Goal: Task Accomplishment & Management: Manage account settings

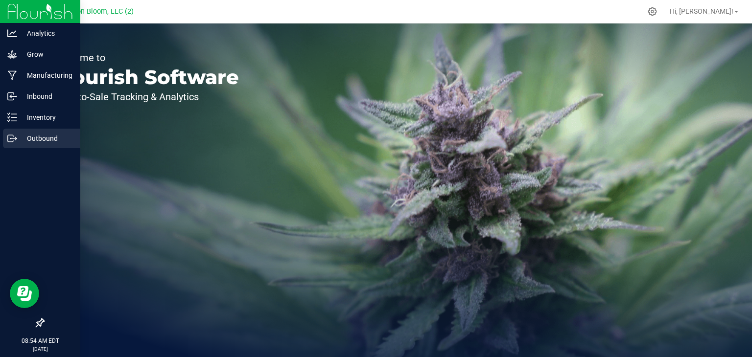
click at [14, 136] on icon at bounding box center [12, 139] width 10 height 10
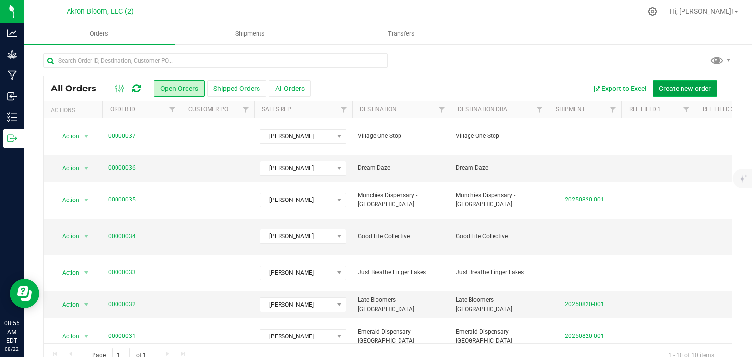
click at [669, 87] on span "Create new order" at bounding box center [685, 89] width 52 height 8
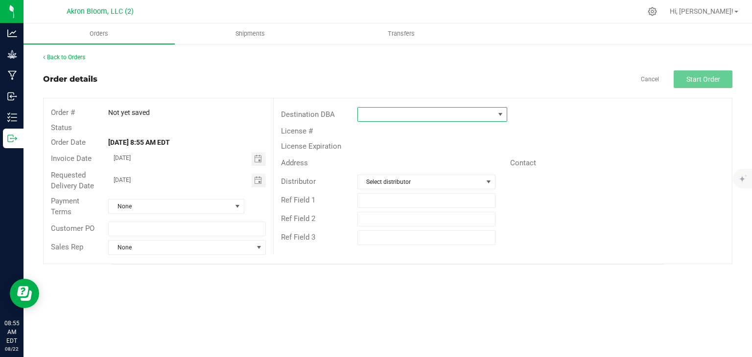
click at [499, 115] on span at bounding box center [501, 115] width 8 height 8
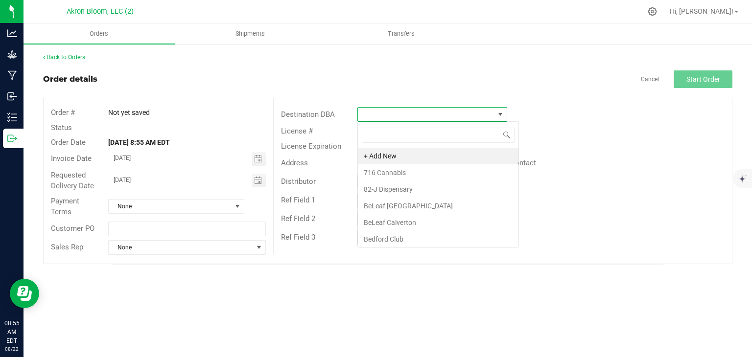
scroll to position [14, 150]
type input "herba"
click at [409, 155] on li "Ther Herbal Care" at bounding box center [432, 156] width 149 height 17
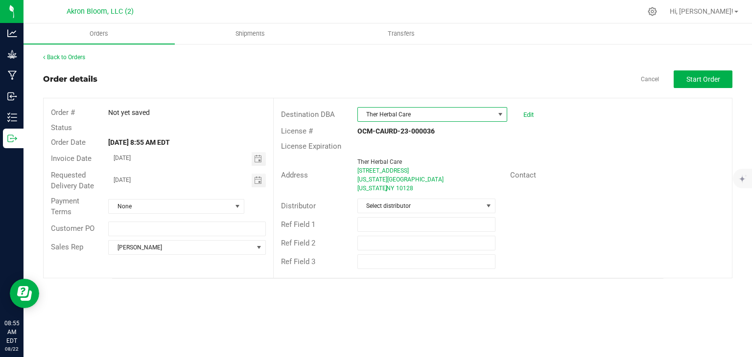
click at [500, 115] on span at bounding box center [501, 115] width 8 height 8
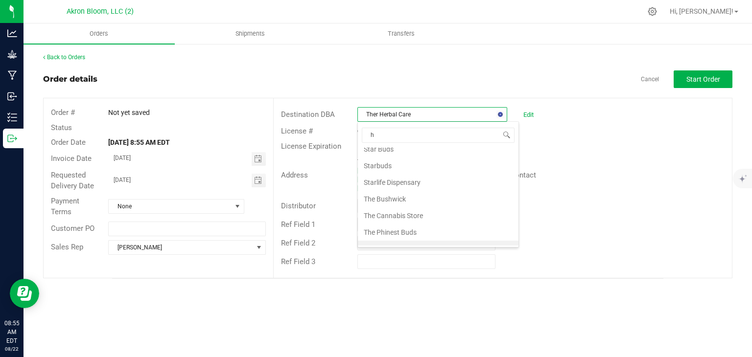
scroll to position [33, 0]
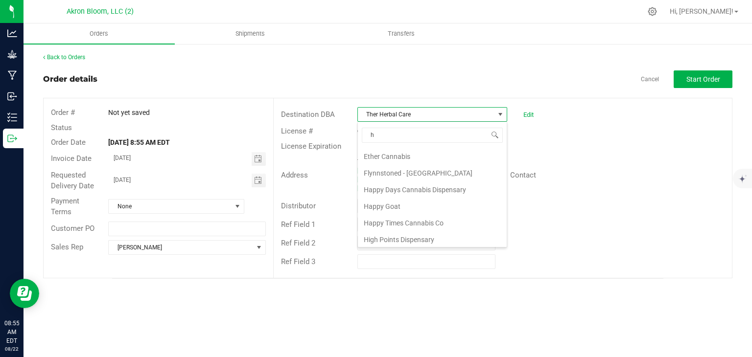
type input "ha"
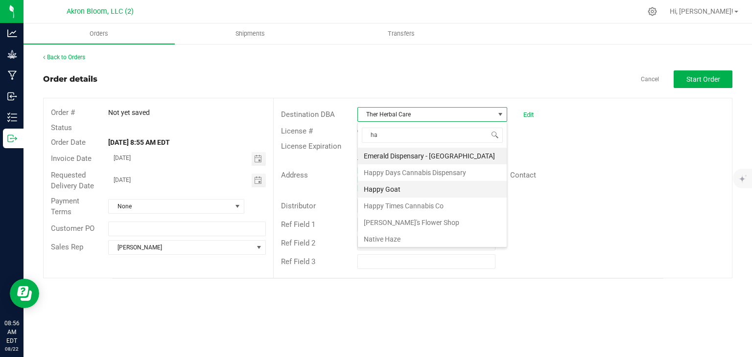
click at [401, 190] on li "Happy Goat" at bounding box center [432, 189] width 149 height 17
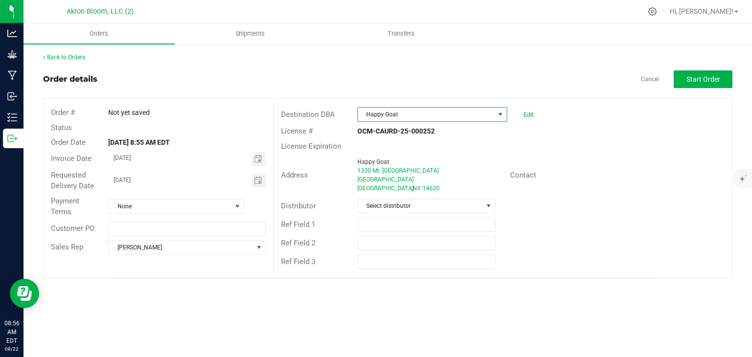
click at [501, 115] on span at bounding box center [501, 115] width 8 height 8
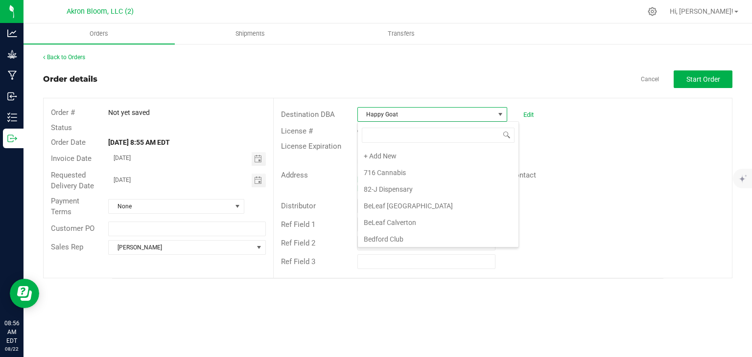
scroll to position [380, 0]
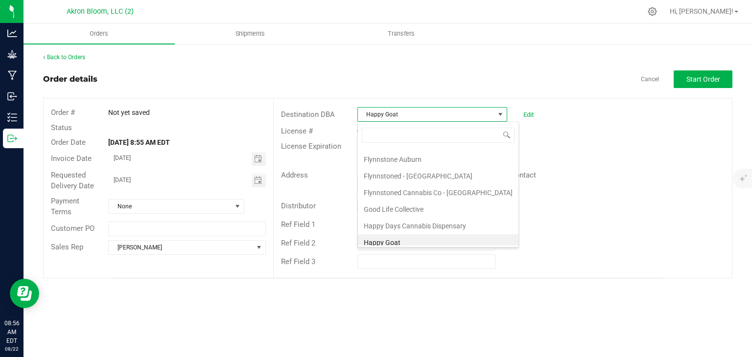
click at [419, 114] on span "Happy Goat" at bounding box center [426, 115] width 137 height 14
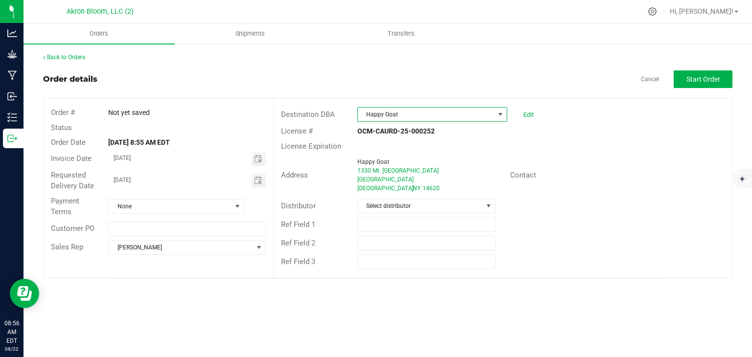
click at [419, 114] on span "Happy Goat" at bounding box center [426, 115] width 137 height 14
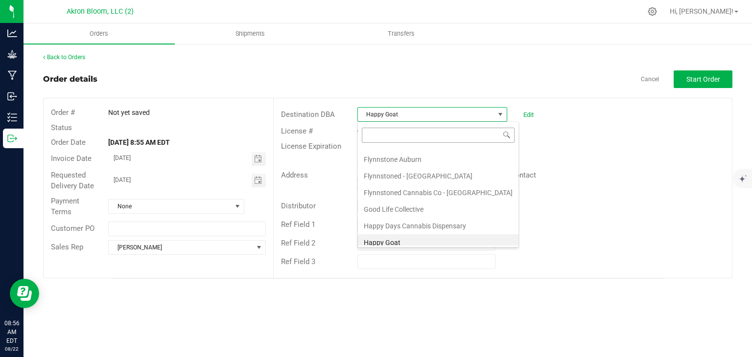
click at [476, 131] on input at bounding box center [438, 135] width 153 height 15
click at [699, 85] on button "Start Order" at bounding box center [703, 80] width 59 height 18
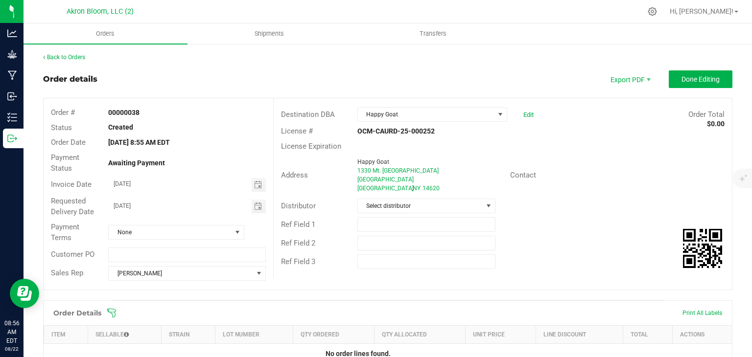
click at [657, 228] on div "Ref Field 1" at bounding box center [503, 224] width 458 height 19
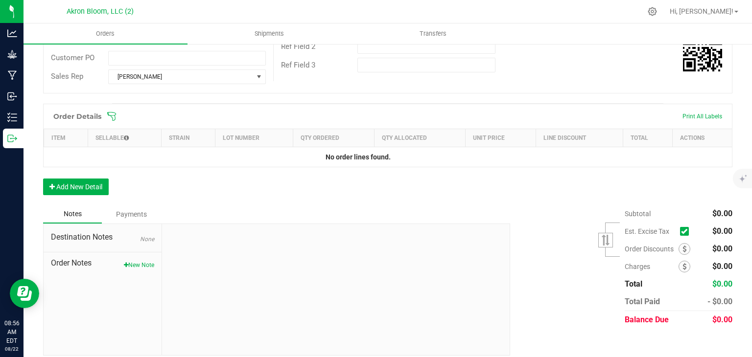
scroll to position [204, 0]
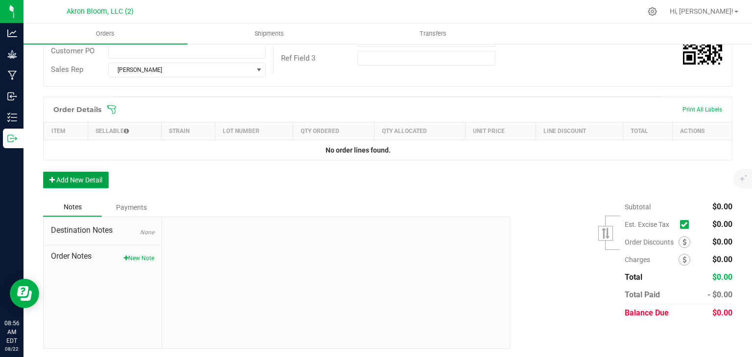
click at [85, 182] on button "Add New Detail" at bounding box center [76, 180] width 66 height 17
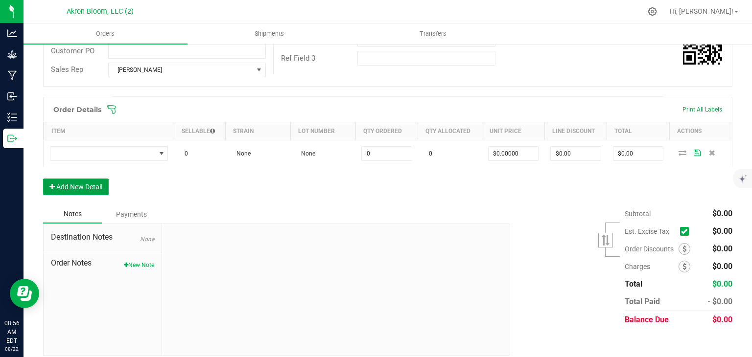
click at [85, 182] on button "Add New Detail" at bounding box center [76, 187] width 66 height 17
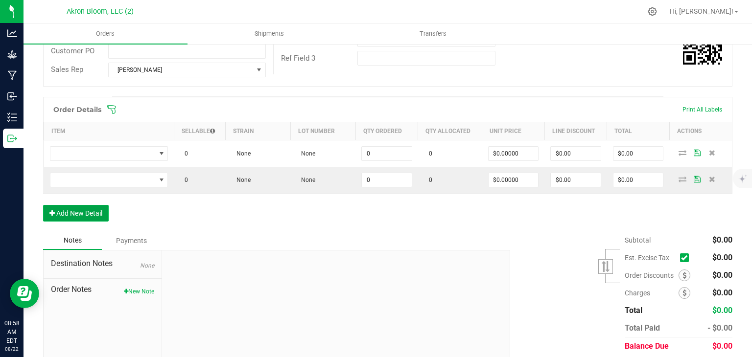
click at [94, 210] on button "Add New Detail" at bounding box center [76, 213] width 66 height 17
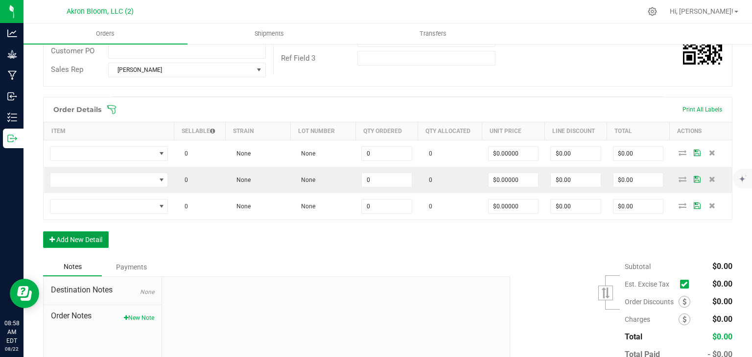
click at [85, 236] on button "Add New Detail" at bounding box center [76, 240] width 66 height 17
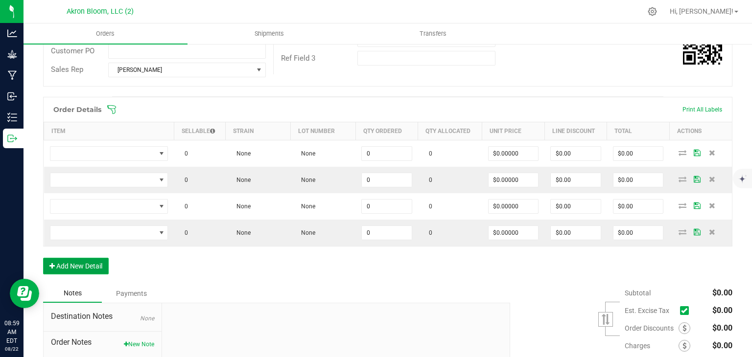
click at [96, 264] on button "Add New Detail" at bounding box center [76, 266] width 66 height 17
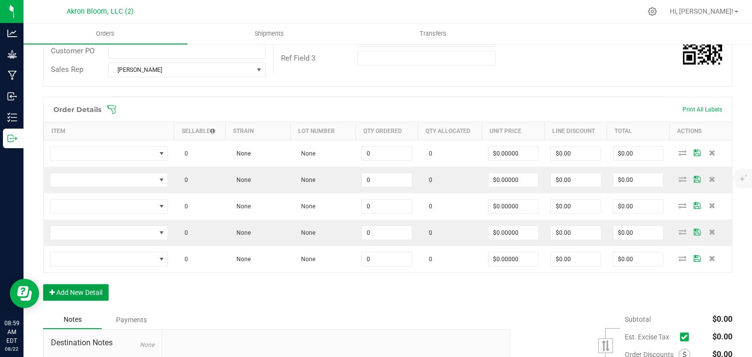
click at [97, 289] on button "Add New Detail" at bounding box center [76, 293] width 66 height 17
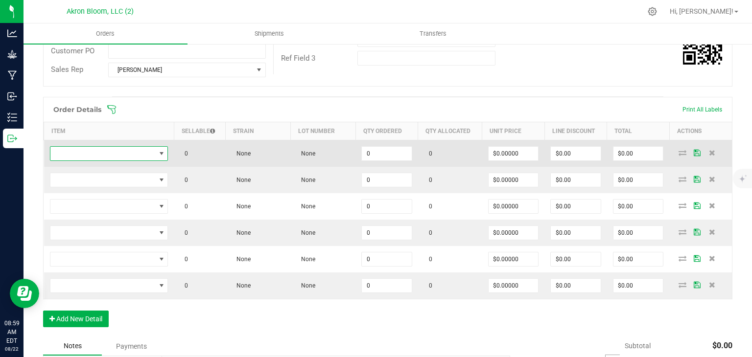
click at [163, 154] on span "NO DATA FOUND" at bounding box center [162, 154] width 8 height 8
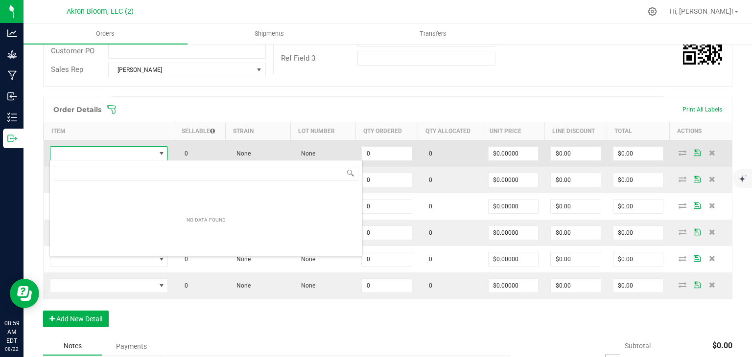
scroll to position [14, 118]
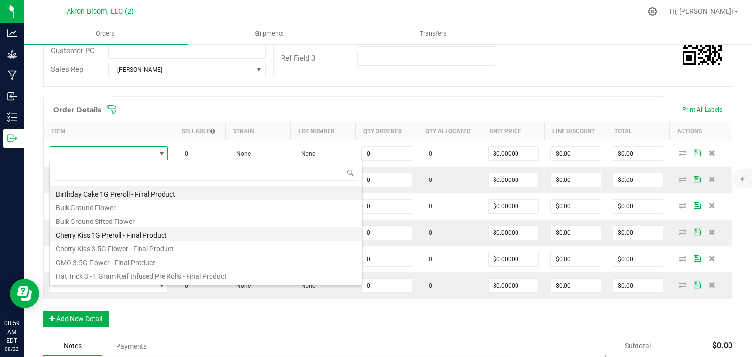
click at [154, 234] on li "Cherry Kiss 1G Preroll - Final Product" at bounding box center [206, 234] width 312 height 14
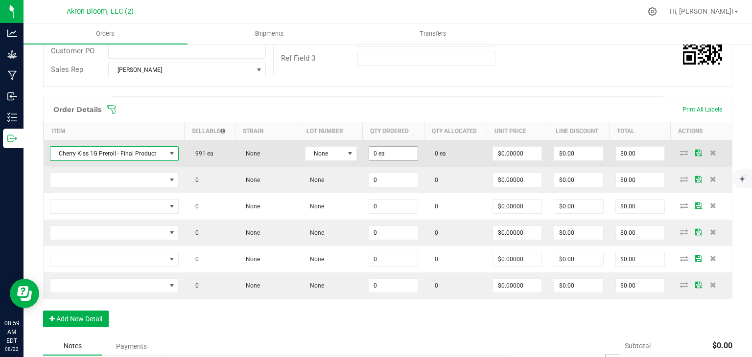
click at [380, 153] on input "0 ea" at bounding box center [393, 154] width 48 height 14
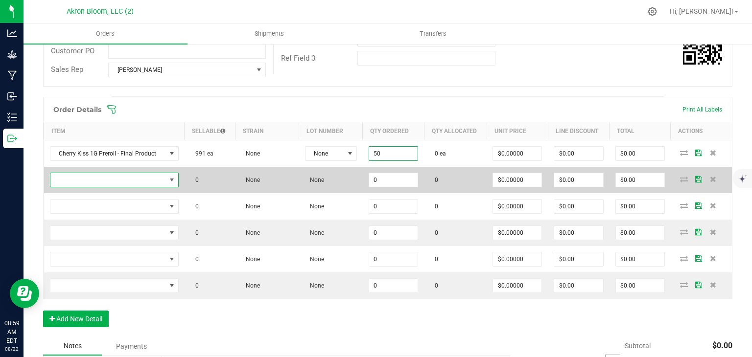
click at [170, 180] on span "NO DATA FOUND" at bounding box center [172, 180] width 8 height 8
type input "50 ea"
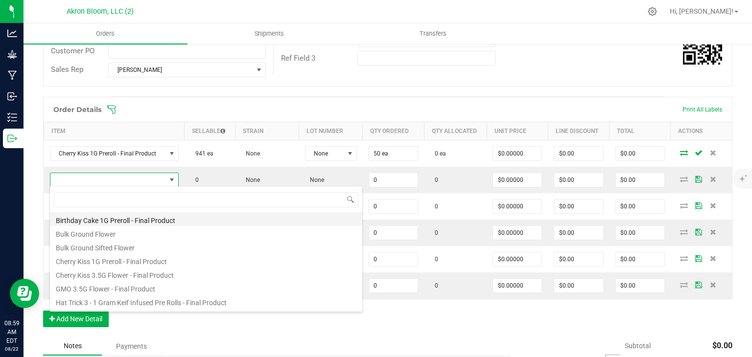
click at [166, 218] on li "Birthday Cake 1G Preroll - Final Product" at bounding box center [206, 220] width 312 height 14
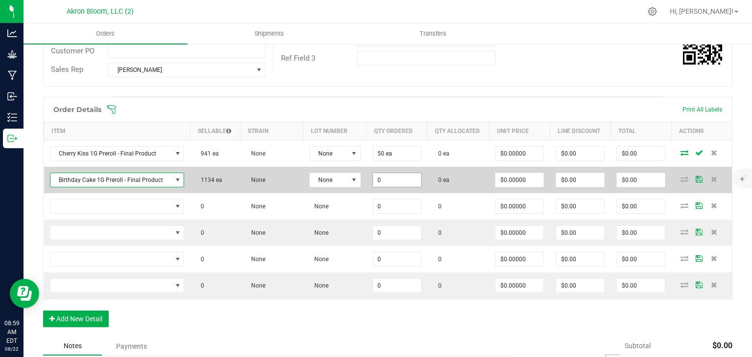
click at [393, 180] on input "0" at bounding box center [397, 180] width 48 height 14
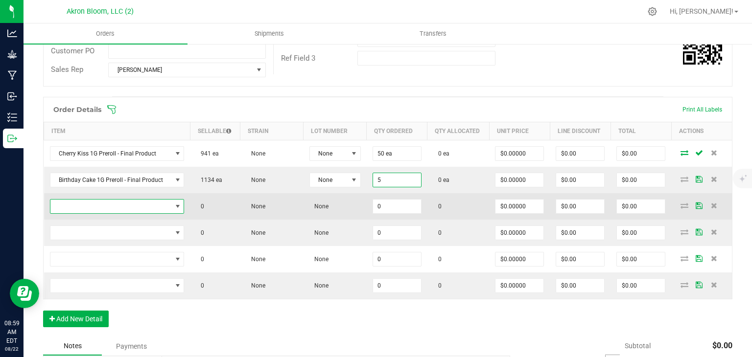
type input "5 ea"
click at [174, 205] on span "NO DATA FOUND" at bounding box center [178, 207] width 8 height 8
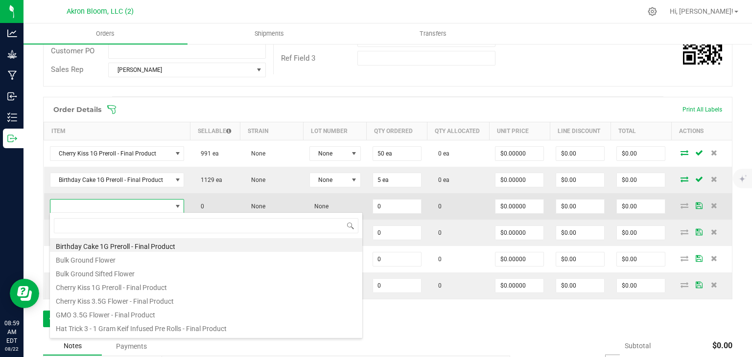
scroll to position [25, 0]
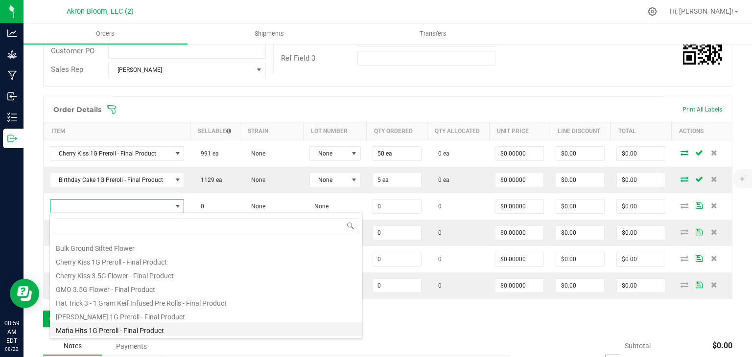
click at [117, 333] on li "Mafia Hits 1G Preroll - Final Product" at bounding box center [206, 330] width 312 height 14
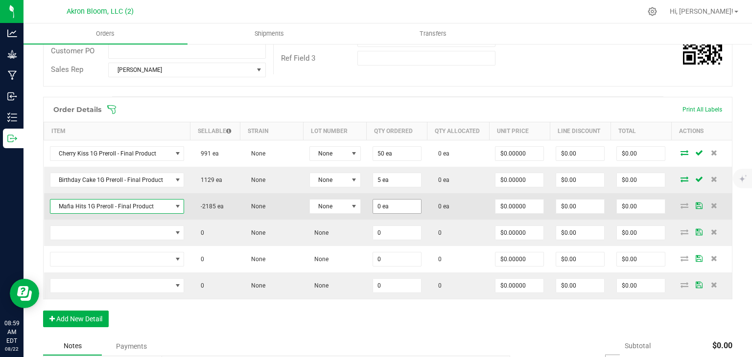
type input "0"
click at [384, 204] on input "0" at bounding box center [397, 207] width 48 height 14
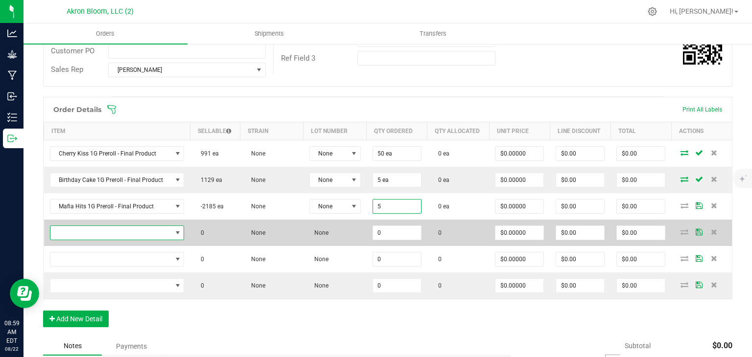
type input "5 ea"
click at [178, 231] on span "NO DATA FOUND" at bounding box center [178, 233] width 8 height 8
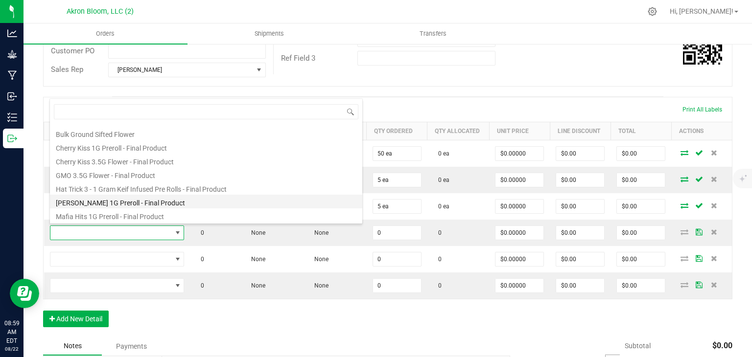
click at [146, 201] on li "[PERSON_NAME] 1G Preroll - Final Product" at bounding box center [206, 202] width 312 height 14
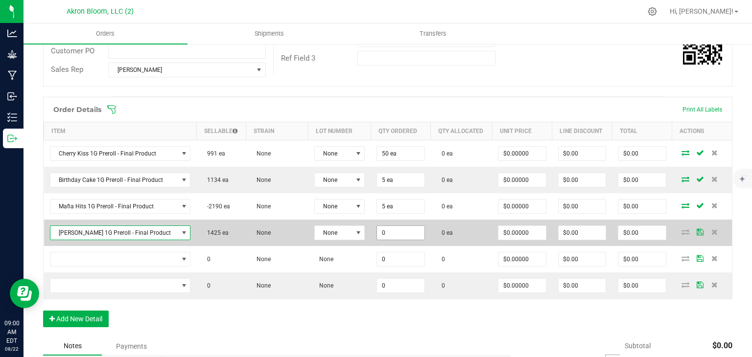
click at [385, 235] on input "0" at bounding box center [400, 233] width 47 height 14
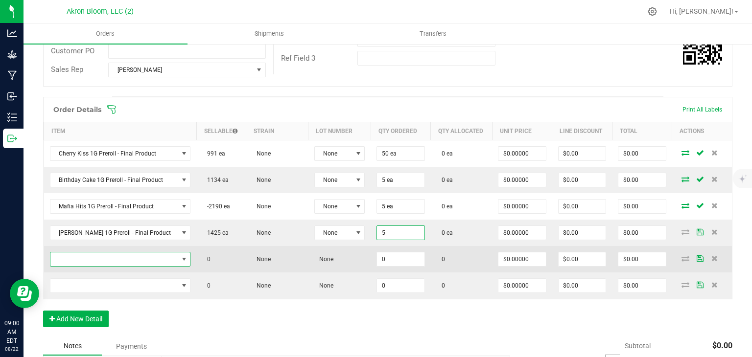
type input "5 ea"
click at [180, 259] on span "NO DATA FOUND" at bounding box center [184, 260] width 8 height 8
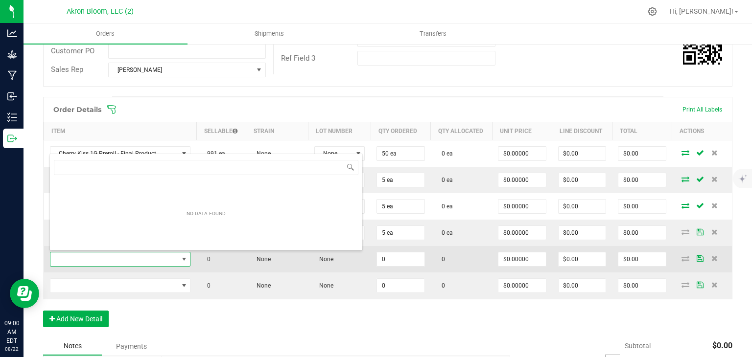
scroll to position [14, 133]
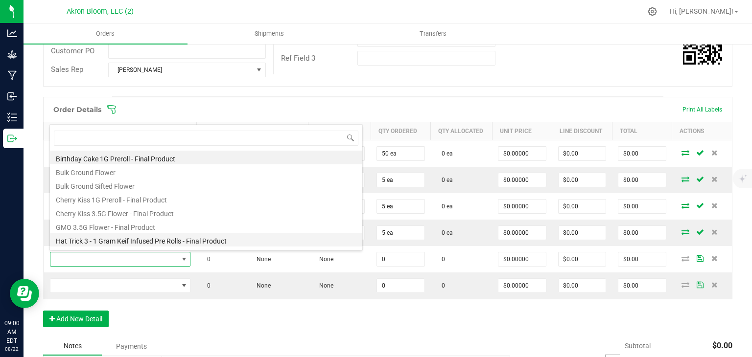
click at [178, 237] on li "Hat Trick 3 - 1 Gram Keif Infused Pre Rolls - Final Product" at bounding box center [206, 240] width 312 height 14
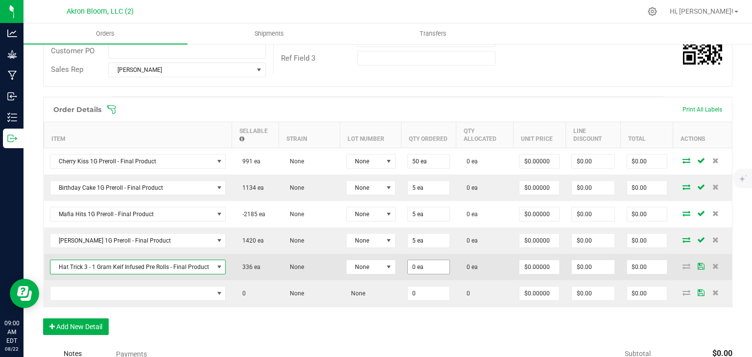
type input "0"
click at [413, 266] on input "0" at bounding box center [429, 268] width 42 height 14
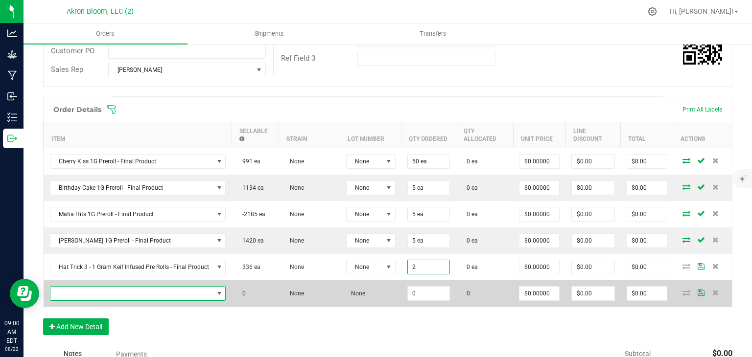
type input "2 ea"
click at [218, 291] on span "NO DATA FOUND" at bounding box center [219, 294] width 8 height 8
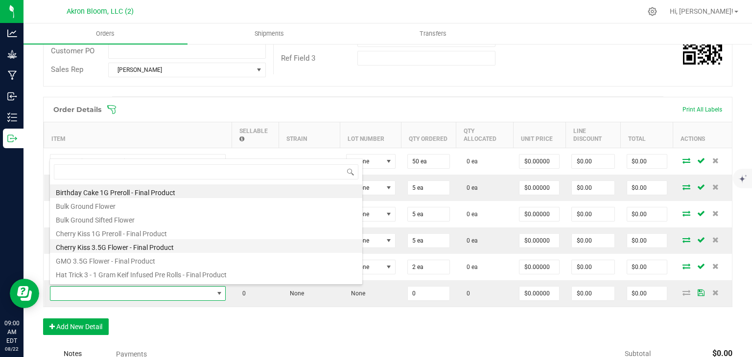
click at [176, 246] on li "Cherry Kiss 3.5G Flower - Final Product" at bounding box center [206, 246] width 312 height 14
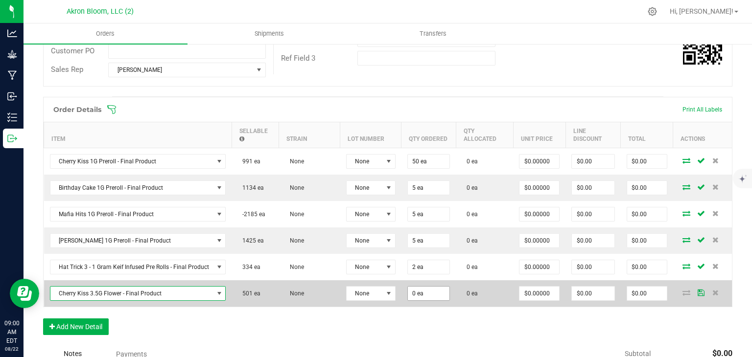
type input "0"
click at [410, 293] on input "0" at bounding box center [429, 294] width 42 height 14
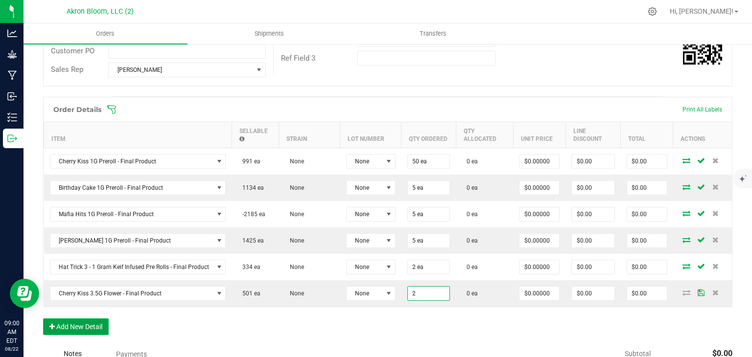
type input "2 ea"
click at [88, 330] on button "Add New Detail" at bounding box center [76, 327] width 66 height 17
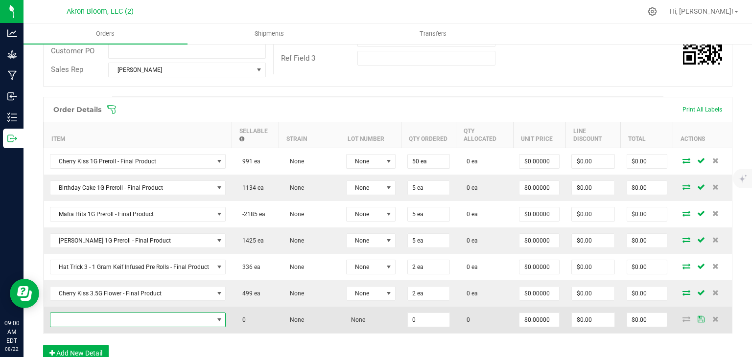
click at [216, 316] on span "NO DATA FOUND" at bounding box center [219, 320] width 8 height 8
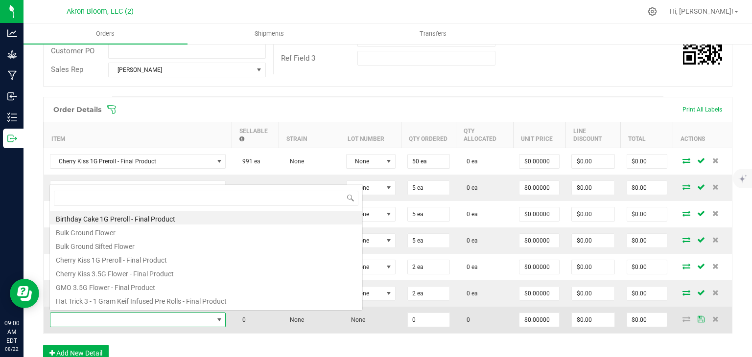
scroll to position [14, 173]
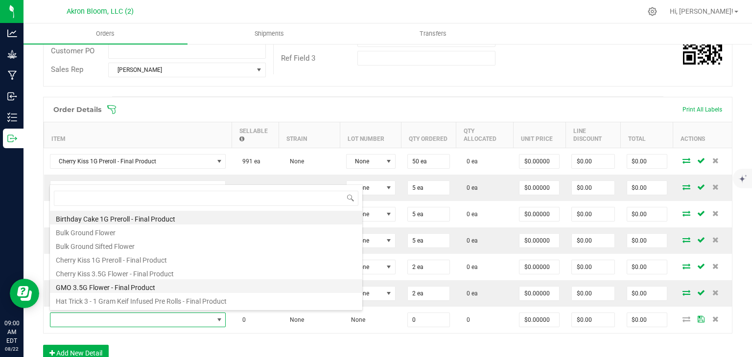
click at [184, 288] on li "GMO 3.5G Flower - Final Product" at bounding box center [206, 287] width 312 height 14
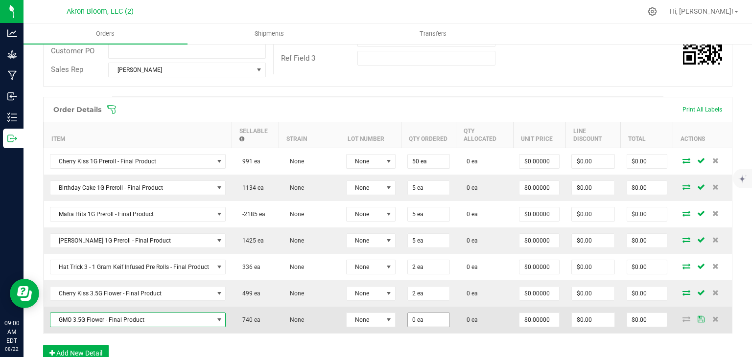
type input "0"
click at [424, 319] on input "0" at bounding box center [429, 320] width 42 height 14
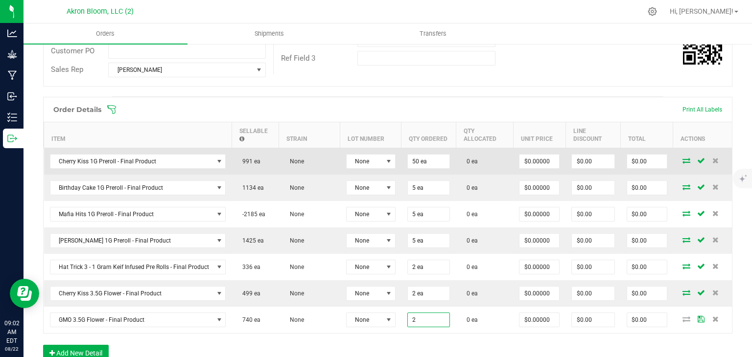
type input "2 ea"
click at [685, 160] on icon at bounding box center [687, 161] width 8 height 6
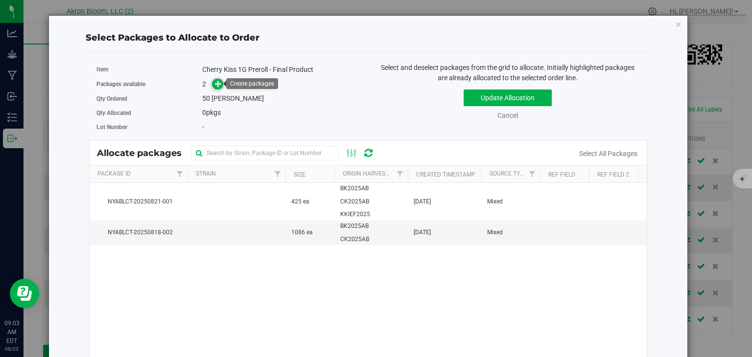
click at [217, 84] on icon at bounding box center [218, 83] width 7 height 7
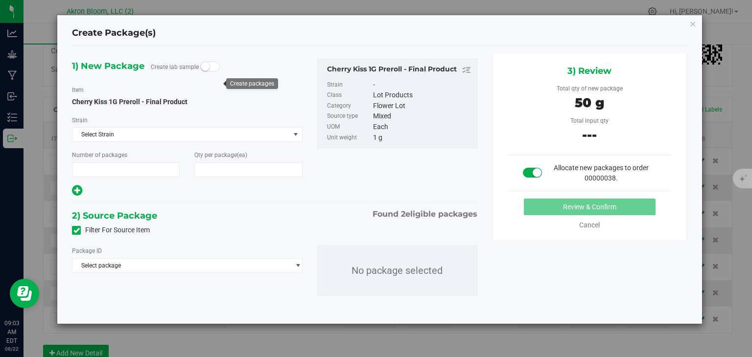
type input "1"
type input "50"
click at [298, 264] on span "select" at bounding box center [297, 266] width 7 height 8
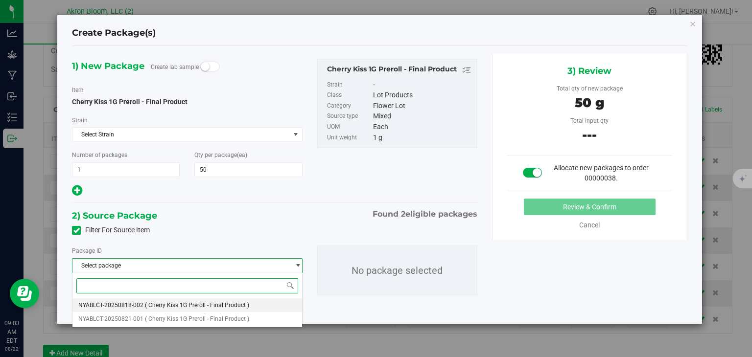
click at [254, 305] on li "NYABLCT-20250818-002 ( Cherry Kiss 1G Preroll - Final Product )" at bounding box center [186, 306] width 229 height 14
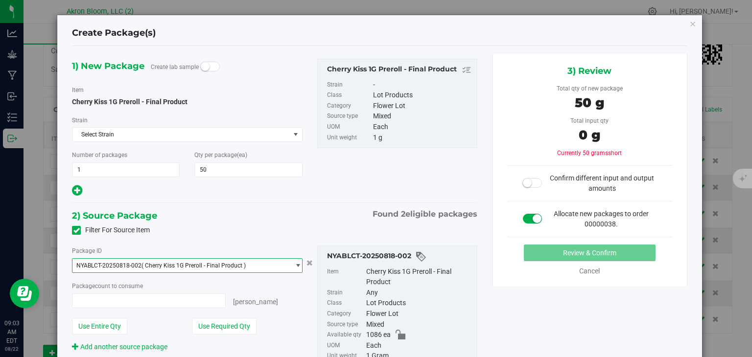
type input "0 ea"
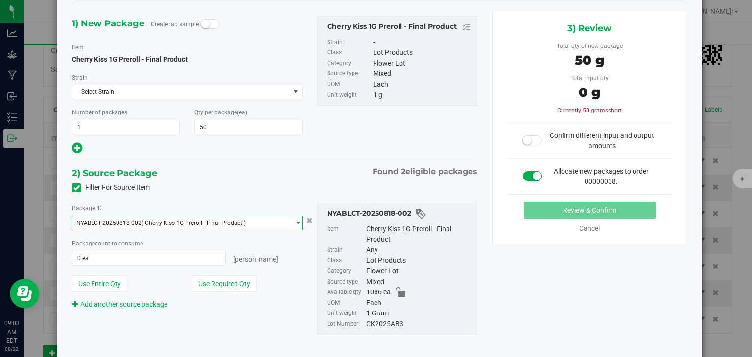
scroll to position [63, 0]
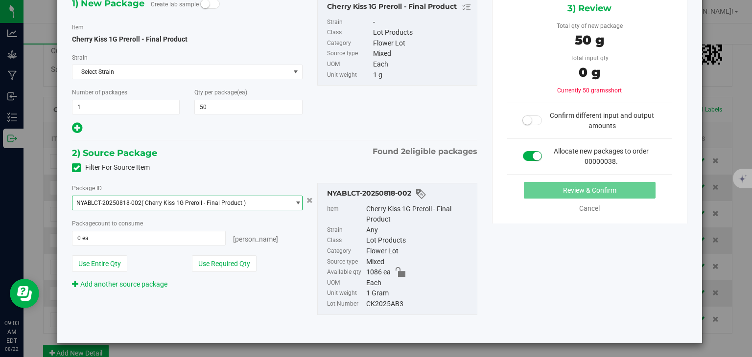
click at [299, 203] on span "select" at bounding box center [297, 203] width 7 height 8
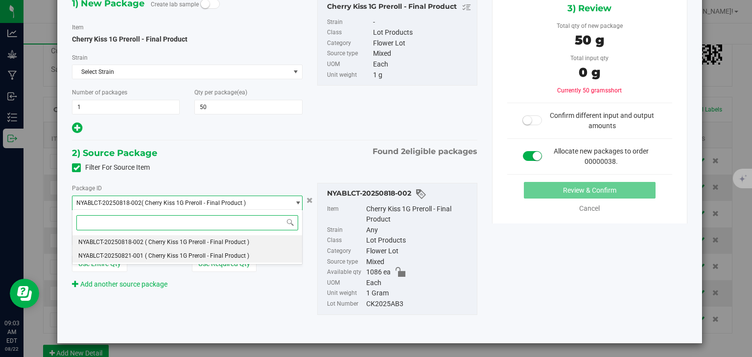
click at [266, 256] on li "NYABLCT-20250821-001 ( Cherry Kiss 1G Preroll - Final Product )" at bounding box center [186, 256] width 229 height 14
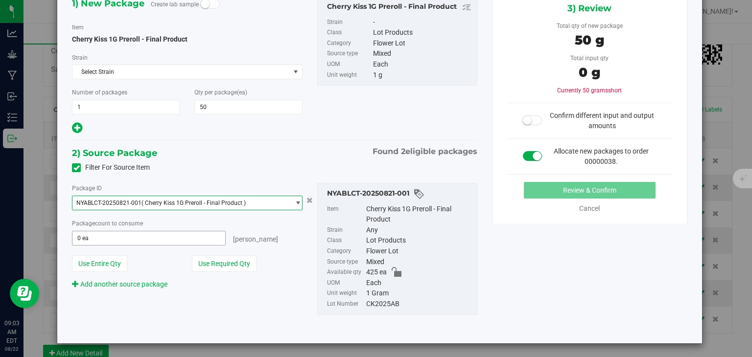
click at [123, 238] on span "0 ea 0" at bounding box center [148, 238] width 153 height 15
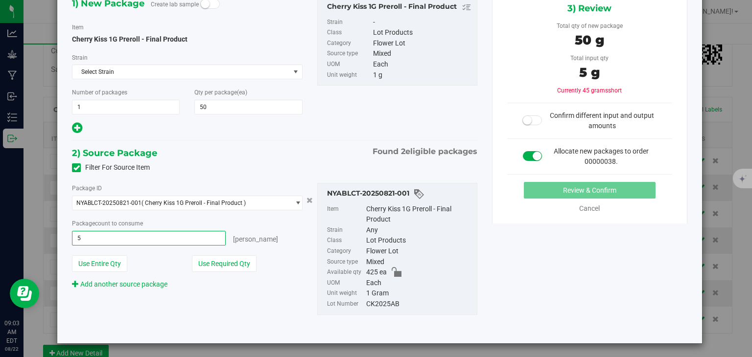
type input "50"
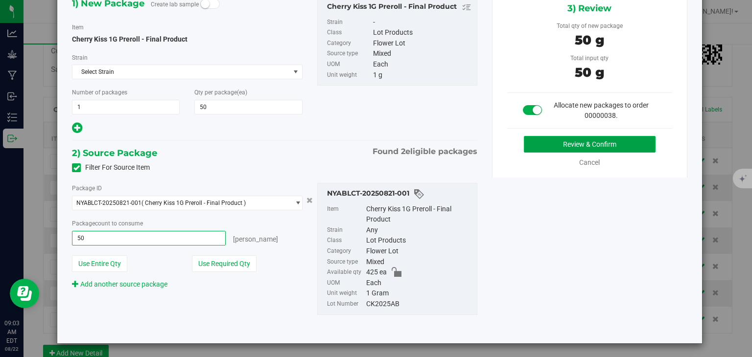
click at [552, 143] on button "Review & Confirm" at bounding box center [590, 144] width 132 height 17
type input "50 ea"
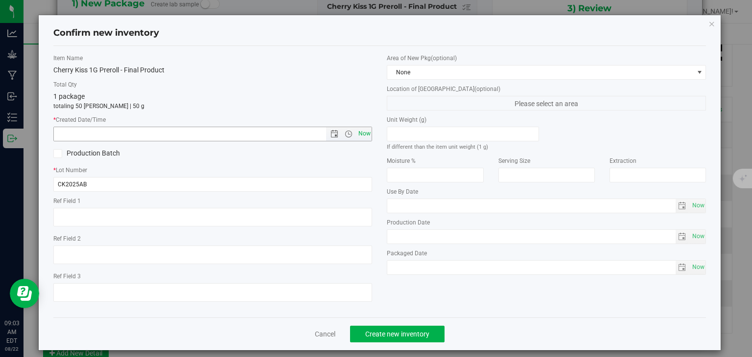
click at [363, 135] on span "Now" at bounding box center [364, 134] width 17 height 14
type input "8/22/2025 9:03 AM"
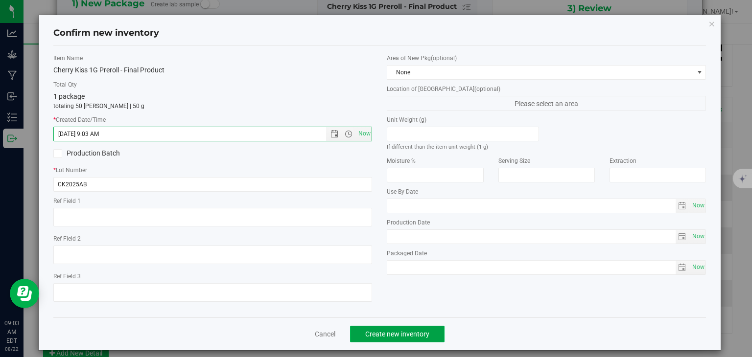
click at [403, 333] on span "Create new inventory" at bounding box center [397, 335] width 64 height 8
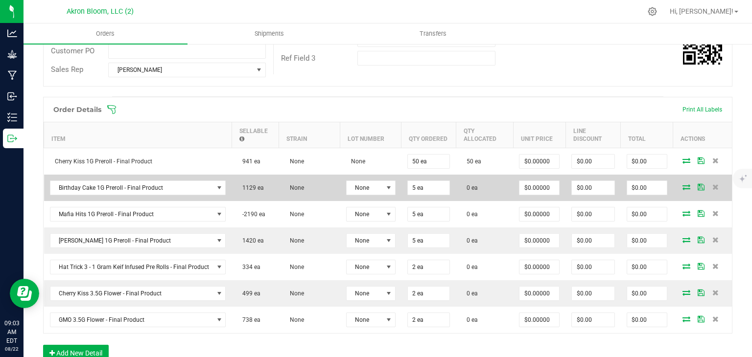
click at [687, 187] on icon at bounding box center [687, 187] width 8 height 6
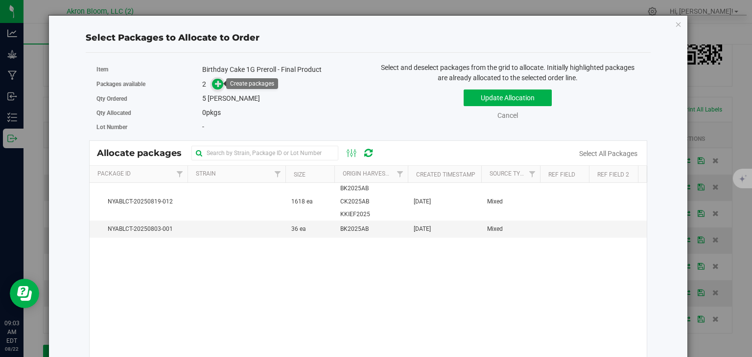
click at [217, 82] on icon at bounding box center [218, 83] width 7 height 7
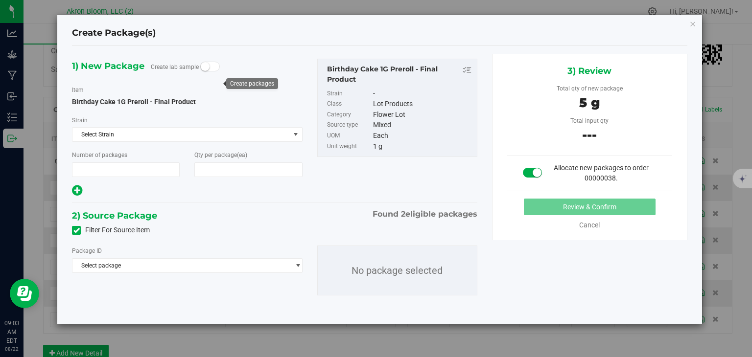
type input "1"
type input "5"
click at [298, 264] on span "select" at bounding box center [297, 266] width 7 height 8
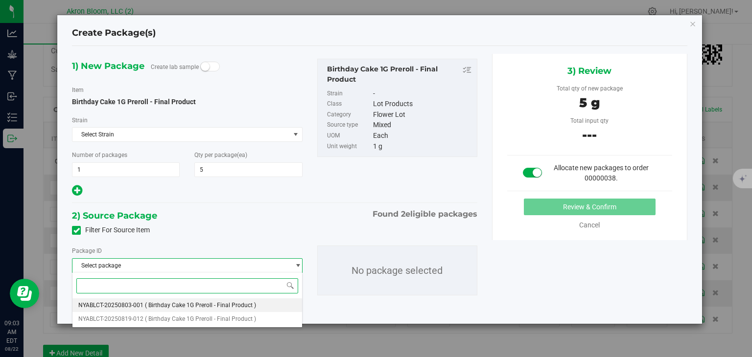
click at [277, 306] on li "NYABLCT-20250803-001 ( Birthday Cake 1G Preroll - Final Product )" at bounding box center [186, 306] width 229 height 14
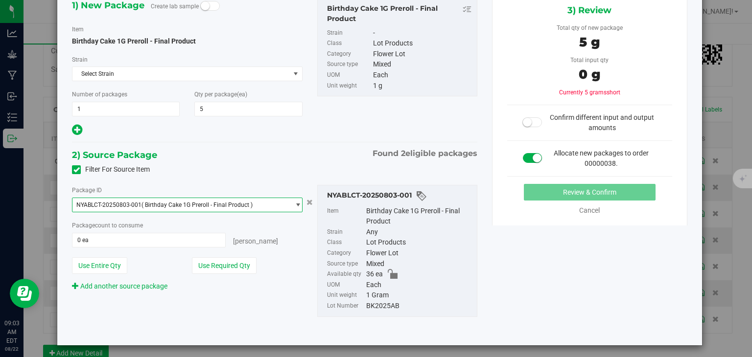
scroll to position [61, 0]
click at [298, 201] on span "select" at bounding box center [297, 205] width 7 height 8
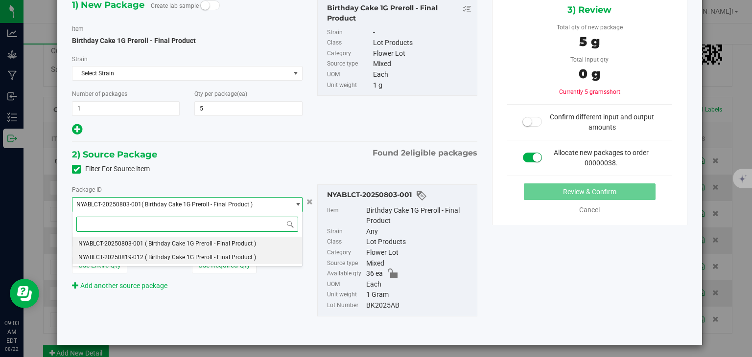
click at [273, 259] on li "NYABLCT-20250819-012 ( Birthday Cake 1G Preroll - Final Product )" at bounding box center [186, 258] width 229 height 14
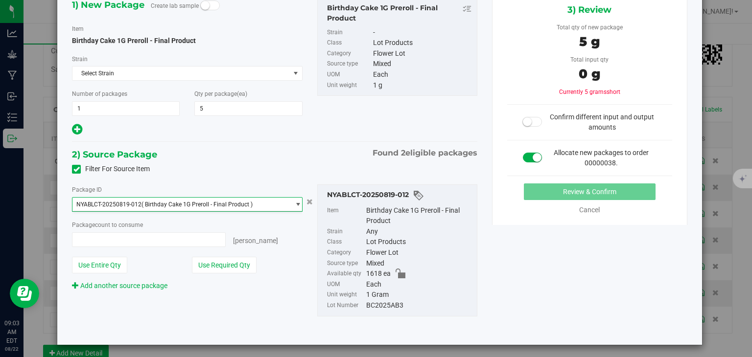
type input "0 ea"
click at [127, 237] on span "0 ea 0" at bounding box center [148, 240] width 153 height 15
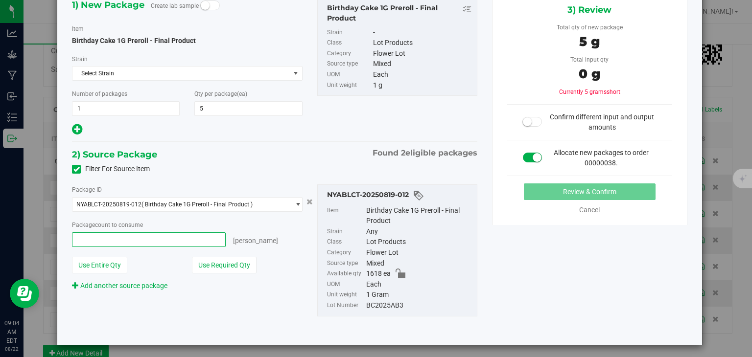
type input "5"
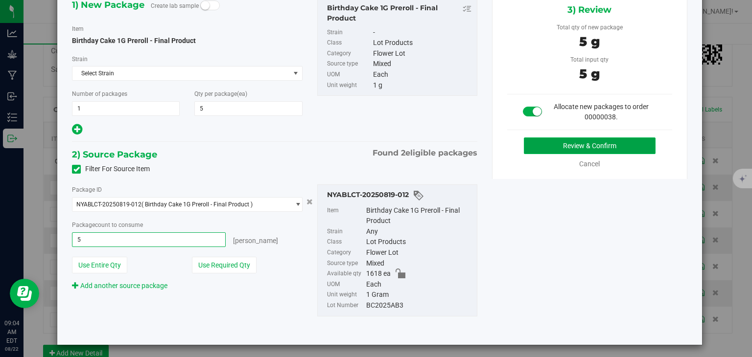
click at [577, 142] on button "Review & Confirm" at bounding box center [590, 146] width 132 height 17
type input "5 ea"
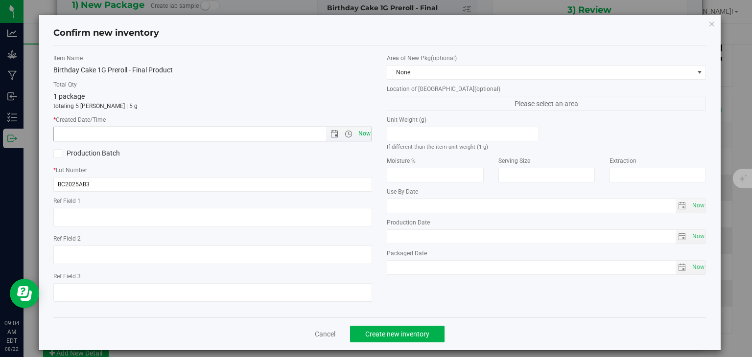
click at [364, 133] on span "Now" at bounding box center [364, 134] width 17 height 14
type input "8/22/2025 9:04 AM"
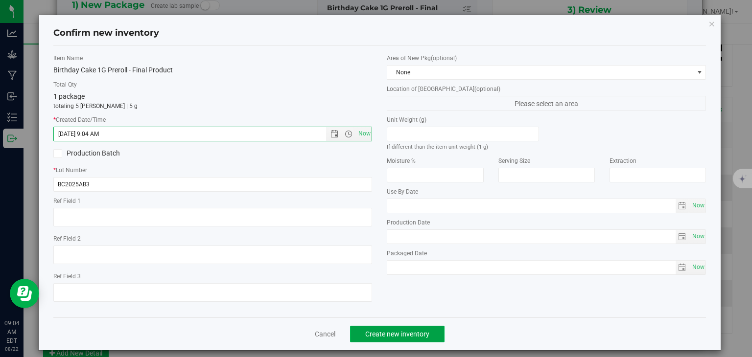
click at [393, 337] on span "Create new inventory" at bounding box center [397, 335] width 64 height 8
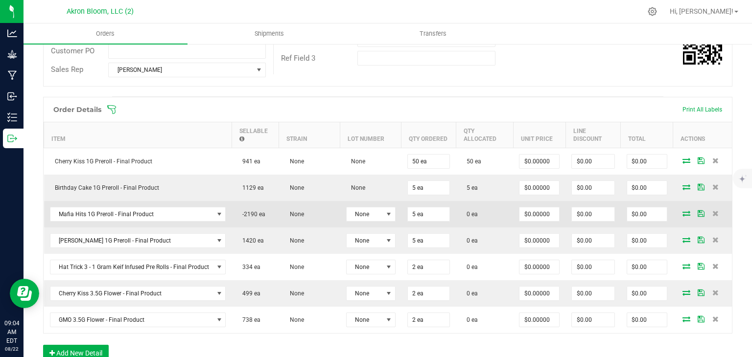
click at [685, 212] on icon at bounding box center [687, 214] width 8 height 6
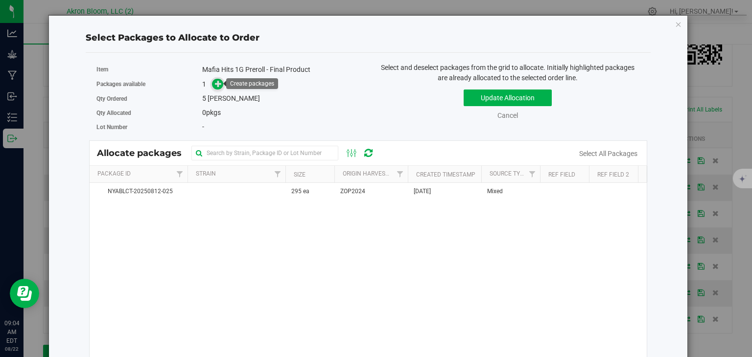
click at [216, 81] on icon at bounding box center [218, 83] width 7 height 7
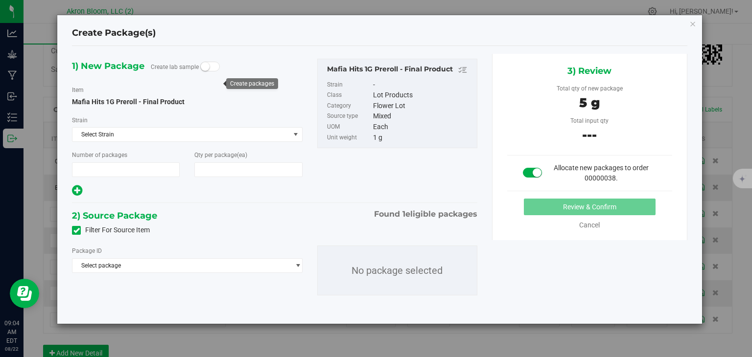
type input "1"
type input "5"
click at [298, 265] on span "select" at bounding box center [297, 266] width 7 height 8
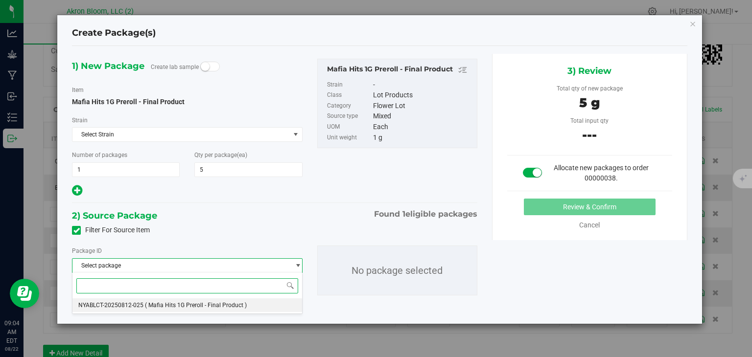
click at [238, 307] on span "( Mafia Hits 1G Preroll - Final Product )" at bounding box center [196, 305] width 102 height 7
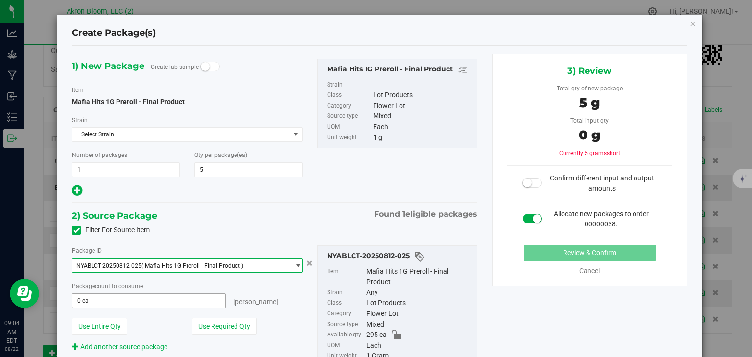
click at [112, 301] on input "0 ea" at bounding box center [148, 301] width 152 height 14
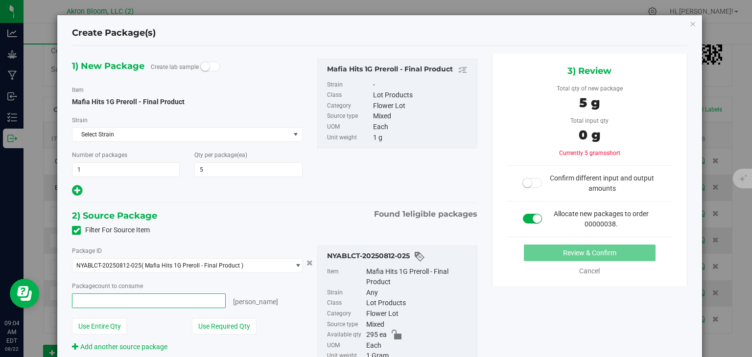
type input "5"
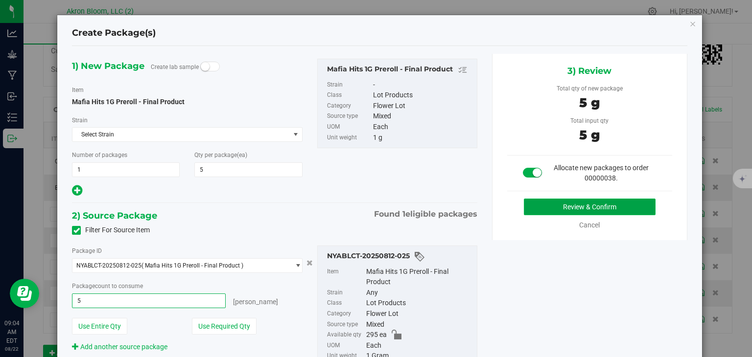
click at [588, 206] on button "Review & Confirm" at bounding box center [590, 207] width 132 height 17
type input "5 ea"
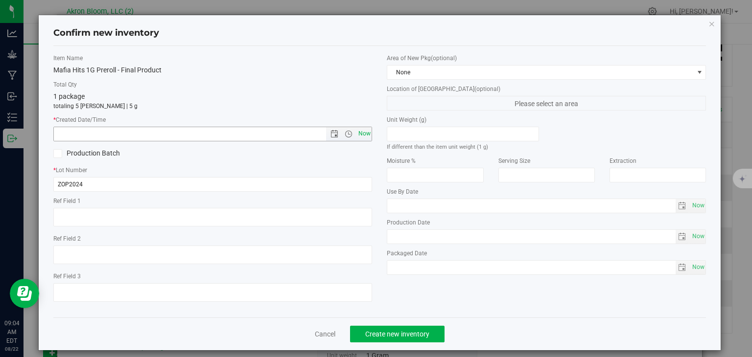
click at [363, 132] on span "Now" at bounding box center [364, 134] width 17 height 14
type input "8/22/2025 9:04 AM"
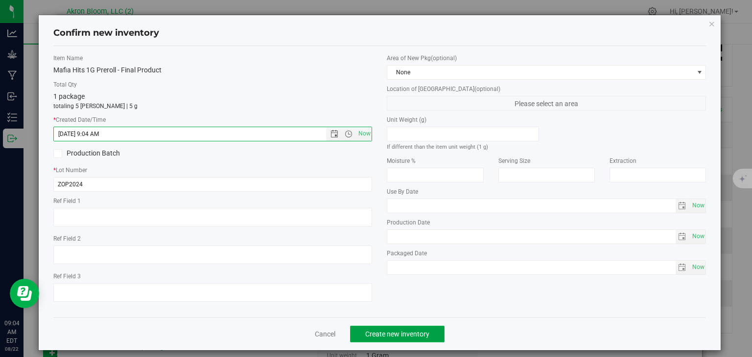
click at [395, 337] on span "Create new inventory" at bounding box center [397, 335] width 64 height 8
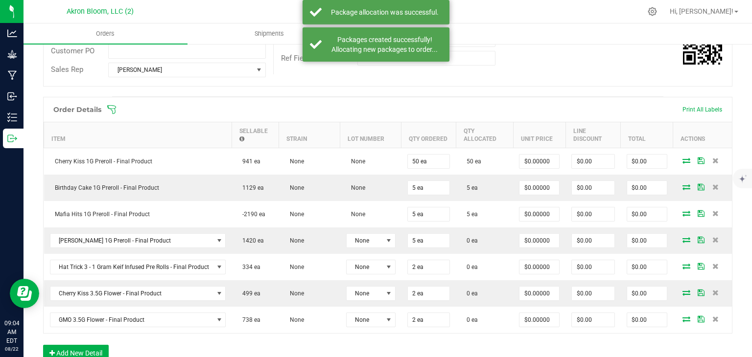
click at [447, 178] on td "5 ea" at bounding box center [429, 188] width 55 height 26
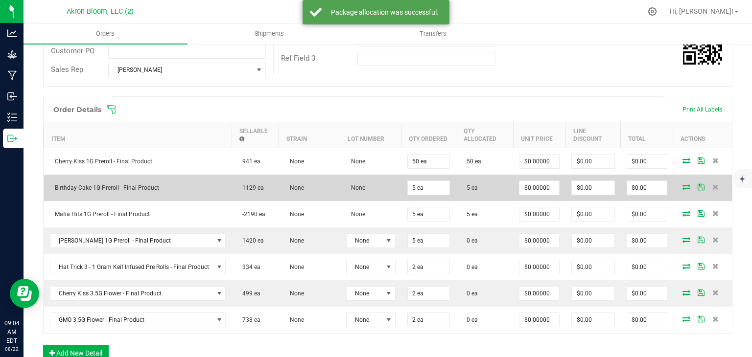
click at [705, 182] on td at bounding box center [702, 188] width 59 height 26
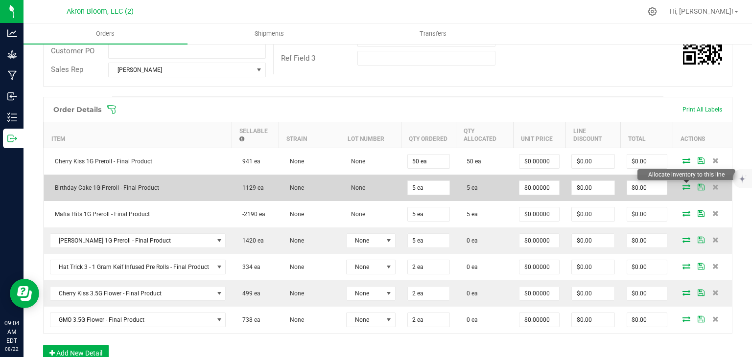
click at [686, 185] on icon at bounding box center [687, 187] width 8 height 6
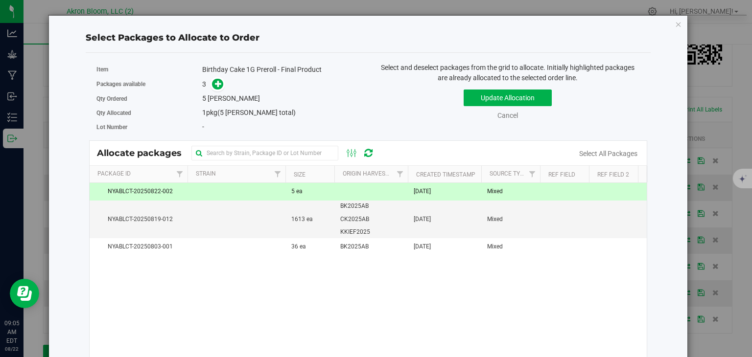
click at [173, 193] on span "NYABLCT-20250822-002" at bounding box center [138, 191] width 86 height 9
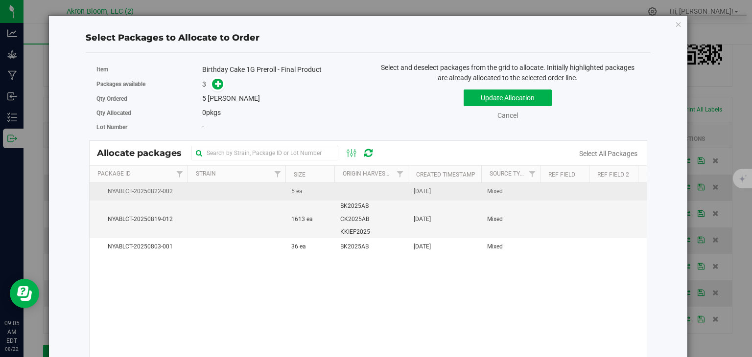
click at [173, 193] on span "NYABLCT-20250822-002" at bounding box center [138, 191] width 86 height 9
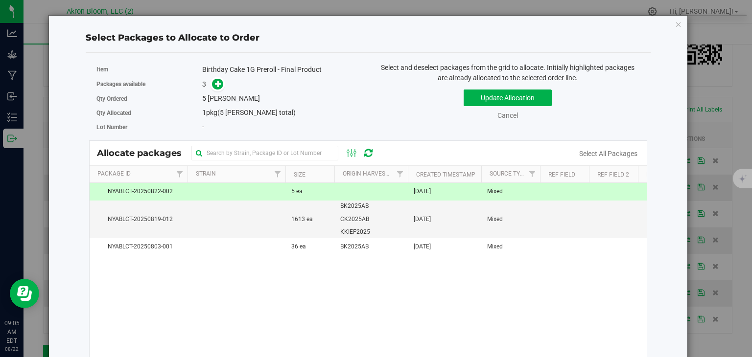
click at [173, 193] on span "NYABLCT-20250822-002" at bounding box center [138, 191] width 86 height 9
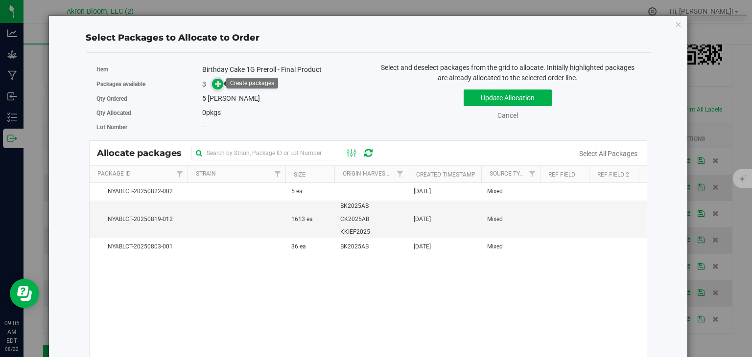
click at [218, 84] on icon at bounding box center [218, 83] width 7 height 7
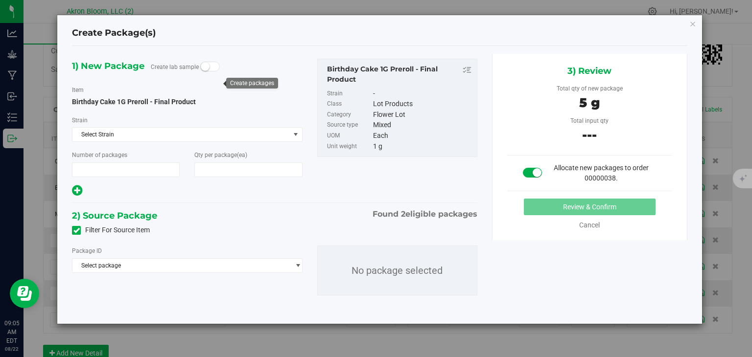
type input "1"
type input "5"
click at [298, 265] on span "select" at bounding box center [297, 266] width 7 height 8
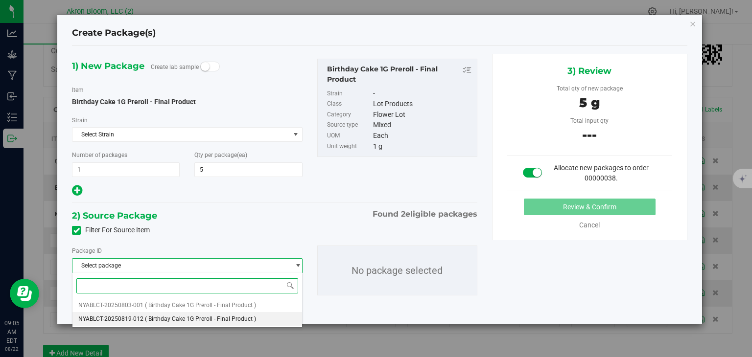
click at [243, 316] on span "( Birthday Cake 1G Preroll - Final Product )" at bounding box center [200, 319] width 111 height 7
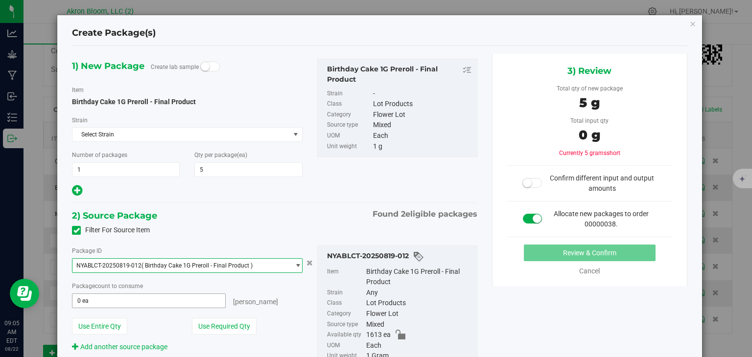
click at [149, 303] on span "0 ea 0" at bounding box center [148, 301] width 153 height 15
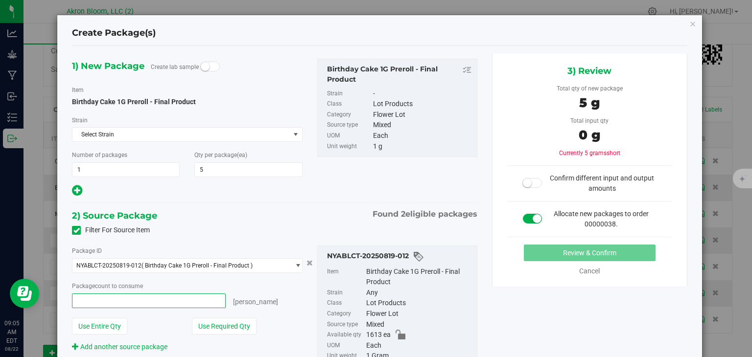
type input "5"
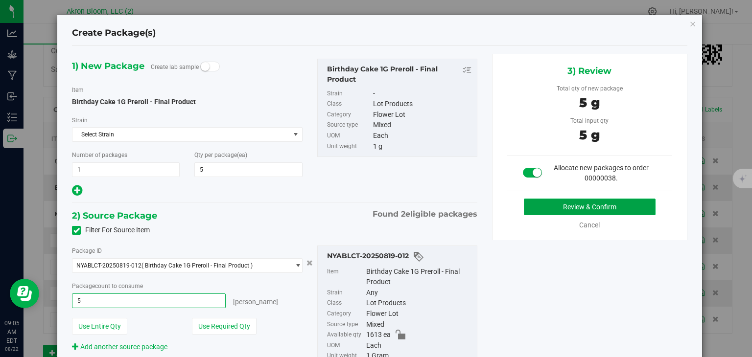
click at [604, 208] on button "Review & Confirm" at bounding box center [590, 207] width 132 height 17
type input "5 ea"
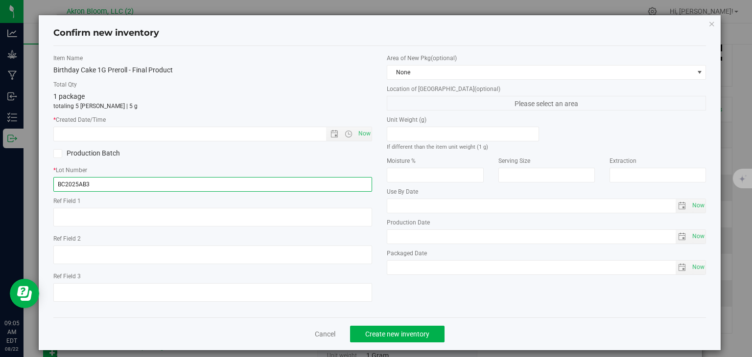
click at [65, 184] on input "BC2025AB3" at bounding box center [212, 184] width 319 height 15
type input "BK2025AB3"
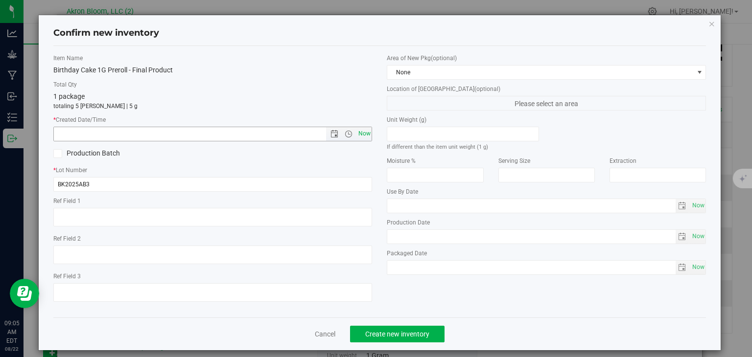
click at [364, 135] on span "Now" at bounding box center [364, 134] width 17 height 14
type input "8/22/2025 9:05 AM"
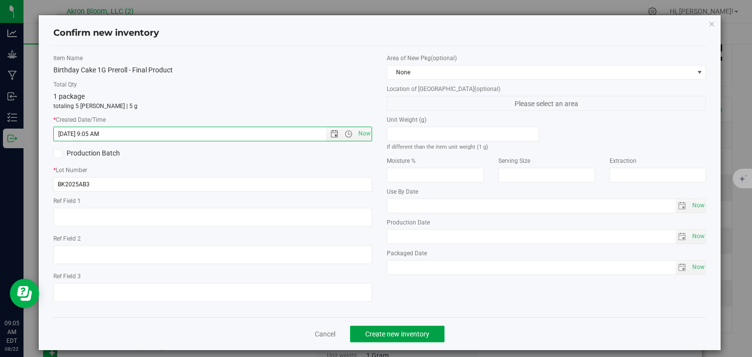
click at [400, 333] on span "Create new inventory" at bounding box center [397, 335] width 64 height 8
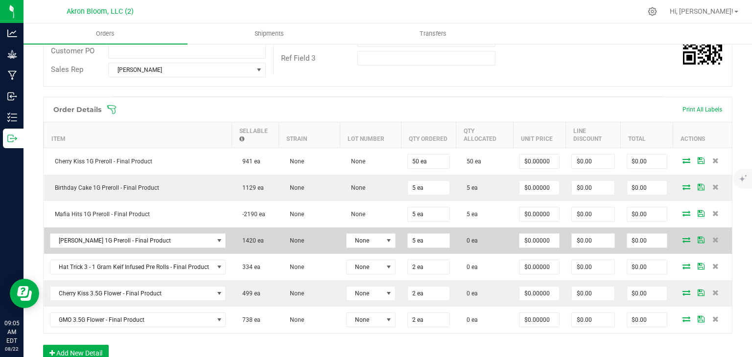
click at [685, 237] on icon at bounding box center [687, 240] width 8 height 6
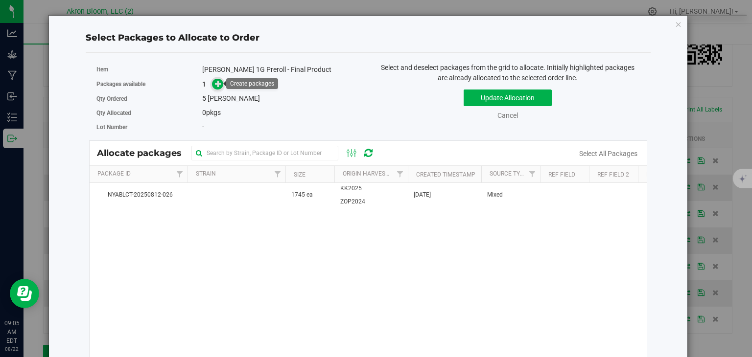
click at [219, 85] on icon at bounding box center [218, 83] width 7 height 7
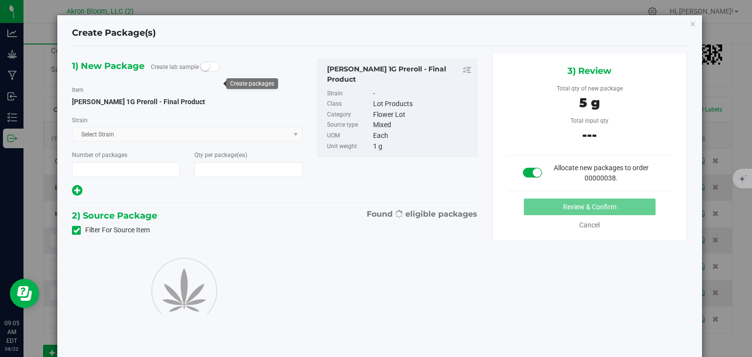
type input "1"
type input "5"
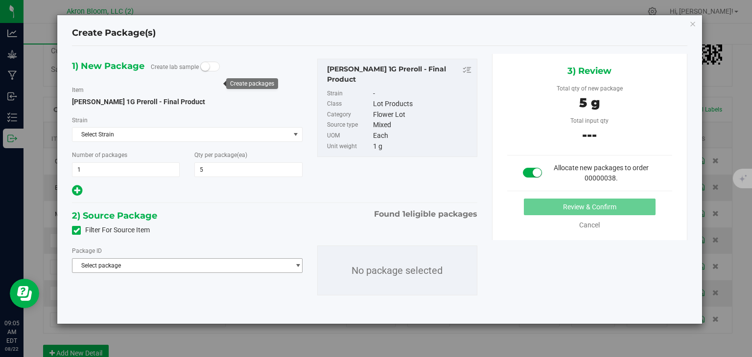
click at [297, 263] on span "select" at bounding box center [297, 266] width 7 height 8
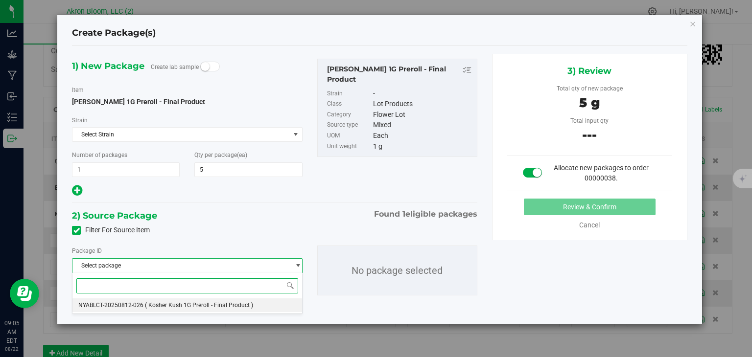
click at [229, 307] on span "( Kosher Kush 1G Preroll - Final Product )" at bounding box center [199, 305] width 108 height 7
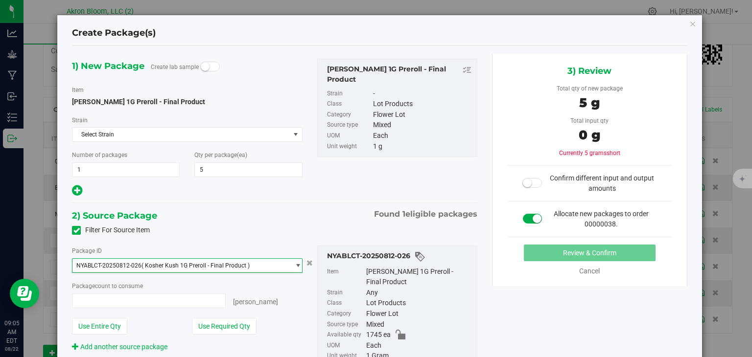
type input "0 ea"
click at [118, 298] on span "0 ea 0" at bounding box center [148, 301] width 153 height 15
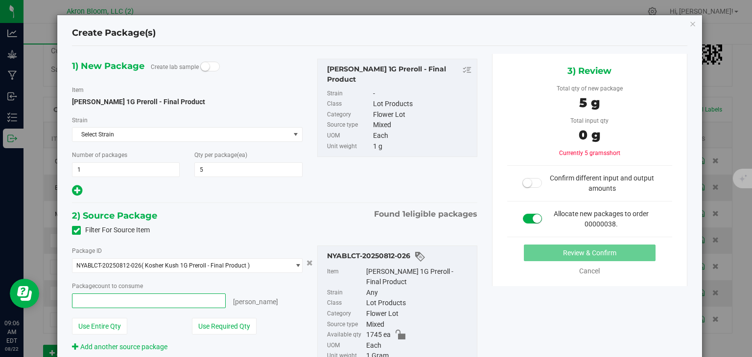
type input "5"
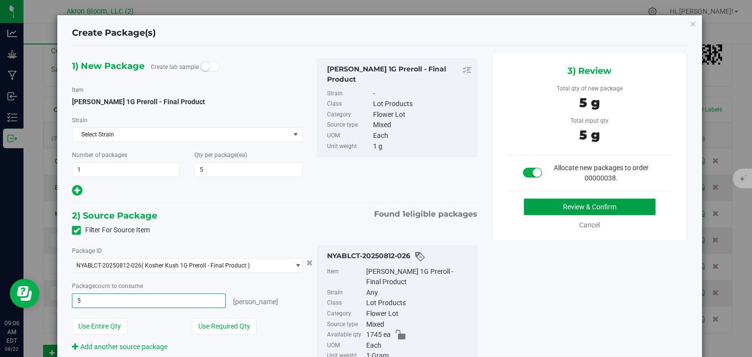
click at [545, 204] on button "Review & Confirm" at bounding box center [590, 207] width 132 height 17
type input "5 ea"
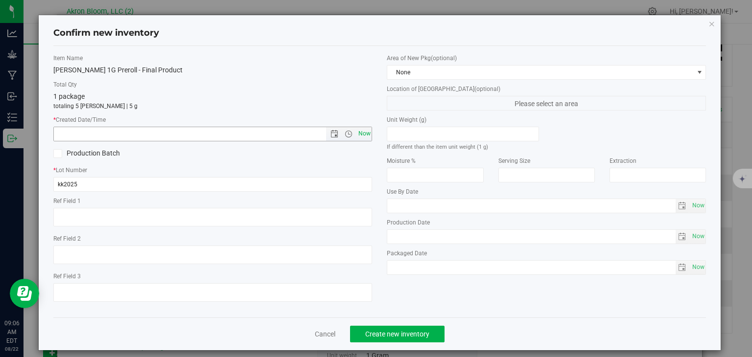
click at [363, 131] on span "Now" at bounding box center [364, 134] width 17 height 14
type input "8/22/2025 9:06 AM"
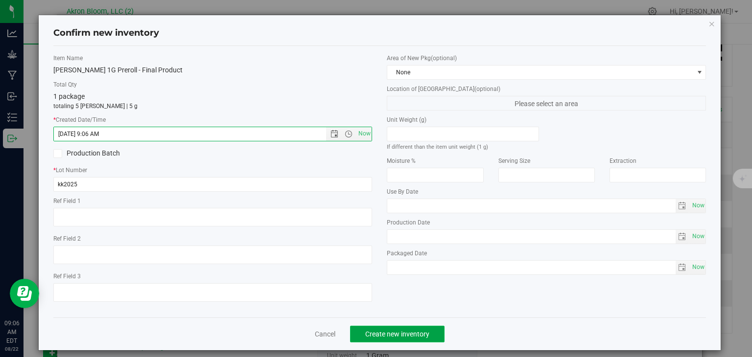
click at [386, 332] on span "Create new inventory" at bounding box center [397, 335] width 64 height 8
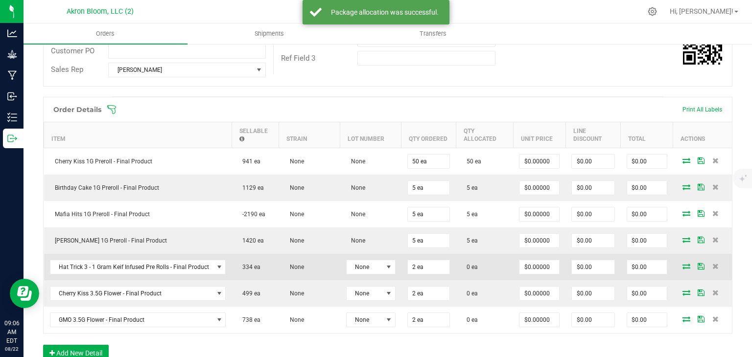
click at [687, 264] on icon at bounding box center [687, 266] width 8 height 6
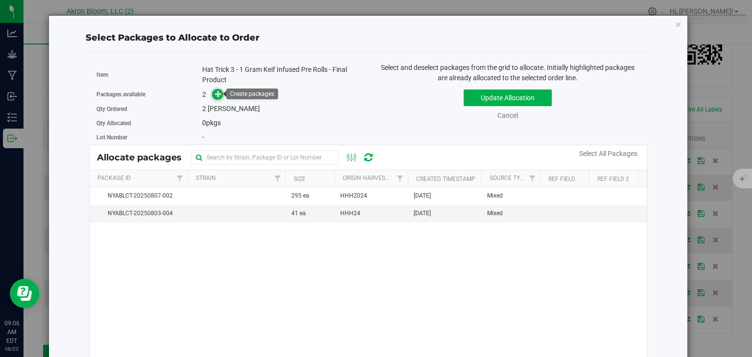
click at [217, 95] on icon at bounding box center [218, 94] width 7 height 7
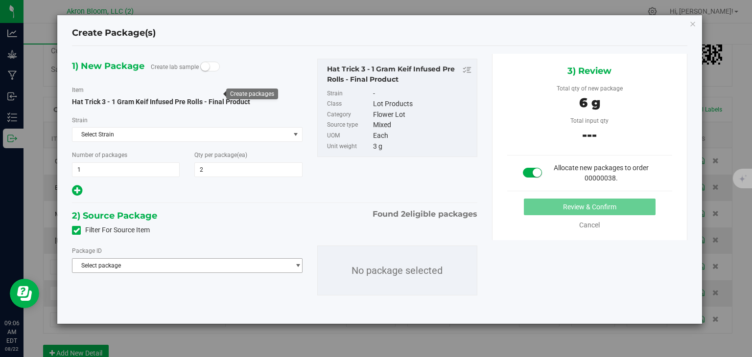
click at [298, 262] on span "select" at bounding box center [297, 266] width 7 height 8
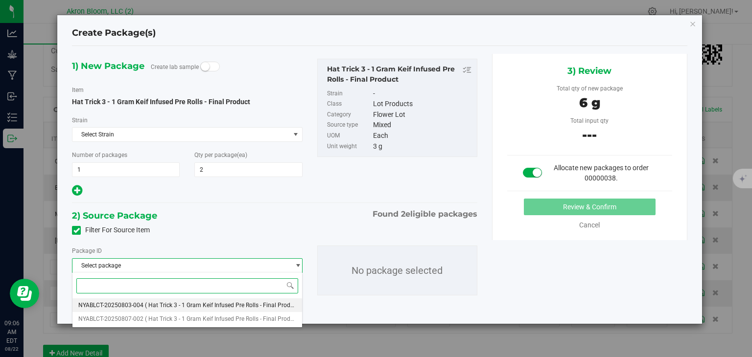
click at [260, 308] on span "( Hat Trick 3 - 1 Gram Keif Infused Pre Rolls - Final Product )" at bounding box center [223, 305] width 157 height 7
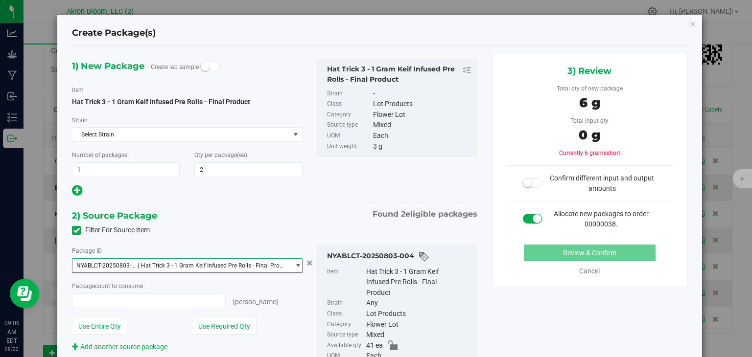
type input "0 ea"
click at [106, 303] on input "0 ea" at bounding box center [148, 301] width 152 height 14
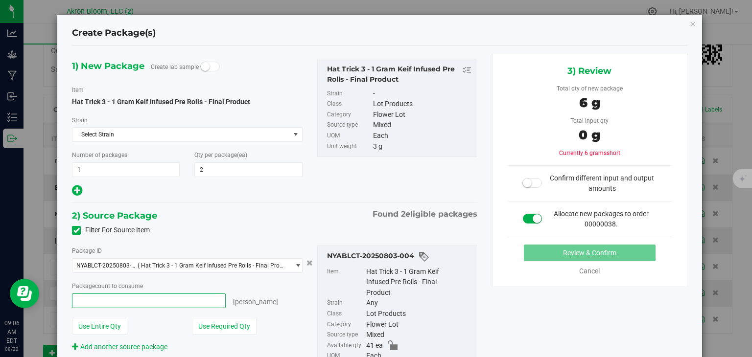
type input "6"
click at [131, 301] on input "6" at bounding box center [148, 301] width 152 height 14
type input "2"
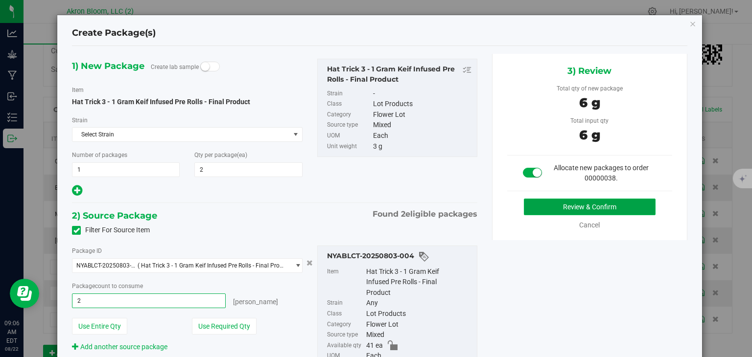
click at [562, 206] on button "Review & Confirm" at bounding box center [590, 207] width 132 height 17
type input "2 ea"
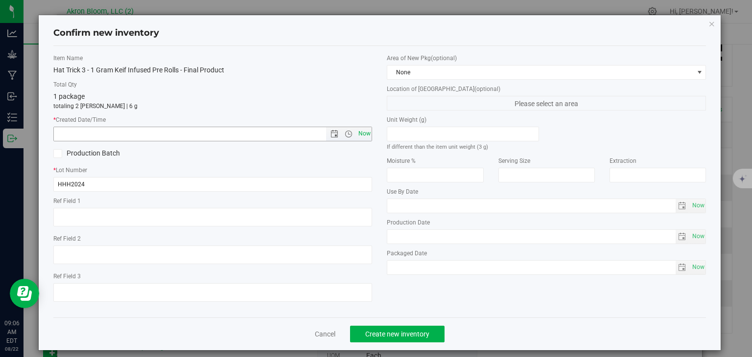
click at [363, 133] on span "Now" at bounding box center [364, 134] width 17 height 14
type input "8/22/2025 9:06 AM"
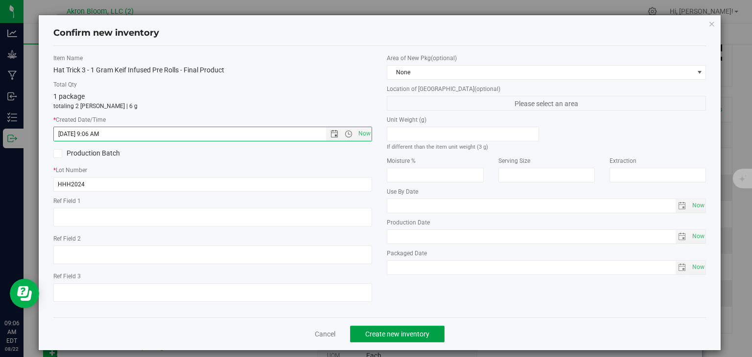
click at [391, 333] on span "Create new inventory" at bounding box center [397, 335] width 64 height 8
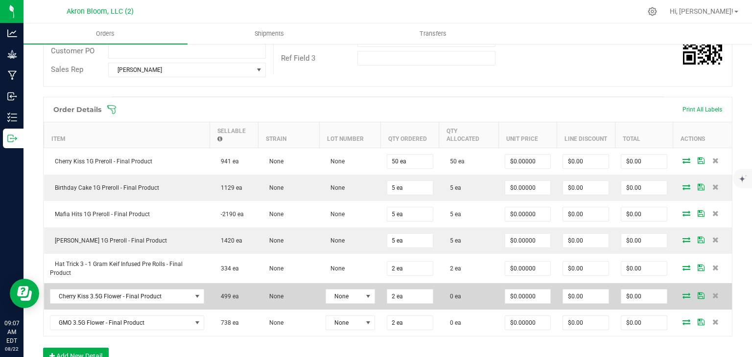
click at [686, 294] on icon at bounding box center [687, 296] width 8 height 6
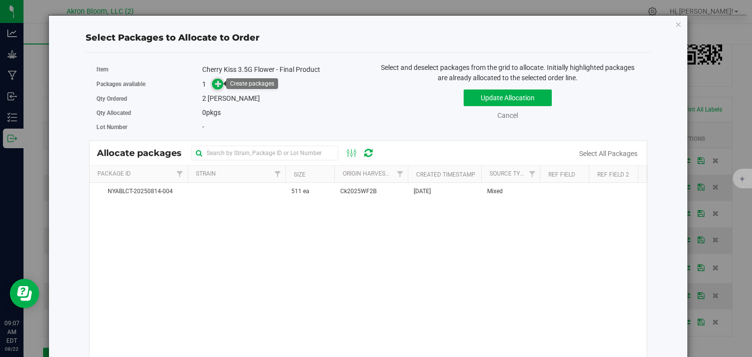
click at [216, 83] on icon at bounding box center [218, 83] width 7 height 7
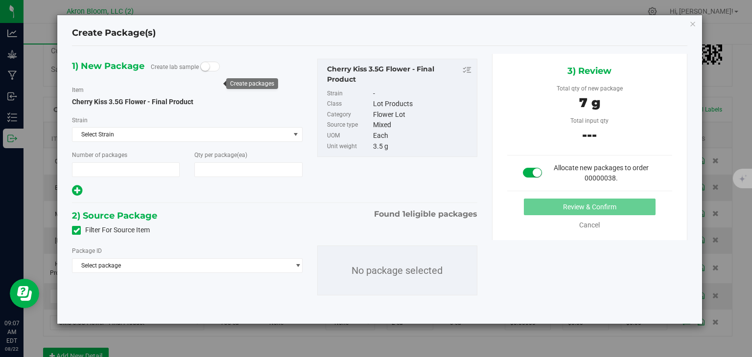
type input "1"
type input "2"
click at [300, 264] on span "select" at bounding box center [297, 266] width 7 height 8
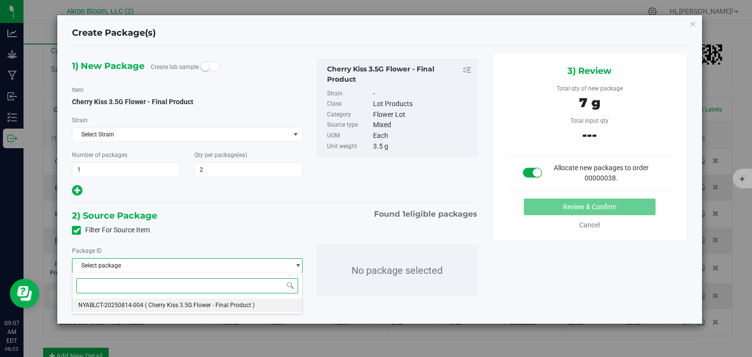
click at [271, 306] on li "NYABLCT-20250814-004 ( Cherry Kiss 3.5G Flower - Final Product )" at bounding box center [186, 306] width 229 height 14
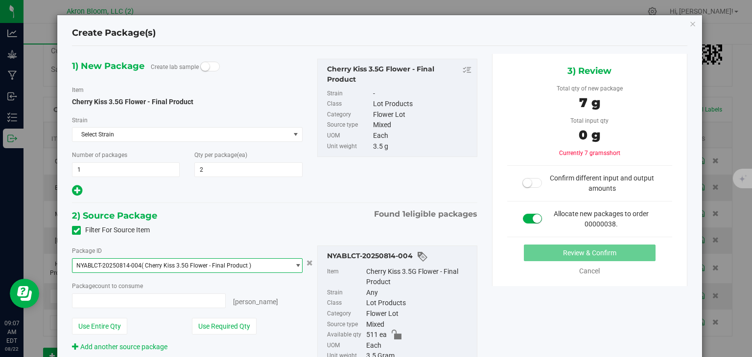
type input "0 ea"
click at [138, 301] on span "0 ea 0" at bounding box center [148, 301] width 153 height 15
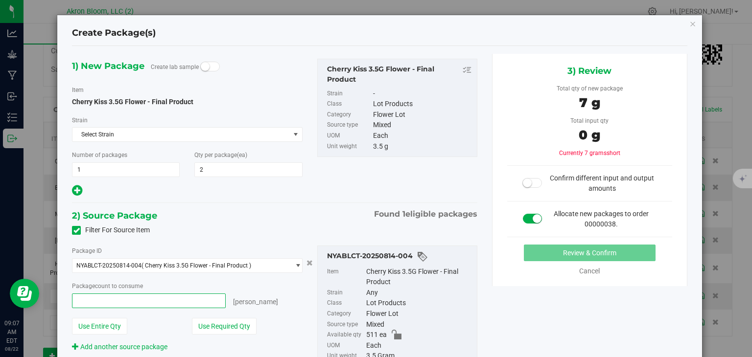
type input "2"
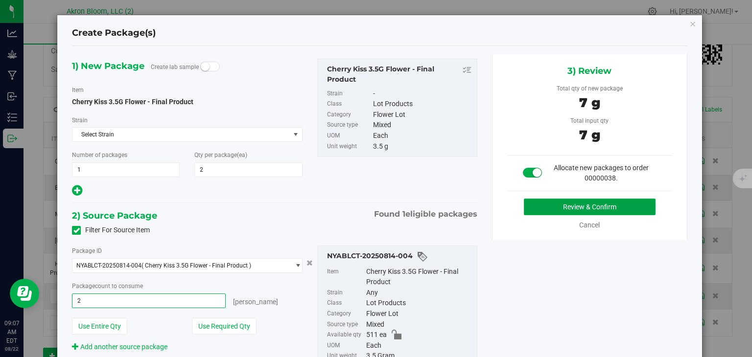
click at [580, 208] on button "Review & Confirm" at bounding box center [590, 207] width 132 height 17
type input "2 ea"
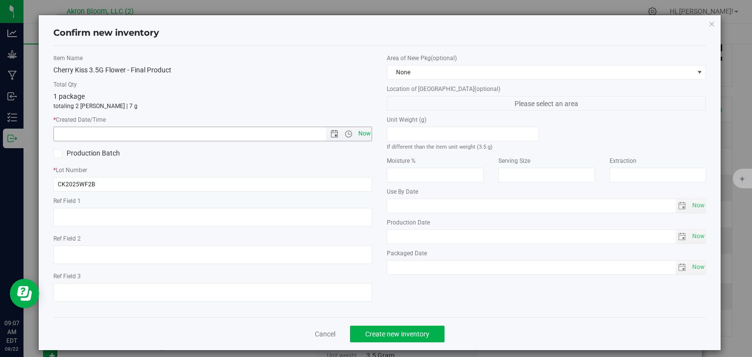
click at [370, 131] on span "Now" at bounding box center [364, 134] width 17 height 14
type input "8/22/2025 9:07 AM"
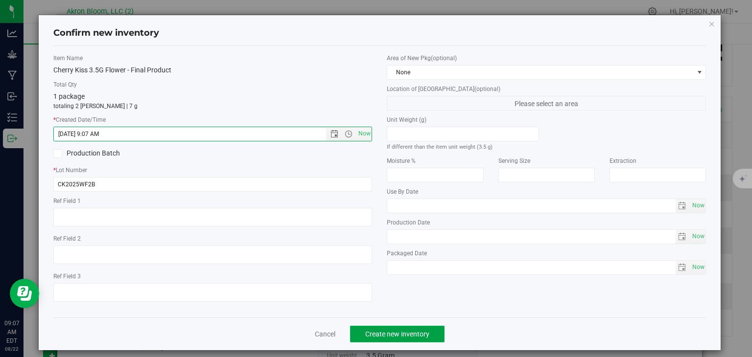
click at [395, 333] on span "Create new inventory" at bounding box center [397, 335] width 64 height 8
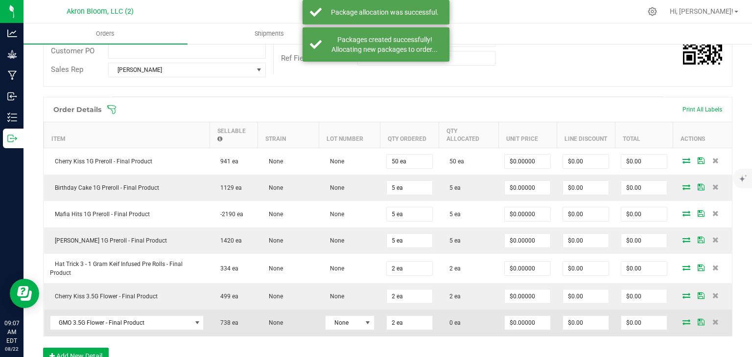
click at [690, 330] on td at bounding box center [702, 323] width 59 height 26
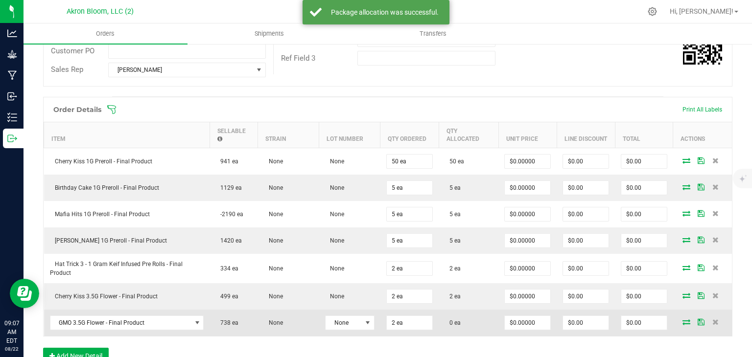
click at [687, 320] on icon at bounding box center [687, 322] width 8 height 6
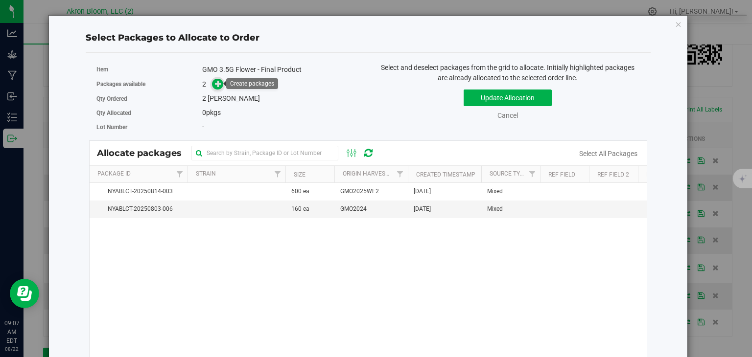
click at [216, 85] on icon at bounding box center [218, 83] width 7 height 7
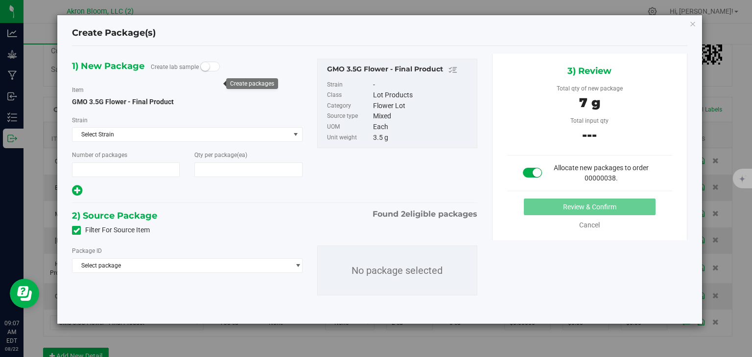
type input "1"
type input "2"
click at [194, 265] on span "Select package" at bounding box center [180, 266] width 217 height 14
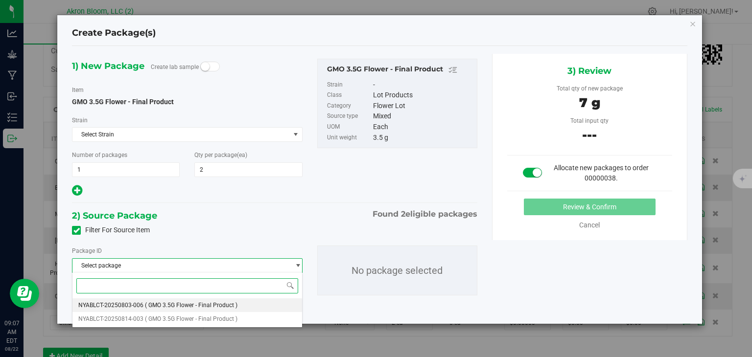
click at [238, 305] on li "NYABLCT-20250803-006 ( GMO 3.5G Flower - Final Product )" at bounding box center [186, 306] width 229 height 14
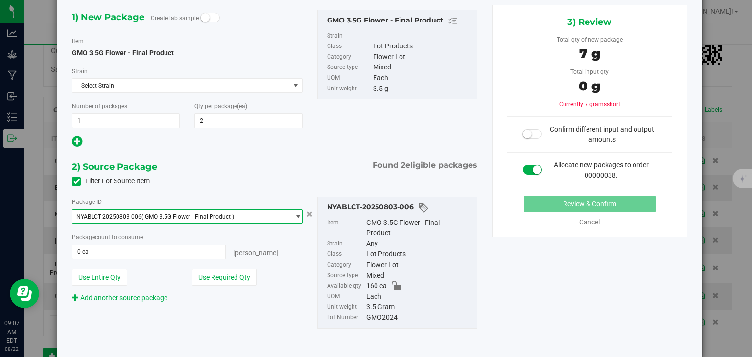
scroll to position [47, 0]
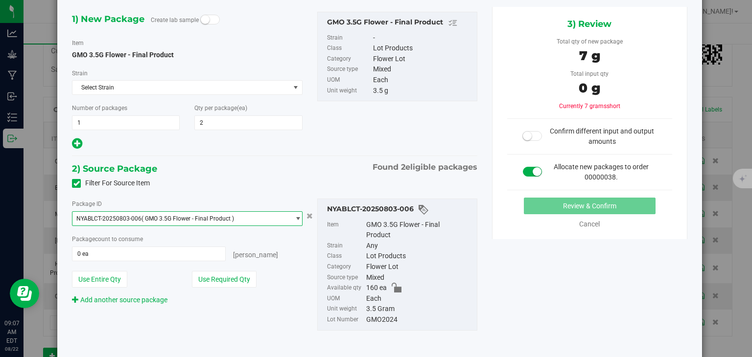
click at [298, 220] on span "select" at bounding box center [297, 219] width 7 height 8
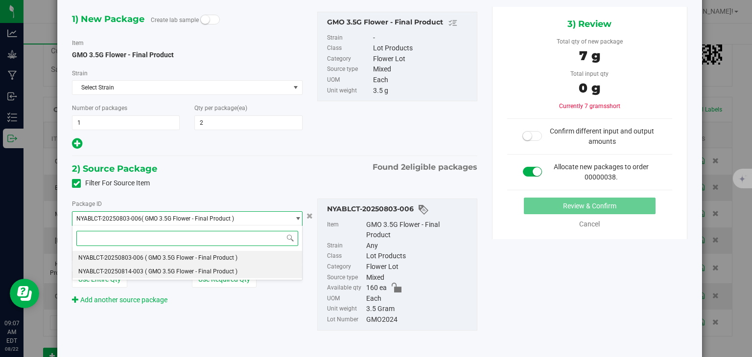
click at [268, 274] on li "NYABLCT-20250814-003 ( GMO 3.5G Flower - Final Product )" at bounding box center [186, 272] width 229 height 14
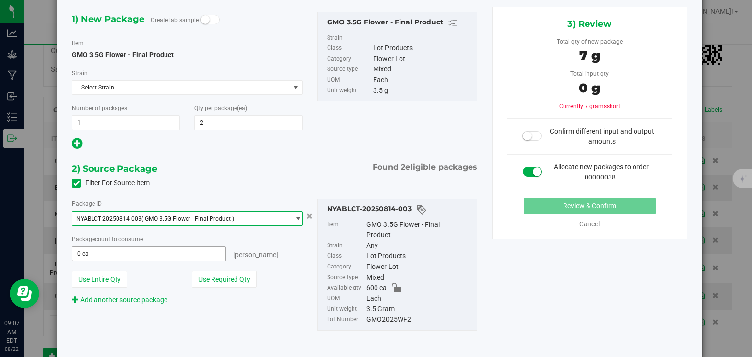
click at [193, 255] on span "0 ea 0" at bounding box center [148, 254] width 153 height 15
type input "2"
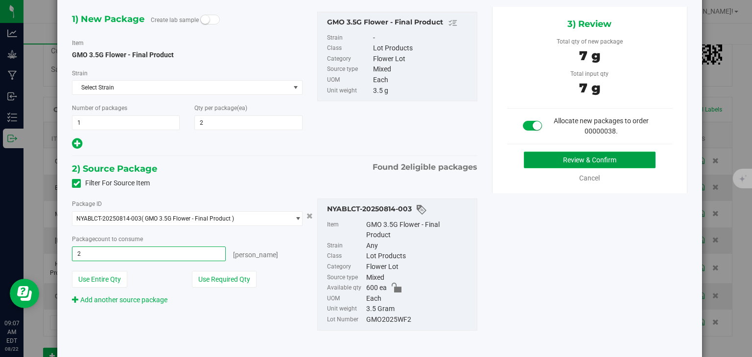
click at [549, 159] on button "Review & Confirm" at bounding box center [590, 160] width 132 height 17
type input "2 ea"
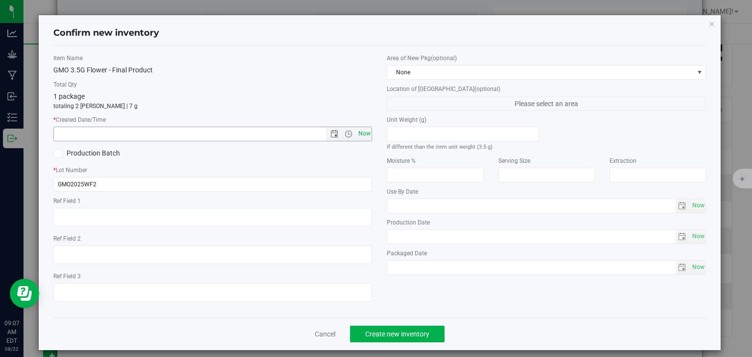
click at [358, 131] on span "Now" at bounding box center [364, 134] width 17 height 14
type input "8/22/2025 9:07 AM"
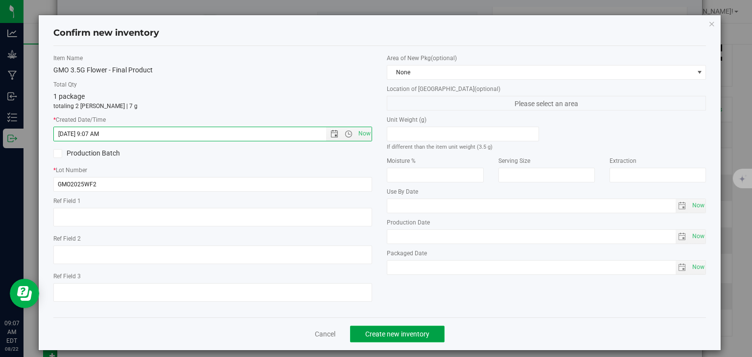
click at [393, 334] on span "Create new inventory" at bounding box center [397, 335] width 64 height 8
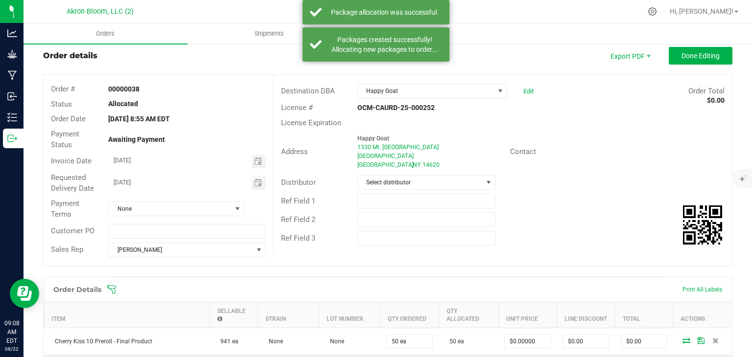
scroll to position [21, 0]
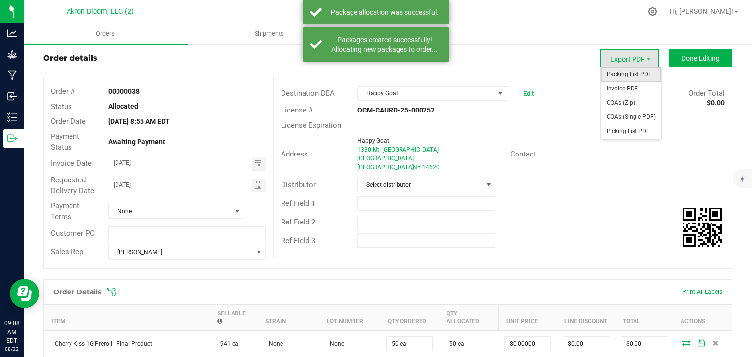
click at [638, 77] on span "Packing List PDF" at bounding box center [631, 75] width 61 height 14
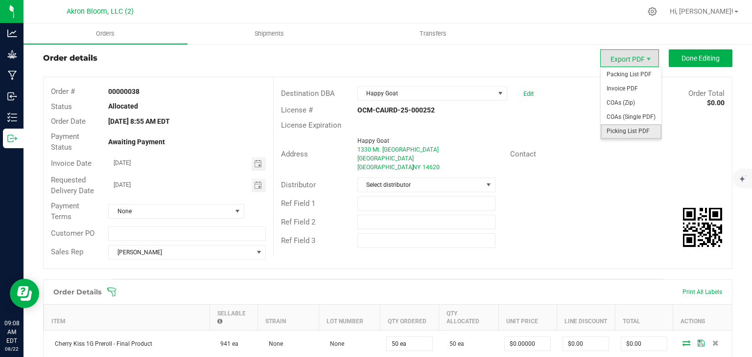
click at [648, 134] on span "Picking List PDF" at bounding box center [631, 131] width 61 height 14
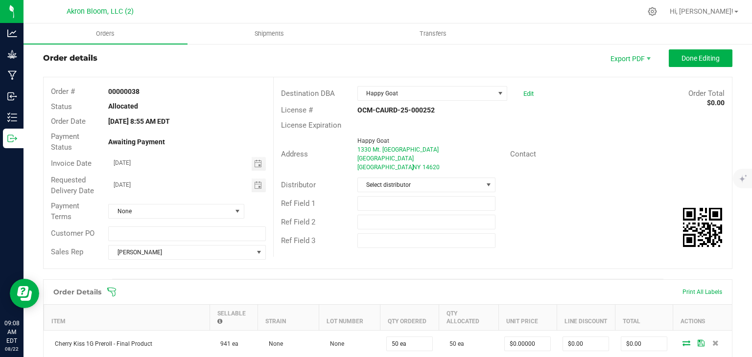
scroll to position [0, 0]
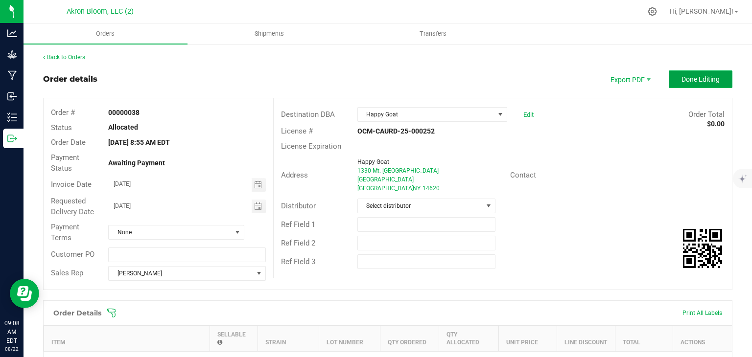
click at [697, 77] on span "Done Editing" at bounding box center [701, 79] width 38 height 8
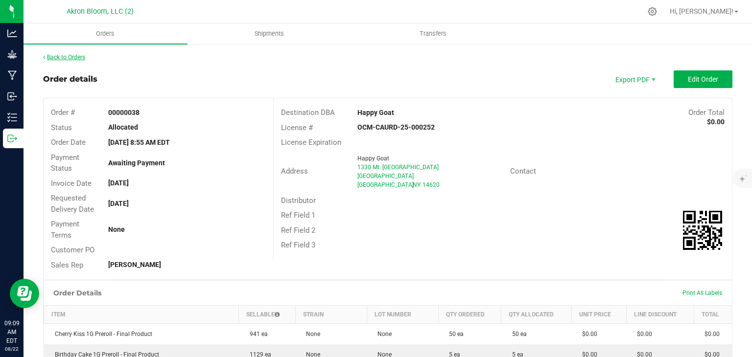
click at [66, 55] on link "Back to Orders" at bounding box center [64, 57] width 42 height 7
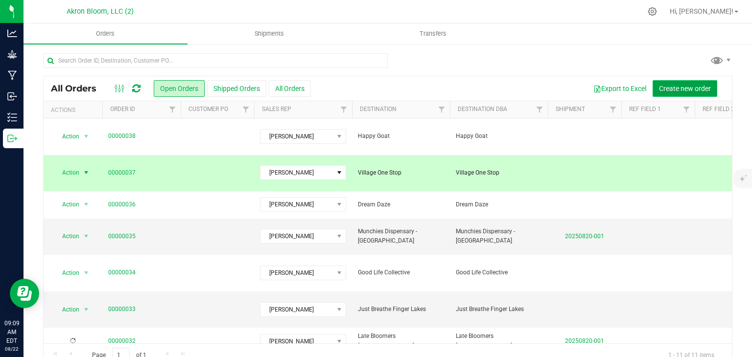
click at [673, 87] on span "Create new order" at bounding box center [685, 89] width 52 height 8
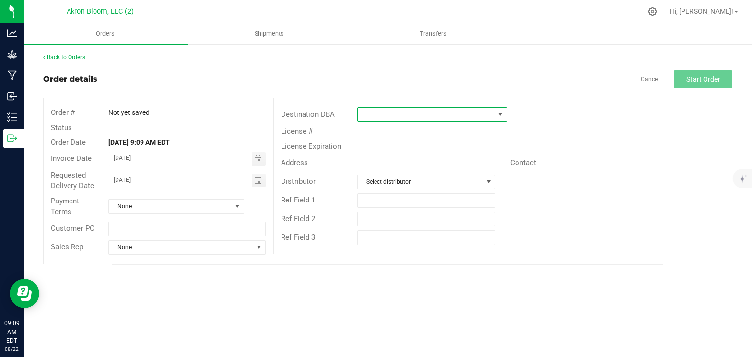
click at [501, 114] on span at bounding box center [501, 115] width 8 height 8
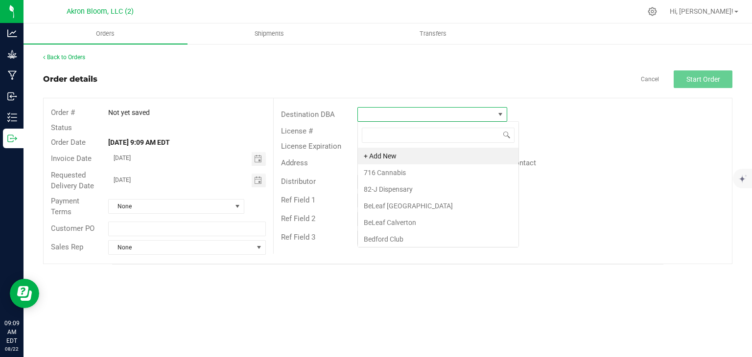
scroll to position [14, 150]
type input "Her"
click at [389, 221] on li "Ther Herbal Care" at bounding box center [432, 222] width 149 height 17
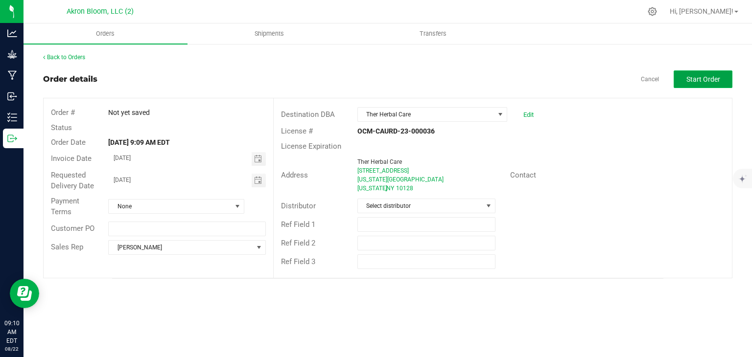
click at [694, 79] on span "Start Order" at bounding box center [704, 79] width 34 height 8
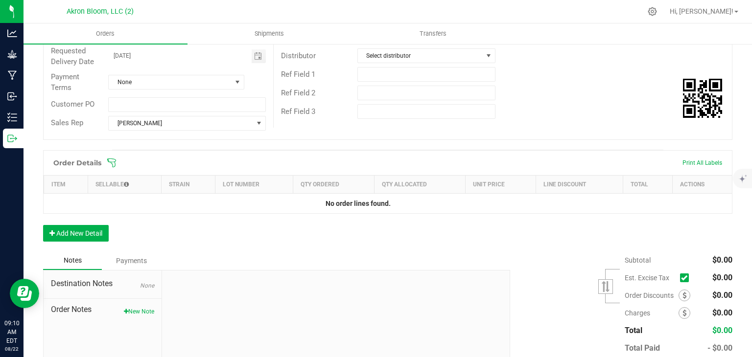
scroll to position [155, 0]
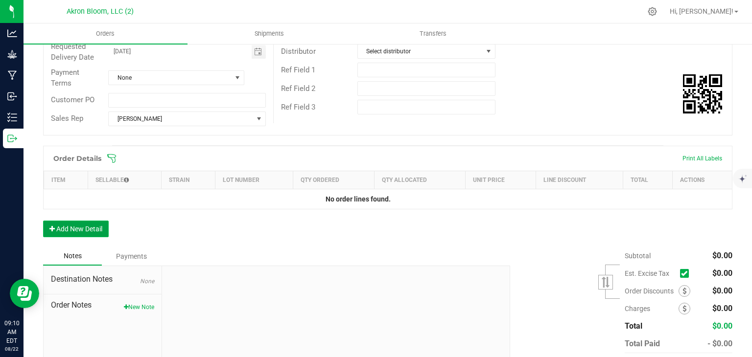
click at [73, 222] on button "Add New Detail" at bounding box center [76, 229] width 66 height 17
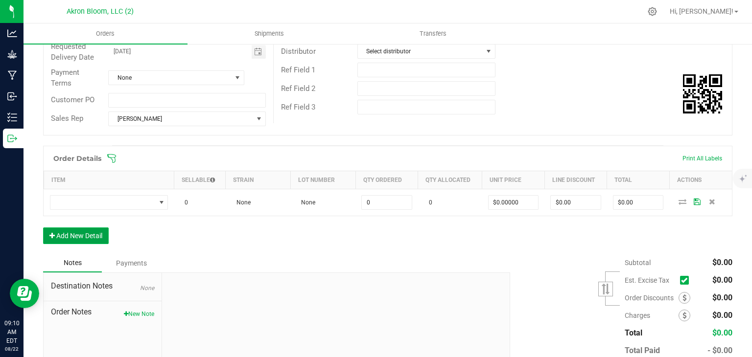
click at [71, 233] on button "Add New Detail" at bounding box center [76, 236] width 66 height 17
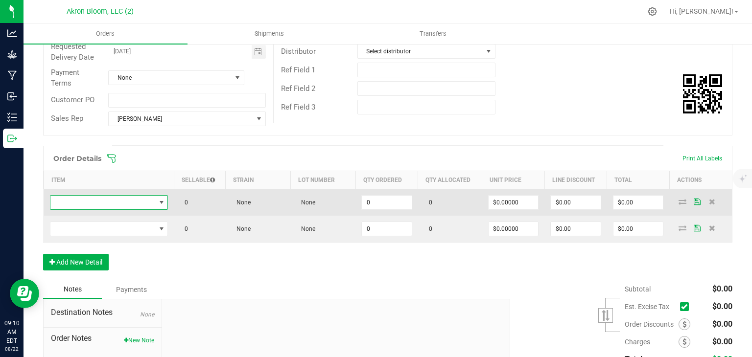
click at [163, 199] on span "NO DATA FOUND" at bounding box center [162, 203] width 8 height 8
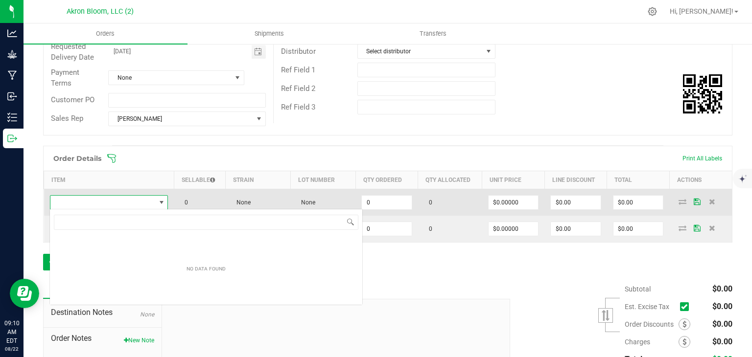
scroll to position [14, 118]
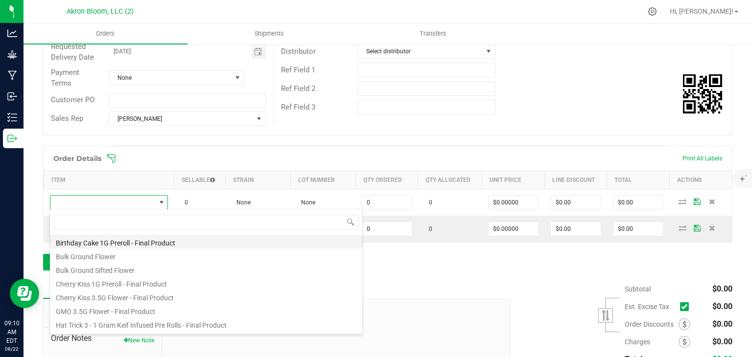
click at [136, 242] on li "Birthday Cake 1G Preroll - Final Product" at bounding box center [206, 242] width 312 height 14
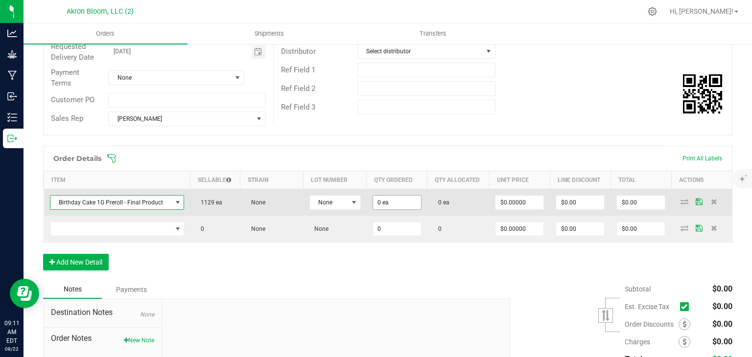
type input "0"
click at [389, 199] on input "0" at bounding box center [397, 203] width 48 height 14
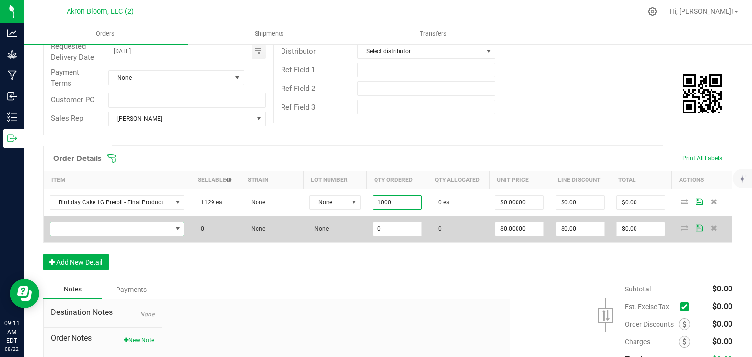
type input "1000 ea"
click at [175, 228] on span "NO DATA FOUND" at bounding box center [178, 229] width 8 height 8
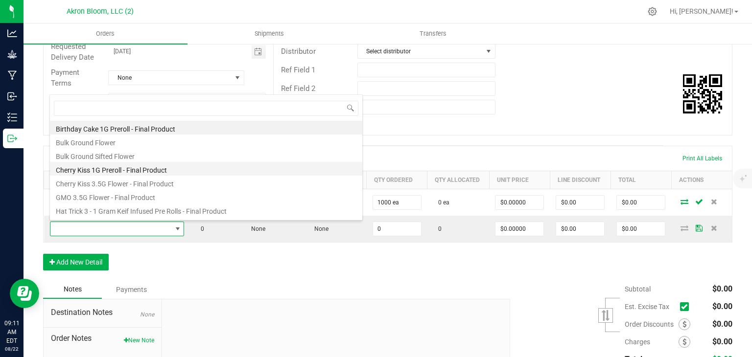
click at [148, 169] on li "Cherry Kiss 1G Preroll - Final Product" at bounding box center [206, 169] width 312 height 14
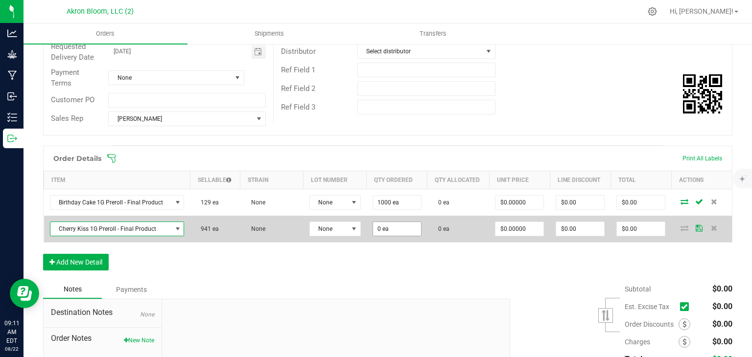
click at [395, 230] on input "0 ea" at bounding box center [397, 229] width 48 height 14
type input "0"
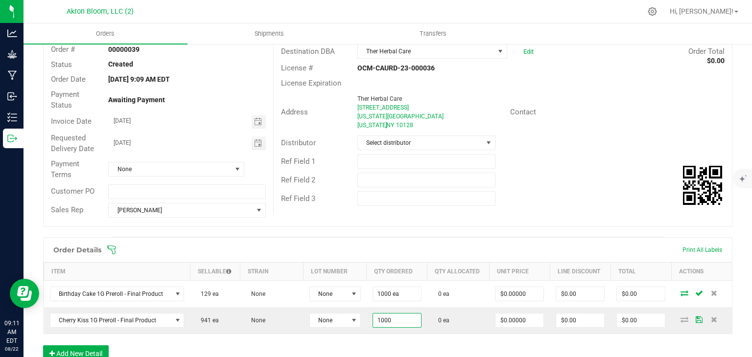
scroll to position [0, 0]
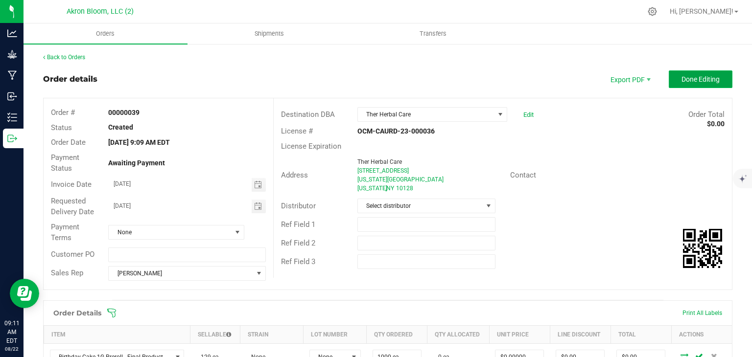
type input "1000 ea"
click at [699, 78] on span "Done Editing" at bounding box center [701, 79] width 38 height 8
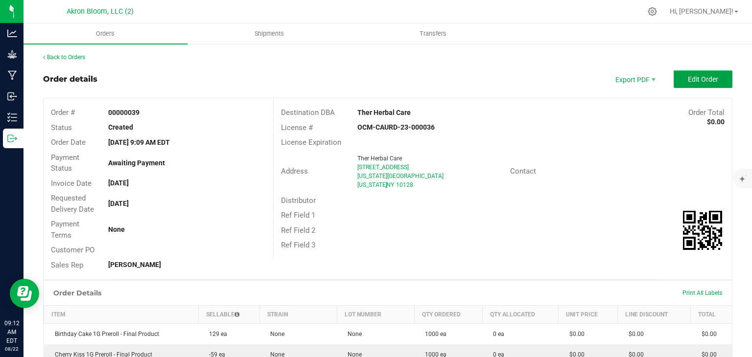
click at [697, 76] on span "Edit Order" at bounding box center [703, 79] width 30 height 8
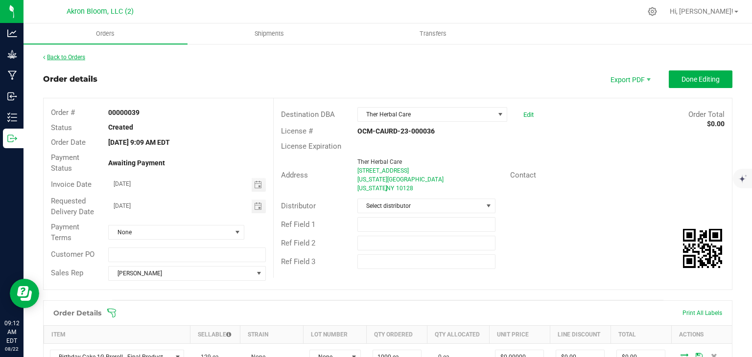
click at [64, 58] on link "Back to Orders" at bounding box center [64, 57] width 42 height 7
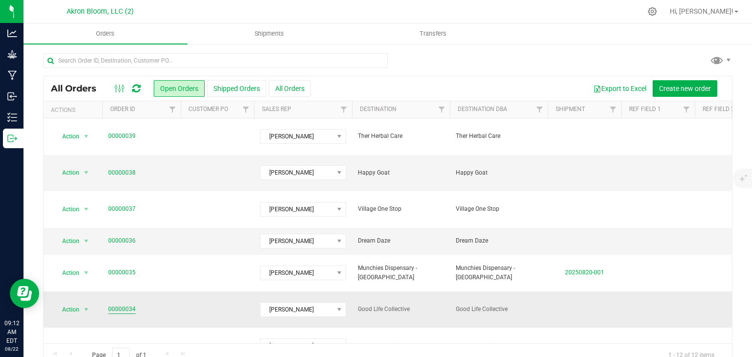
click at [125, 305] on link "00000034" at bounding box center [121, 309] width 27 height 9
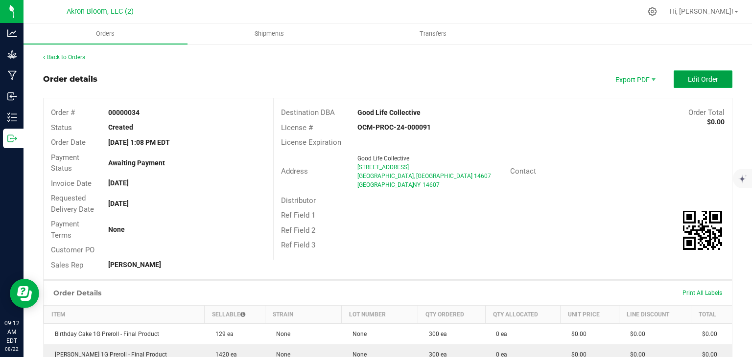
click at [698, 77] on span "Edit Order" at bounding box center [703, 79] width 30 height 8
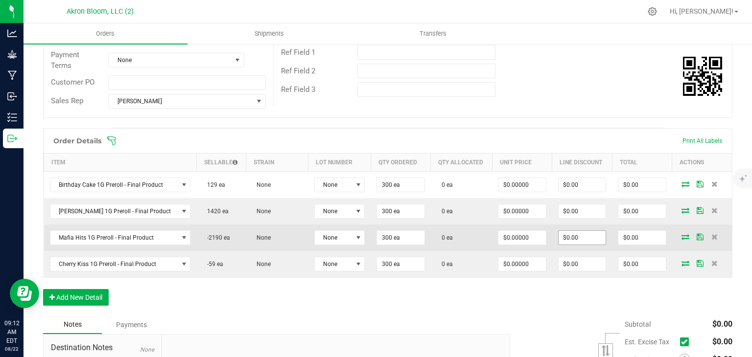
scroll to position [176, 0]
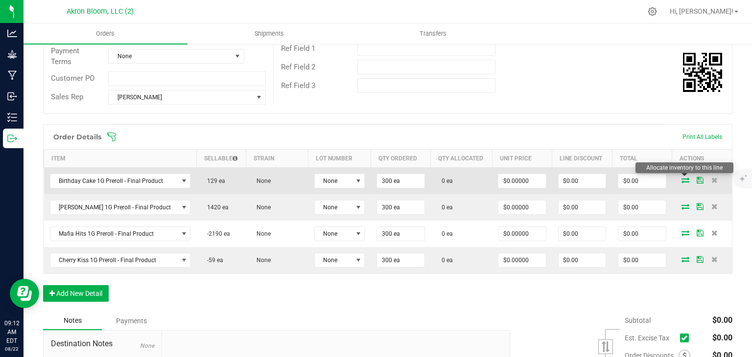
click at [685, 177] on icon at bounding box center [686, 180] width 8 height 6
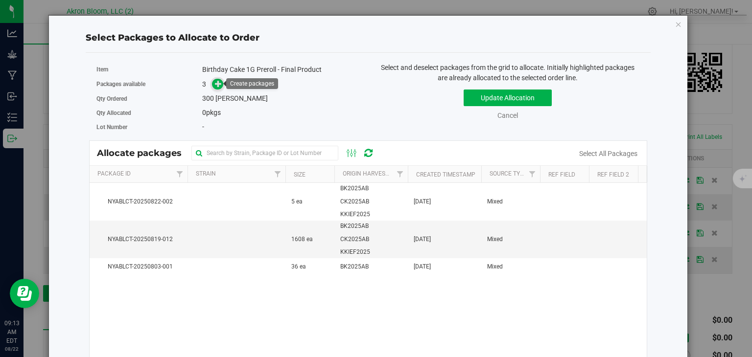
click at [218, 83] on icon at bounding box center [218, 83] width 7 height 7
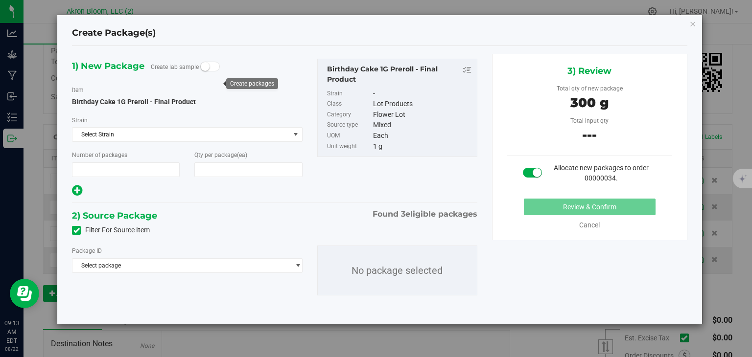
type input "1"
type input "300"
click at [81, 262] on span "Select package" at bounding box center [180, 266] width 217 height 14
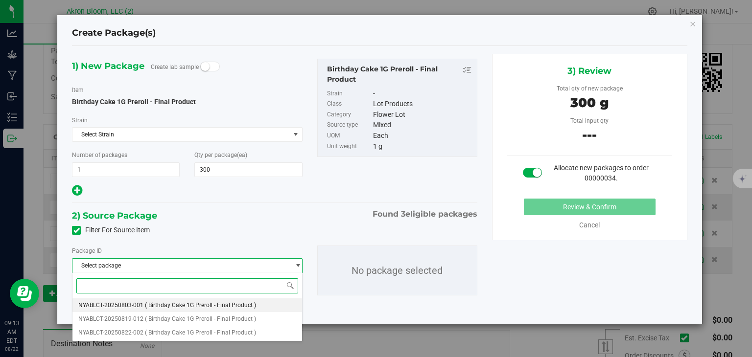
click at [129, 307] on span "NYABLCT-20250803-001" at bounding box center [110, 305] width 65 height 7
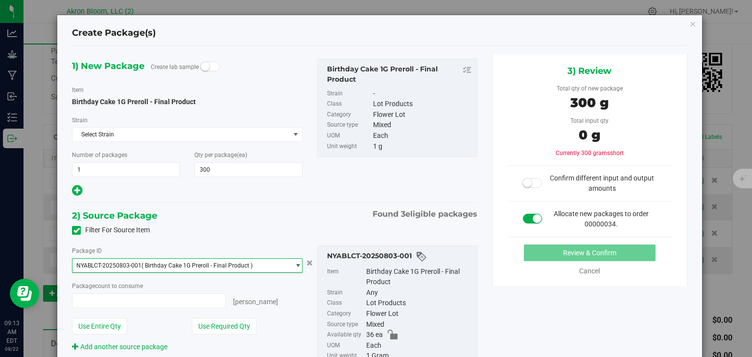
type input "0 ea"
click at [300, 263] on span "select" at bounding box center [297, 266] width 7 height 8
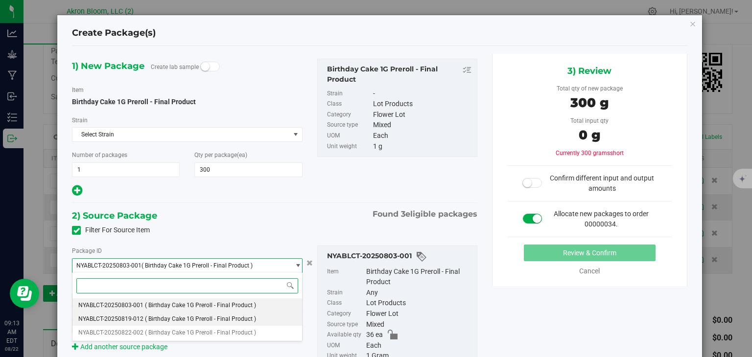
click at [255, 320] on li "NYABLCT-20250819-012 ( Birthday Cake 1G Preroll - Final Product )" at bounding box center [186, 319] width 229 height 14
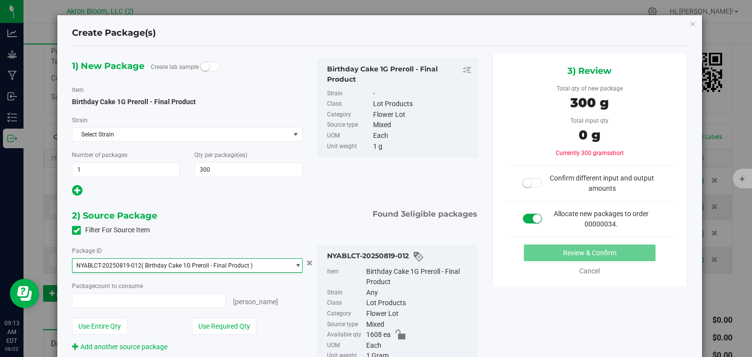
type input "0 ea"
type input "0"
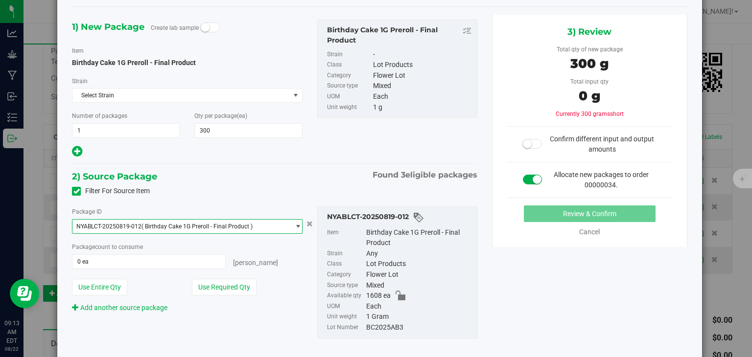
scroll to position [45, 0]
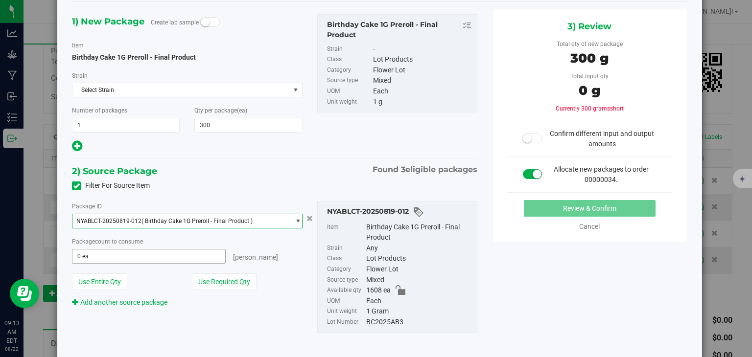
click at [119, 257] on input "0 ea" at bounding box center [148, 257] width 152 height 14
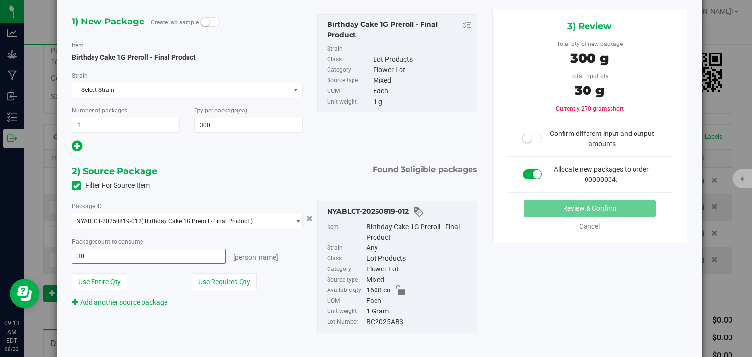
type input "300"
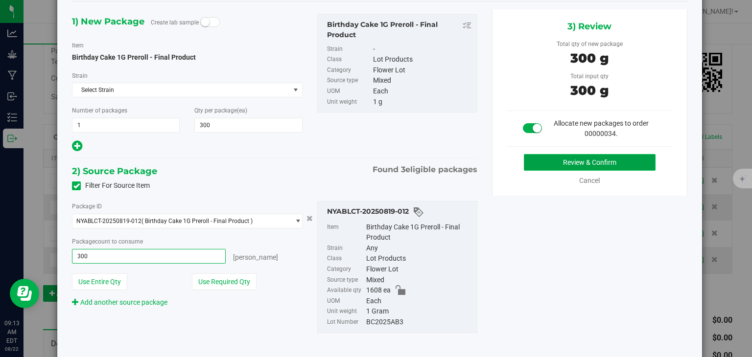
click at [555, 163] on button "Review & Confirm" at bounding box center [590, 162] width 132 height 17
type input "300 ea"
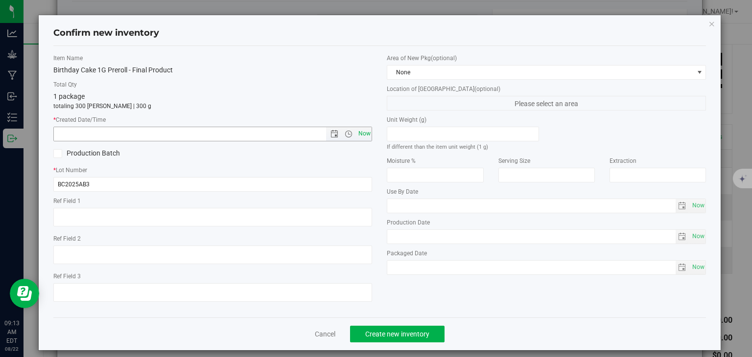
click at [367, 132] on span "Now" at bounding box center [364, 134] width 17 height 14
type input "8/22/2025 9:13 AM"
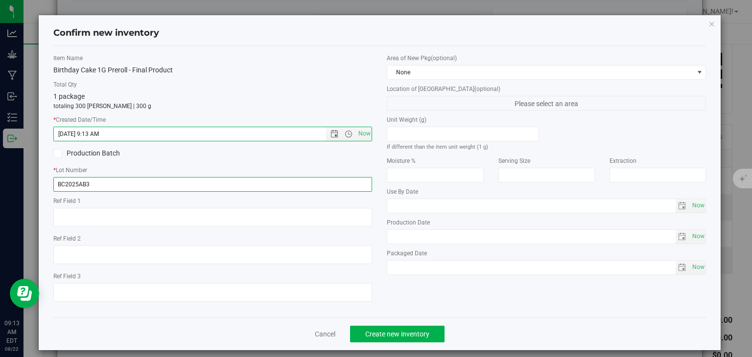
click at [65, 184] on input "BC2025AB3" at bounding box center [212, 184] width 319 height 15
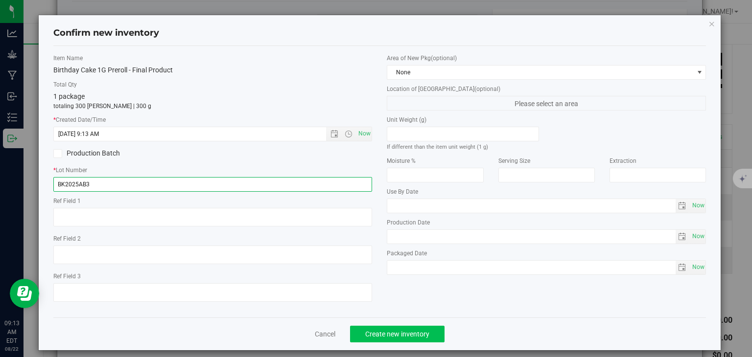
type input "BK2025AB3"
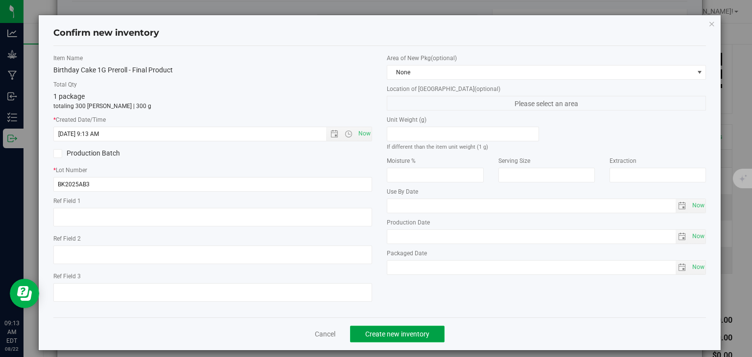
click at [401, 336] on span "Create new inventory" at bounding box center [397, 335] width 64 height 8
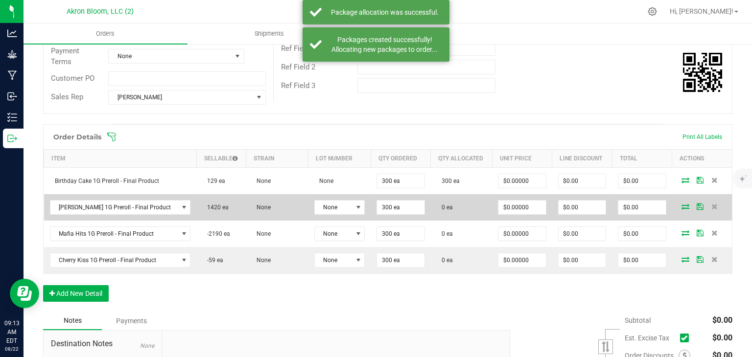
click at [684, 205] on icon at bounding box center [686, 207] width 8 height 6
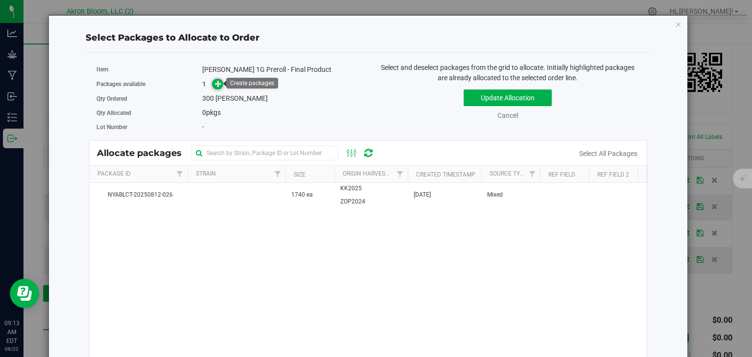
click at [215, 83] on icon at bounding box center [218, 83] width 7 height 7
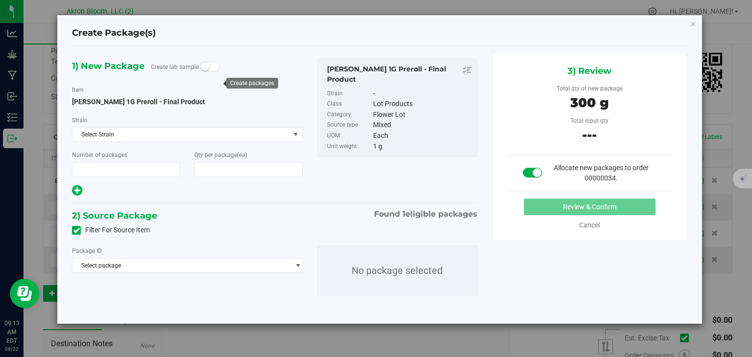
type input "1"
type input "300"
click at [298, 265] on span "select" at bounding box center [297, 266] width 7 height 8
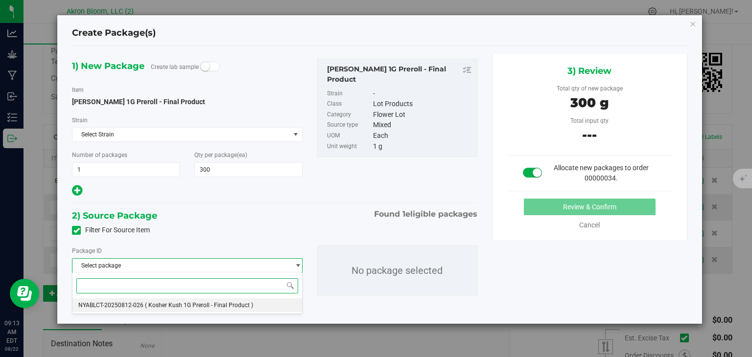
click at [197, 307] on span "( Kosher Kush 1G Preroll - Final Product )" at bounding box center [199, 305] width 108 height 7
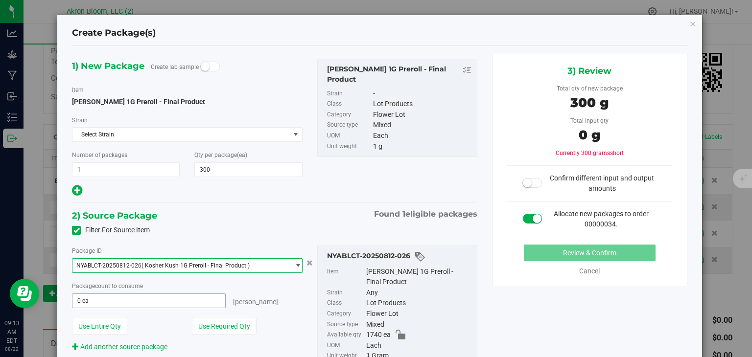
click at [136, 298] on span "0 ea 0" at bounding box center [148, 301] width 153 height 15
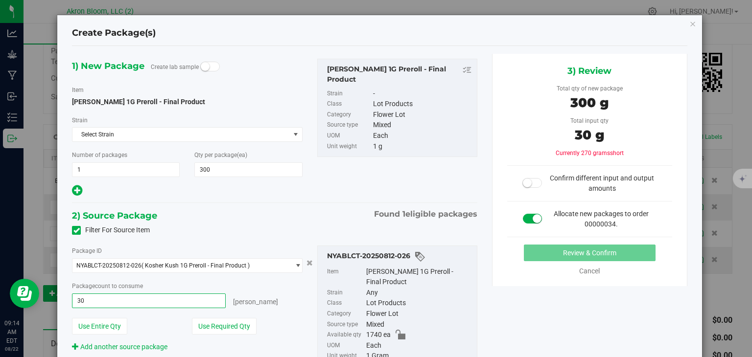
type input "300"
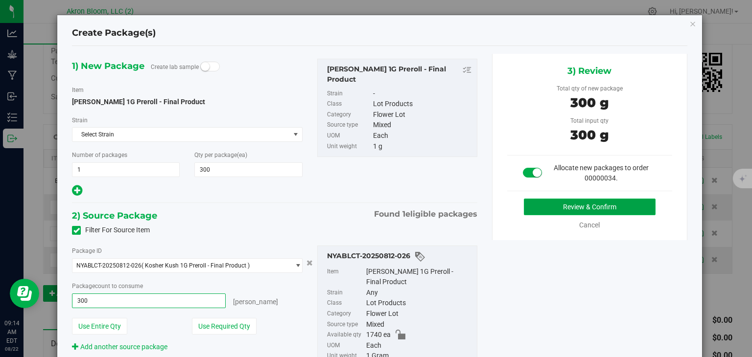
click at [623, 207] on button "Review & Confirm" at bounding box center [590, 207] width 132 height 17
type input "300 ea"
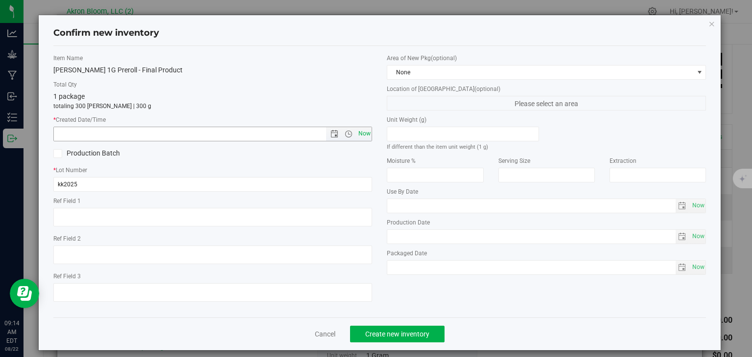
click at [361, 135] on span "Now" at bounding box center [364, 134] width 17 height 14
type input "8/22/2025 9:14 AM"
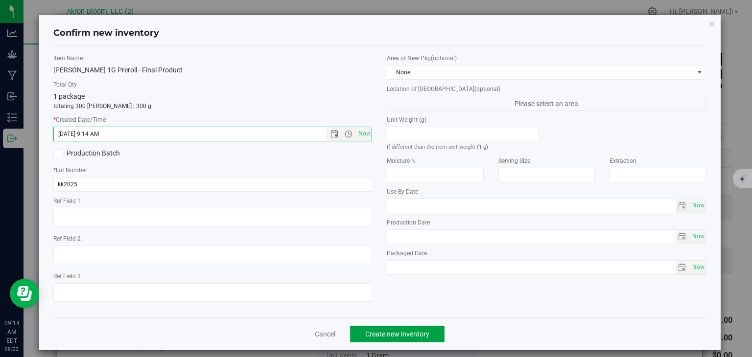
click at [391, 330] on button "Create new inventory" at bounding box center [397, 334] width 95 height 17
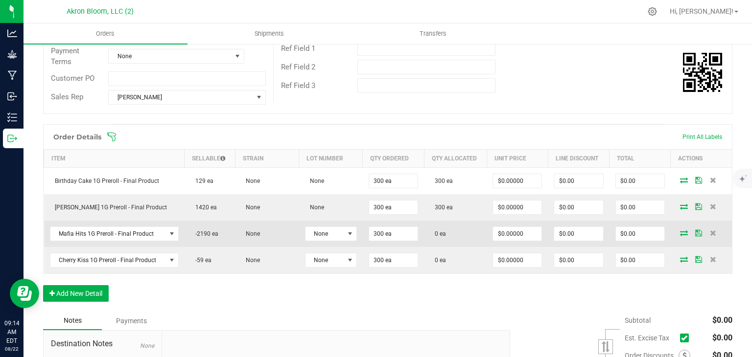
click at [684, 232] on icon at bounding box center [684, 233] width 8 height 6
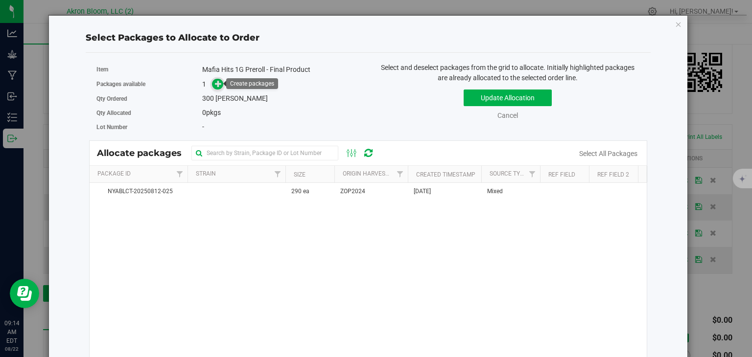
click at [217, 84] on icon at bounding box center [218, 83] width 7 height 7
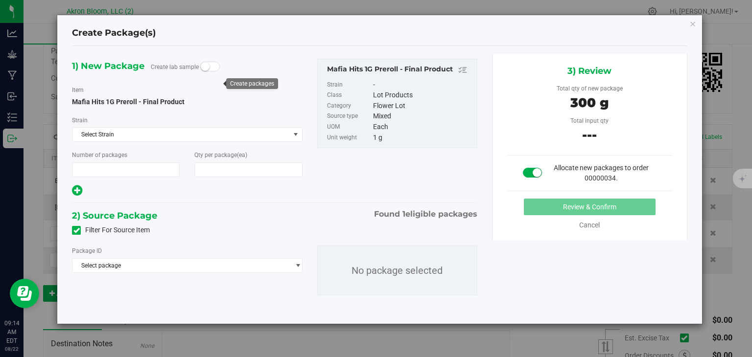
type input "1"
type input "300"
click at [176, 263] on span "Select package" at bounding box center [180, 266] width 217 height 14
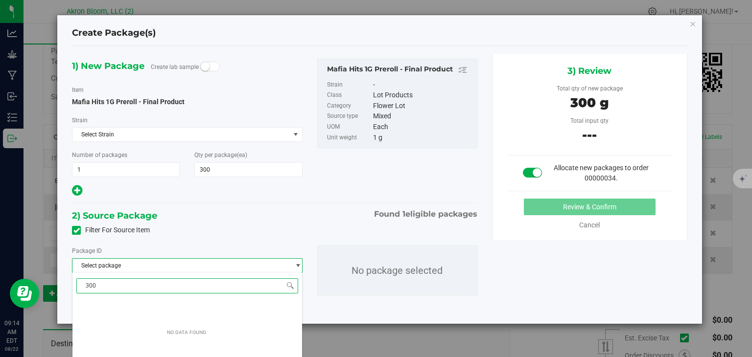
click at [222, 292] on input "300" at bounding box center [186, 286] width 221 height 15
type input "3"
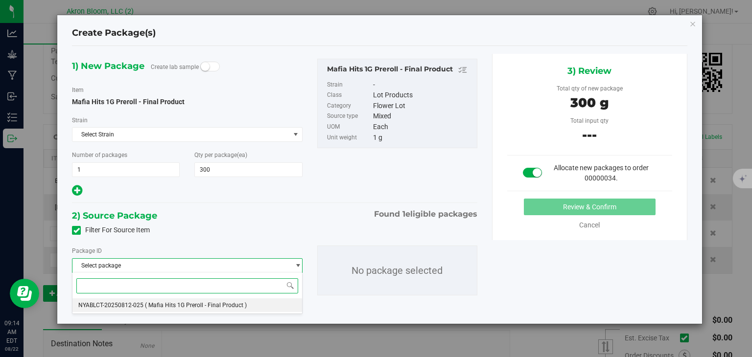
click at [210, 306] on span "( Mafia Hits 1G Preroll - Final Product )" at bounding box center [196, 305] width 102 height 7
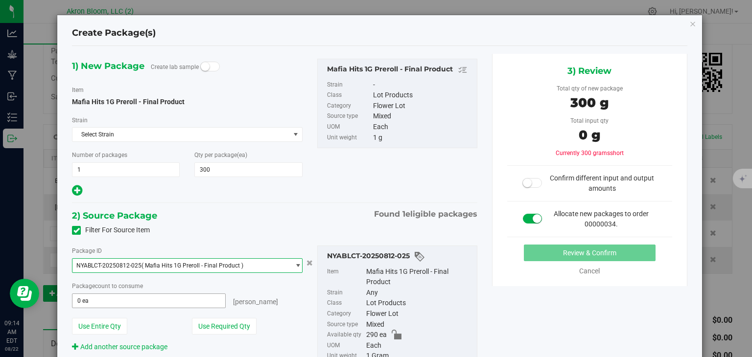
click at [135, 303] on span "0 ea 0" at bounding box center [148, 301] width 153 height 15
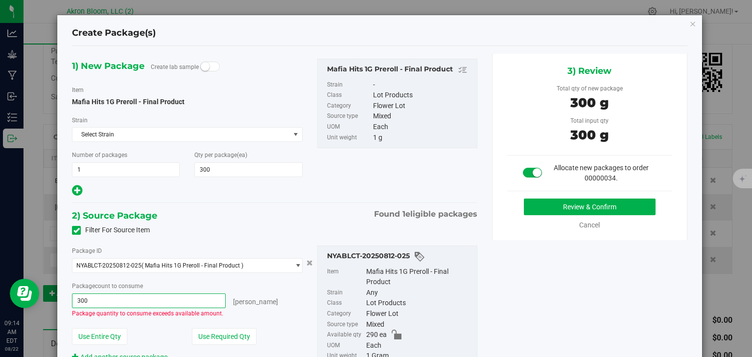
click at [135, 303] on input "300" at bounding box center [148, 301] width 152 height 14
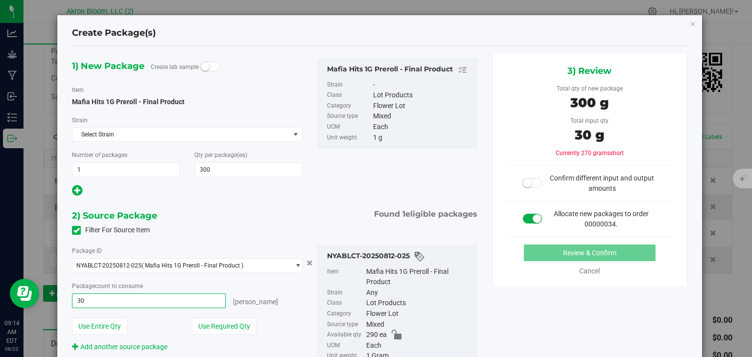
type input "3"
click at [692, 21] on icon "button" at bounding box center [693, 24] width 7 height 12
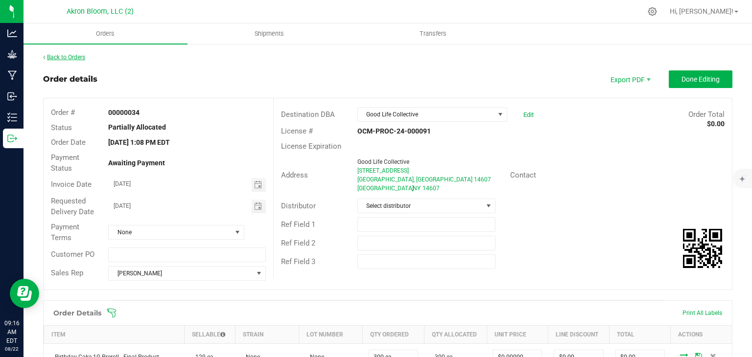
click at [73, 56] on link "Back to Orders" at bounding box center [64, 57] width 42 height 7
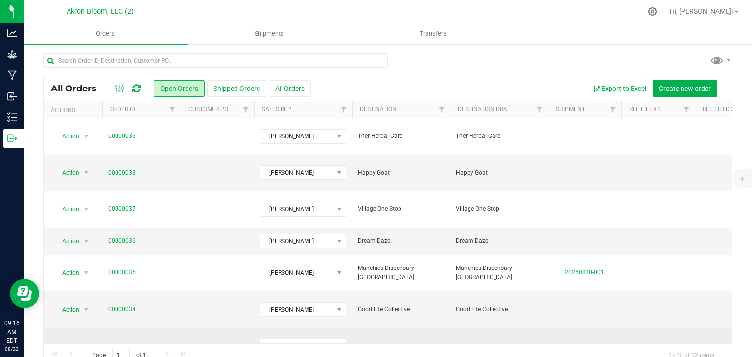
click at [120, 342] on link "00000033" at bounding box center [121, 346] width 27 height 9
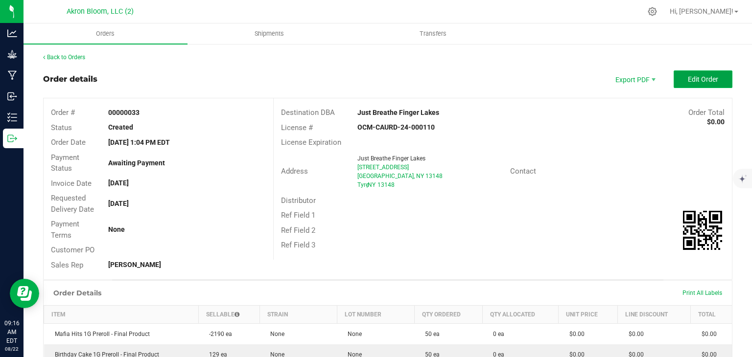
click at [713, 76] on span "Edit Order" at bounding box center [703, 79] width 30 height 8
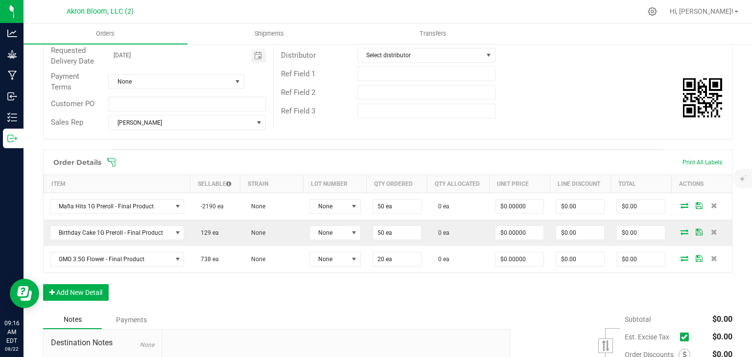
scroll to position [151, 0]
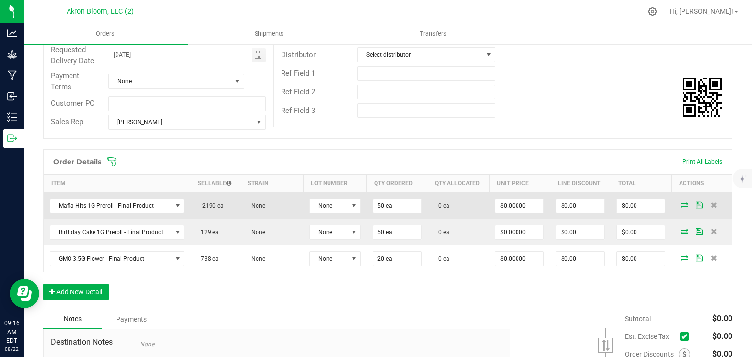
click at [682, 204] on icon at bounding box center [685, 205] width 8 height 6
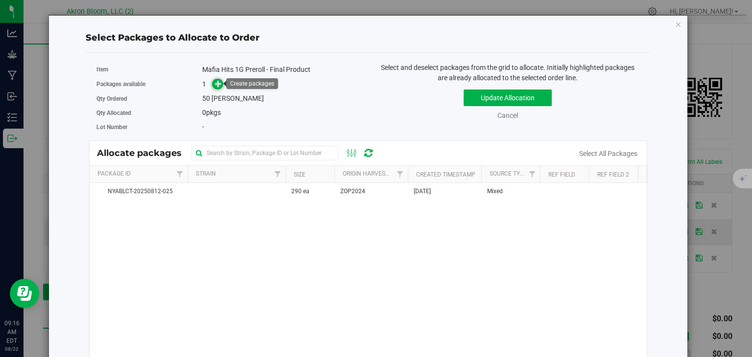
click at [220, 83] on icon at bounding box center [218, 83] width 7 height 7
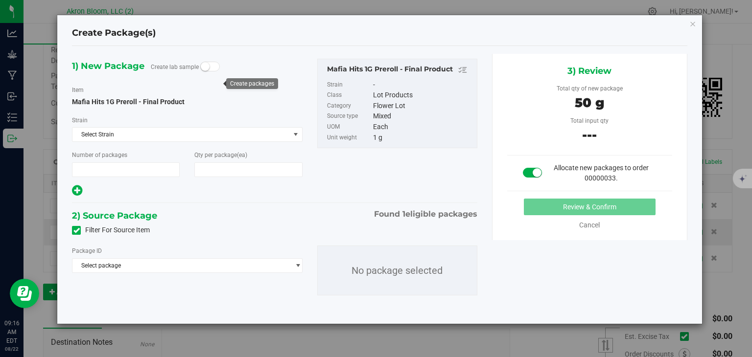
type input "1"
type input "50"
click at [295, 263] on span "select" at bounding box center [297, 266] width 7 height 8
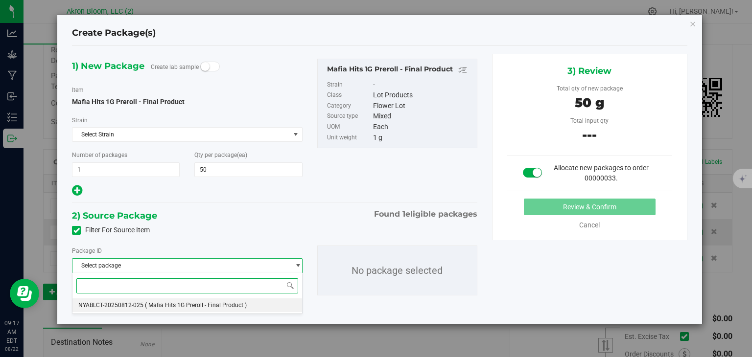
click at [281, 306] on li "NYABLCT-20250812-025 ( Mafia Hits 1G Preroll - Final Product )" at bounding box center [186, 306] width 229 height 14
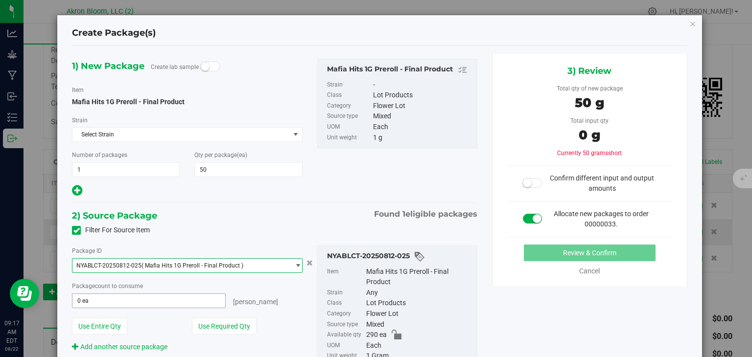
click at [96, 298] on span "0 ea 0" at bounding box center [148, 301] width 153 height 15
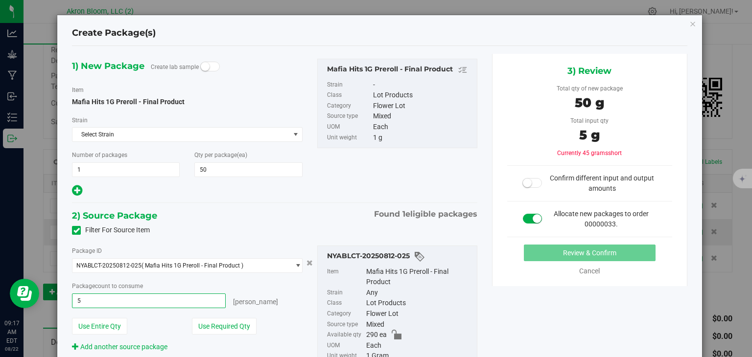
type input "50"
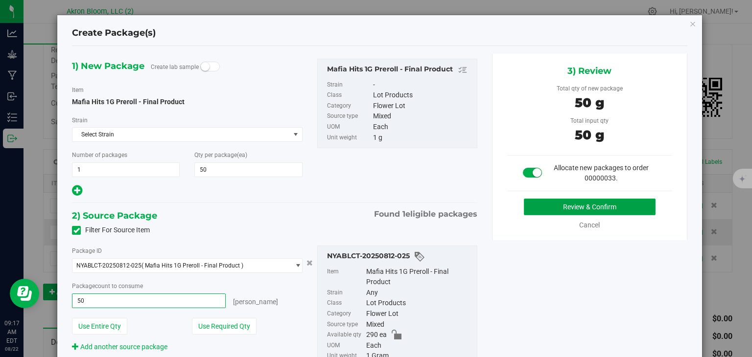
click at [563, 207] on button "Review & Confirm" at bounding box center [590, 207] width 132 height 17
type input "50 ea"
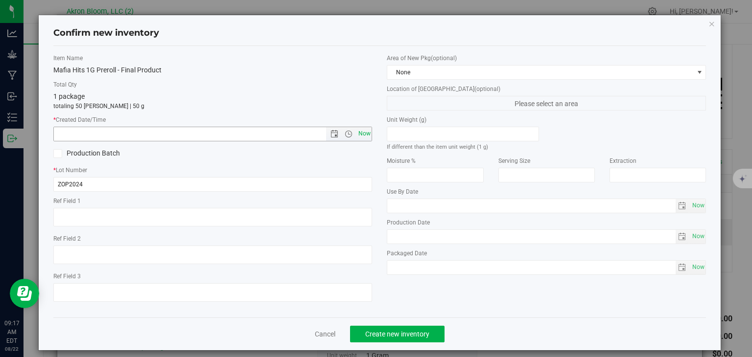
click at [359, 135] on span "Now" at bounding box center [364, 134] width 17 height 14
type input "8/22/2025 9:17 AM"
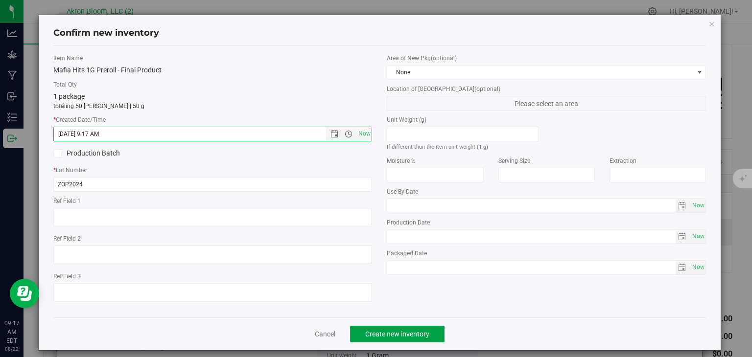
click at [395, 338] on span "Create new inventory" at bounding box center [397, 335] width 64 height 8
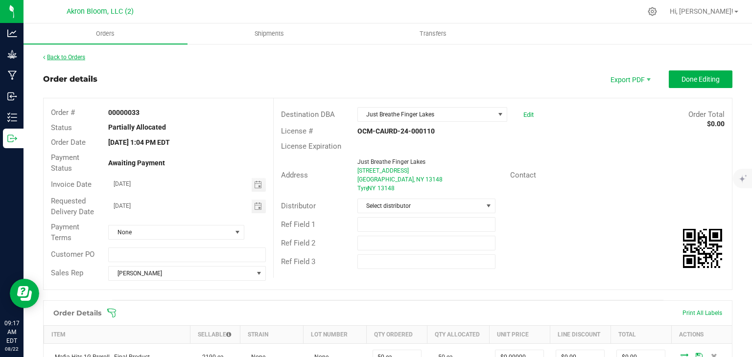
click at [70, 55] on link "Back to Orders" at bounding box center [64, 57] width 42 height 7
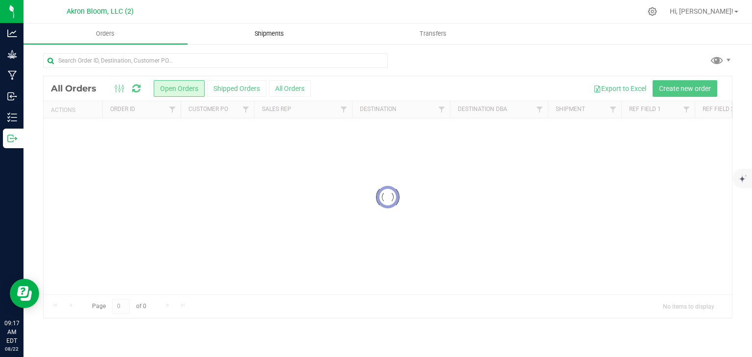
click at [314, 33] on uib-tab-heading "Shipments" at bounding box center [269, 34] width 163 height 20
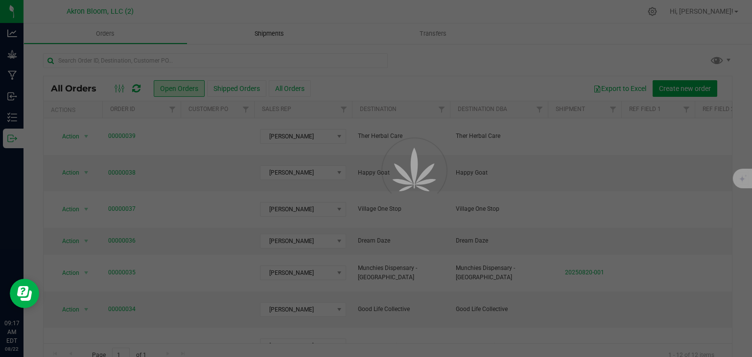
click at [314, 33] on div at bounding box center [376, 178] width 752 height 357
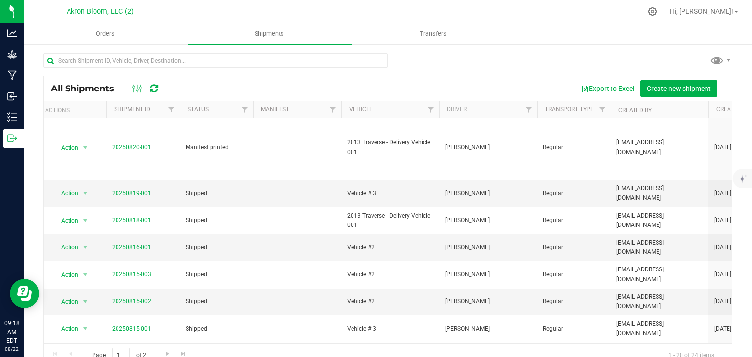
scroll to position [0, 6]
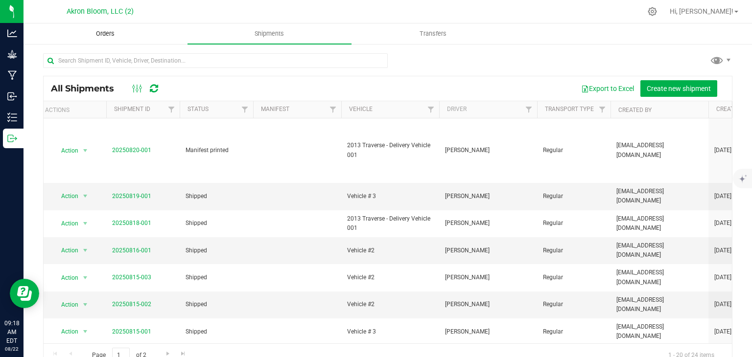
click at [90, 34] on span "Orders" at bounding box center [105, 33] width 45 height 9
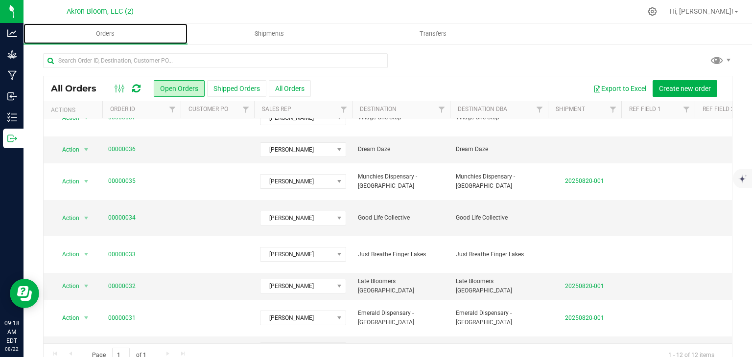
scroll to position [118, 0]
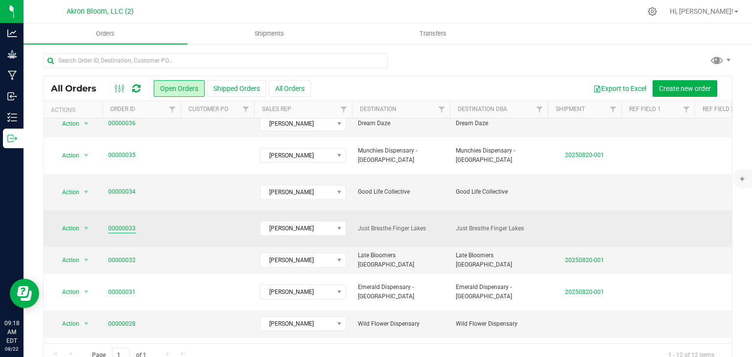
click at [119, 224] on link "00000033" at bounding box center [121, 228] width 27 height 9
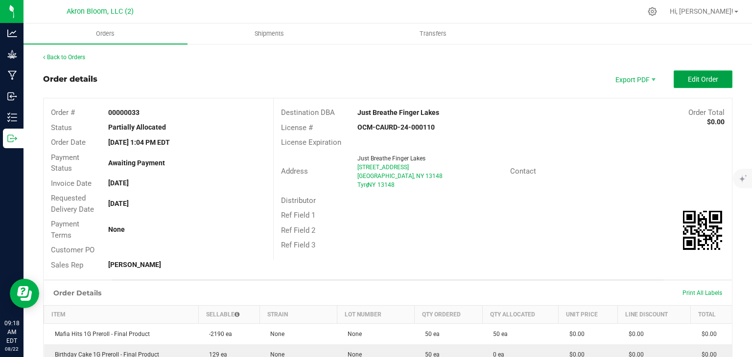
click at [716, 75] on span "Edit Order" at bounding box center [703, 79] width 30 height 8
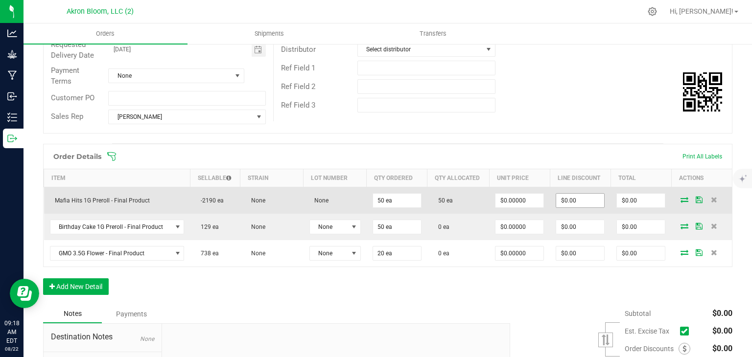
scroll to position [157, 0]
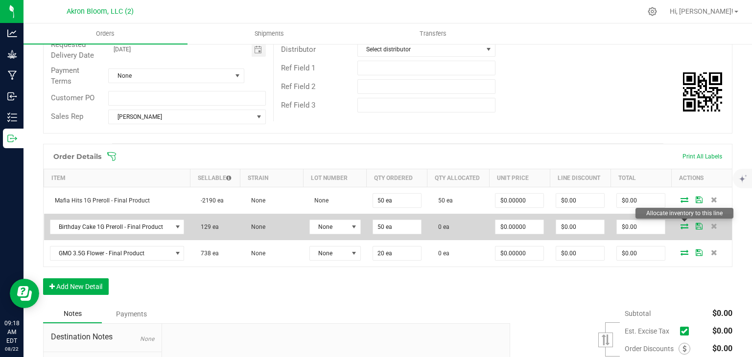
click at [684, 223] on icon at bounding box center [685, 226] width 8 height 6
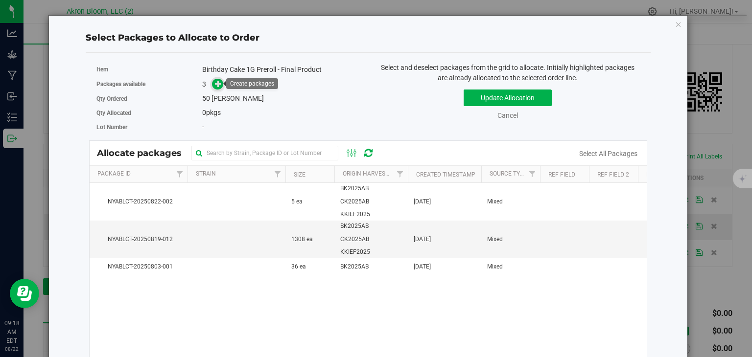
click at [217, 83] on icon at bounding box center [218, 83] width 7 height 7
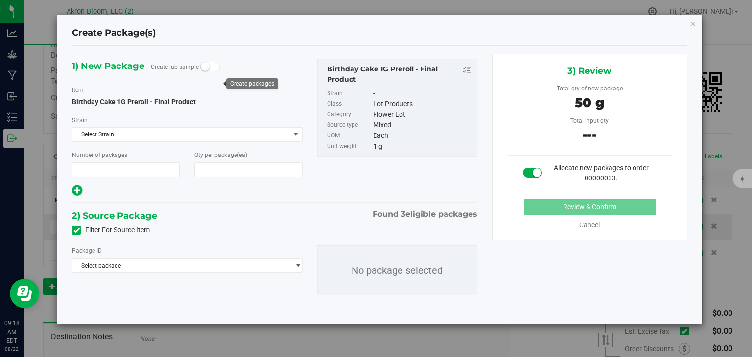
type input "1"
type input "50"
click at [297, 262] on span "select" at bounding box center [297, 266] width 7 height 8
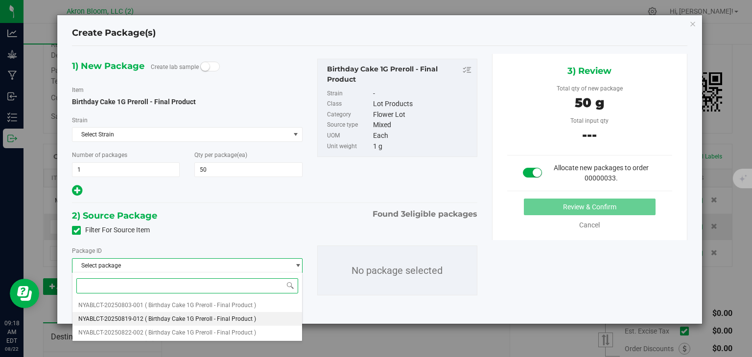
click at [257, 319] on li "NYABLCT-20250819-012 ( Birthday Cake 1G Preroll - Final Product )" at bounding box center [186, 319] width 229 height 14
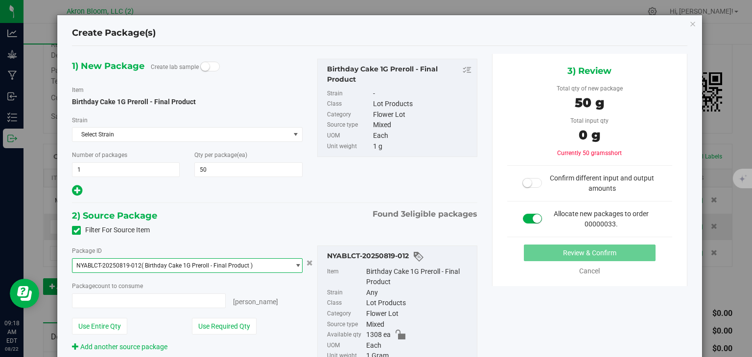
type input "0 ea"
click at [119, 302] on input "0 ea" at bounding box center [148, 301] width 152 height 14
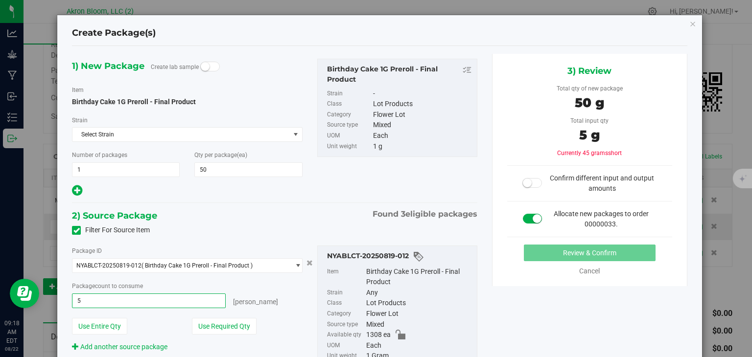
type input "50"
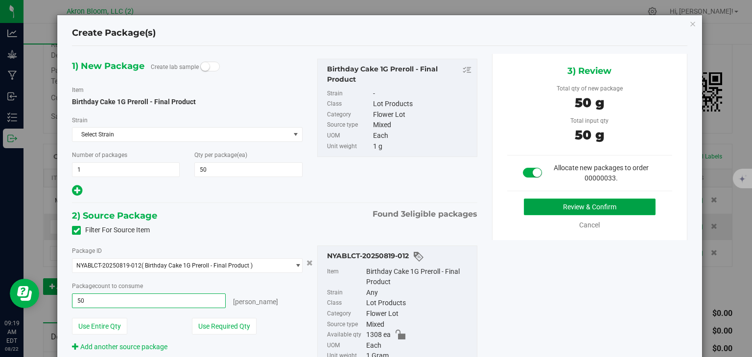
click at [612, 202] on button "Review & Confirm" at bounding box center [590, 207] width 132 height 17
type input "50 ea"
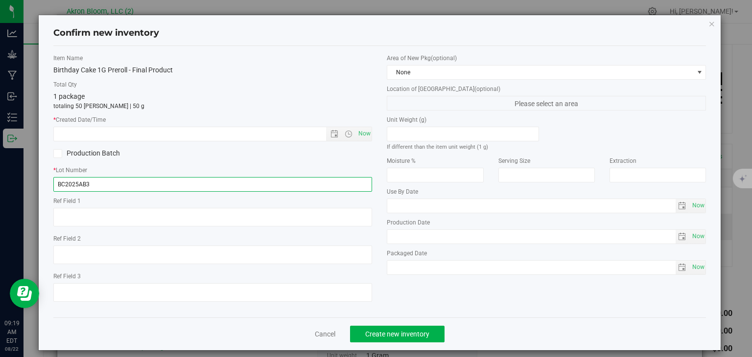
click at [66, 183] on input "BC2025AB3" at bounding box center [212, 184] width 319 height 15
type input "BK2025AB3"
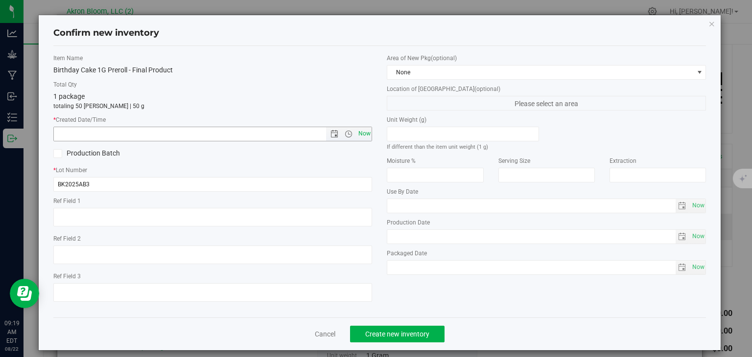
click at [361, 133] on span "Now" at bounding box center [364, 134] width 17 height 14
type input "8/22/2025 9:19 AM"
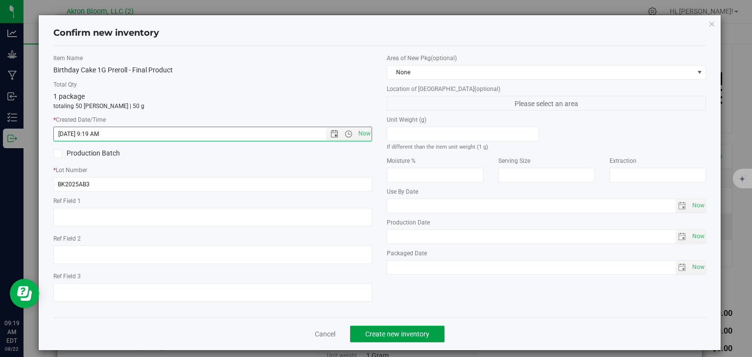
click at [403, 331] on span "Create new inventory" at bounding box center [397, 335] width 64 height 8
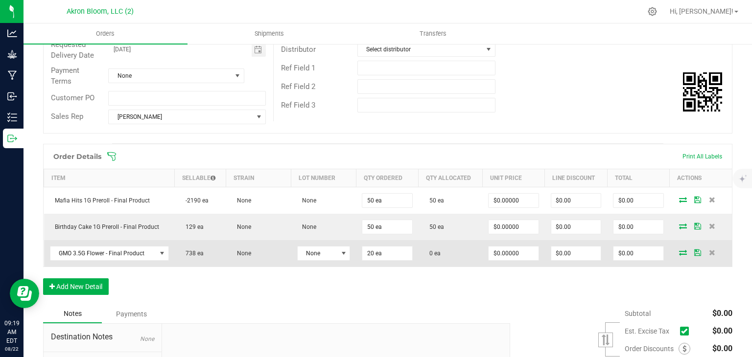
click at [686, 250] on icon at bounding box center [683, 253] width 8 height 6
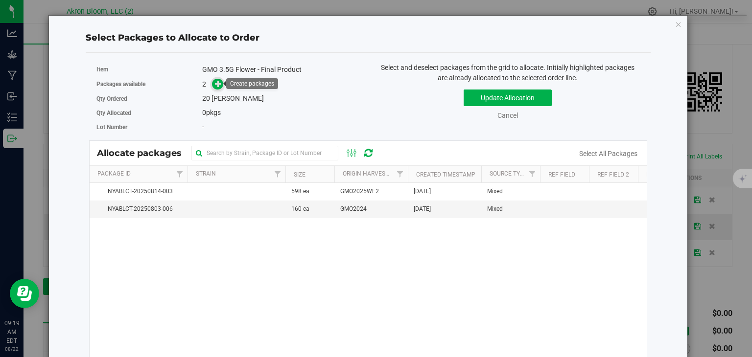
click at [219, 83] on icon at bounding box center [218, 83] width 7 height 7
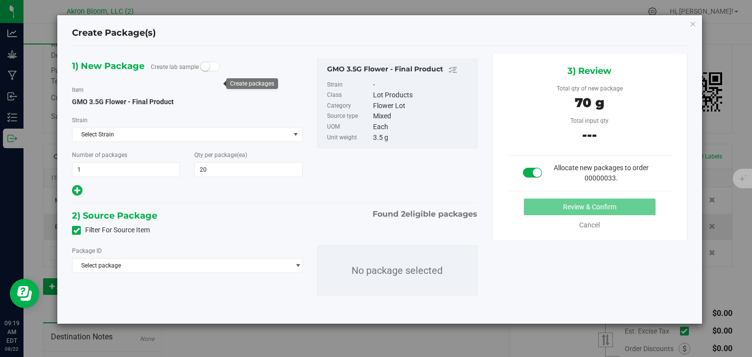
type input "20"
click at [298, 266] on span "select" at bounding box center [297, 266] width 7 height 8
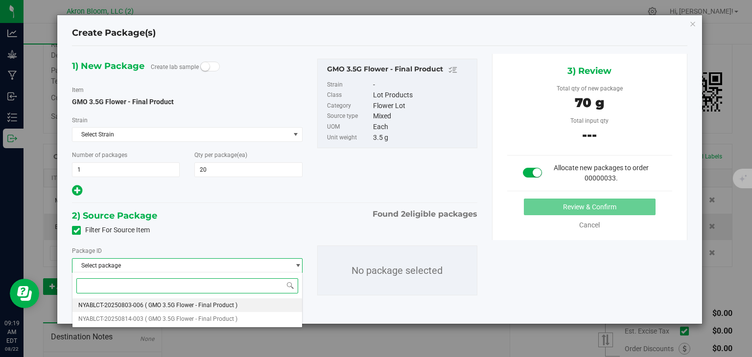
click at [272, 308] on li "NYABLCT-20250803-006 ( GMO 3.5G Flower - Final Product )" at bounding box center [186, 306] width 229 height 14
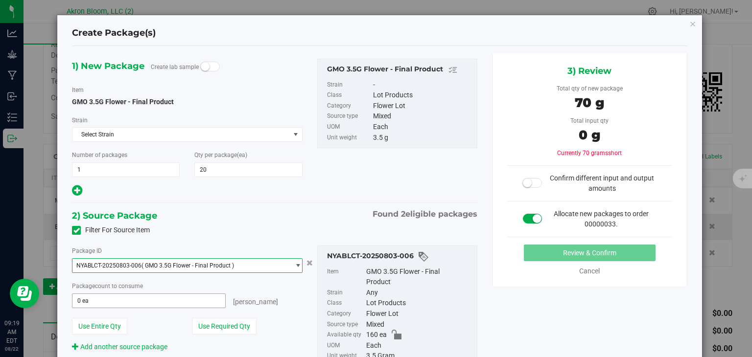
click at [171, 301] on span "0 ea 0" at bounding box center [148, 301] width 153 height 15
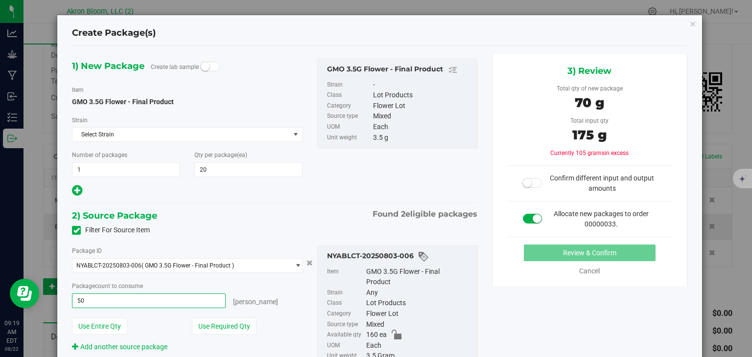
type input "5"
type input "2"
type input "20"
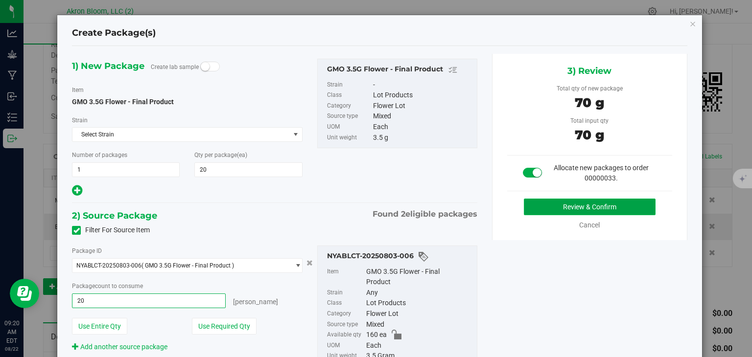
click at [584, 204] on button "Review & Confirm" at bounding box center [590, 207] width 132 height 17
type input "20 ea"
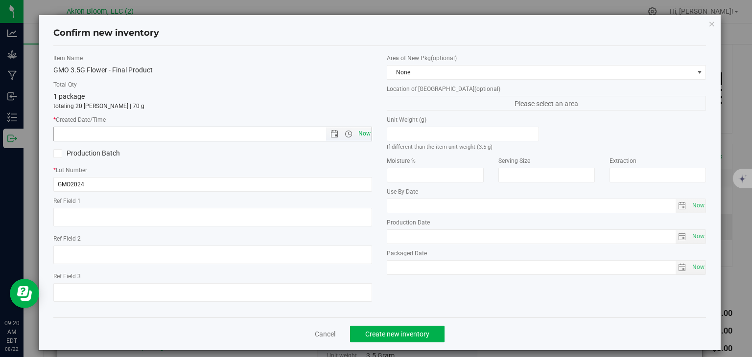
click at [360, 133] on span "Now" at bounding box center [364, 134] width 17 height 14
type input "8/22/2025 9:20 AM"
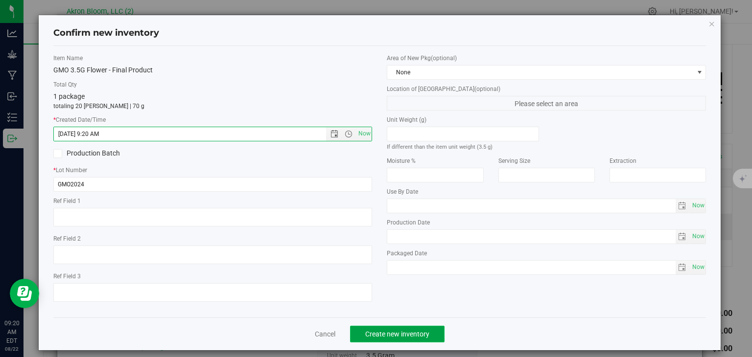
click at [390, 333] on span "Create new inventory" at bounding box center [397, 335] width 64 height 8
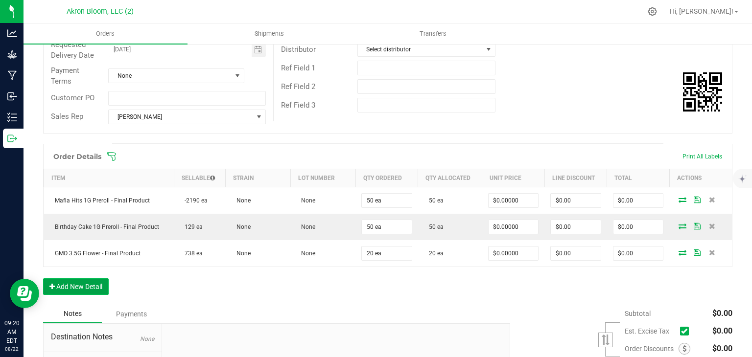
click at [70, 282] on button "Add New Detail" at bounding box center [76, 287] width 66 height 17
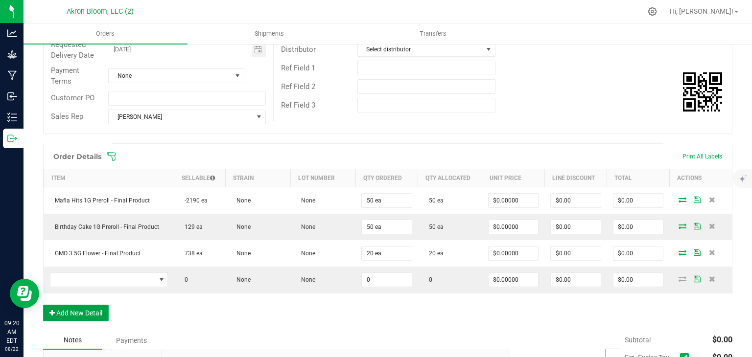
click at [70, 311] on button "Add New Detail" at bounding box center [76, 313] width 66 height 17
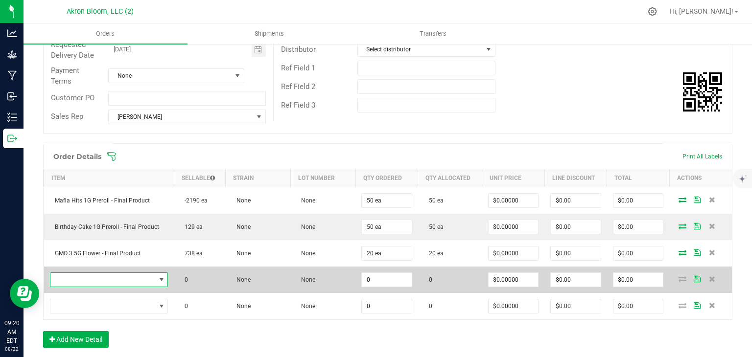
click at [161, 277] on span "NO DATA FOUND" at bounding box center [162, 280] width 8 height 8
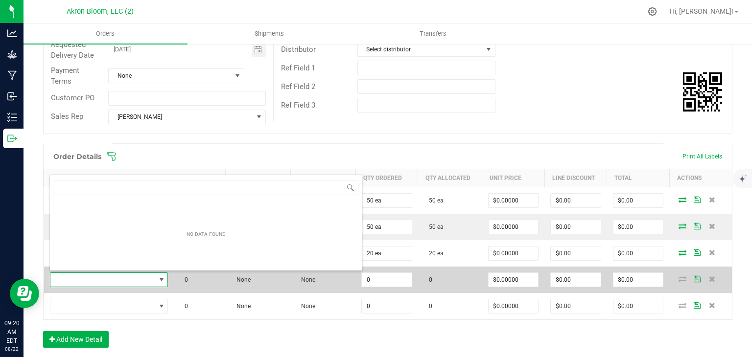
scroll to position [14, 118]
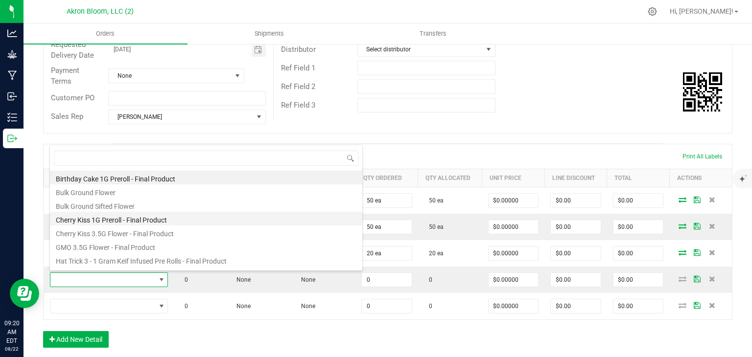
click at [131, 220] on li "Cherry Kiss 1G Preroll - Final Product" at bounding box center [206, 219] width 312 height 14
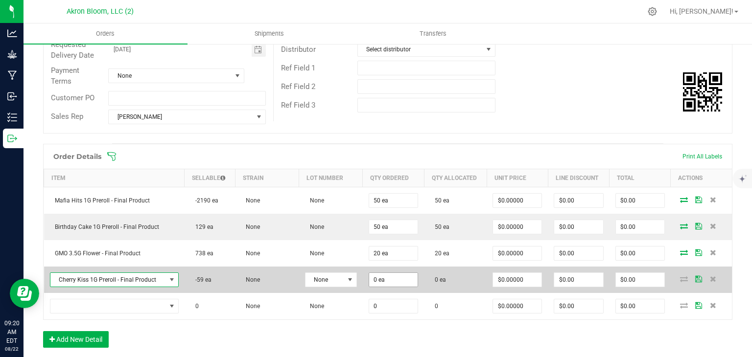
type input "0"
click at [401, 279] on input "0" at bounding box center [393, 280] width 48 height 14
click at [682, 278] on icon at bounding box center [684, 279] width 8 height 6
type input "5 ea"
click at [685, 278] on icon at bounding box center [684, 279] width 8 height 6
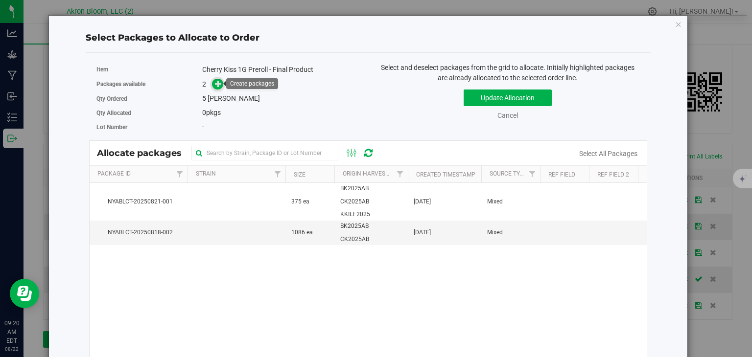
click at [218, 85] on icon at bounding box center [218, 83] width 7 height 7
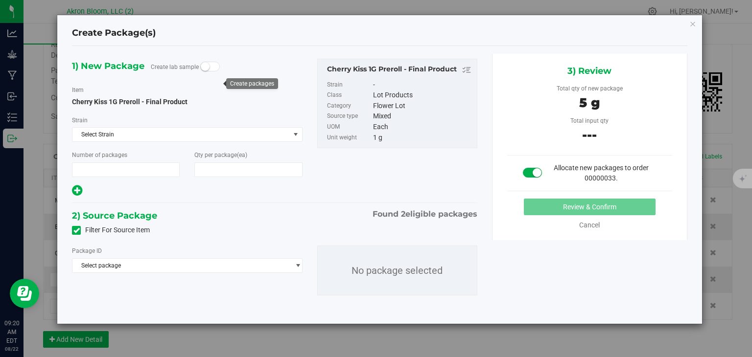
type input "1"
type input "5"
click at [298, 263] on span "select" at bounding box center [297, 266] width 7 height 8
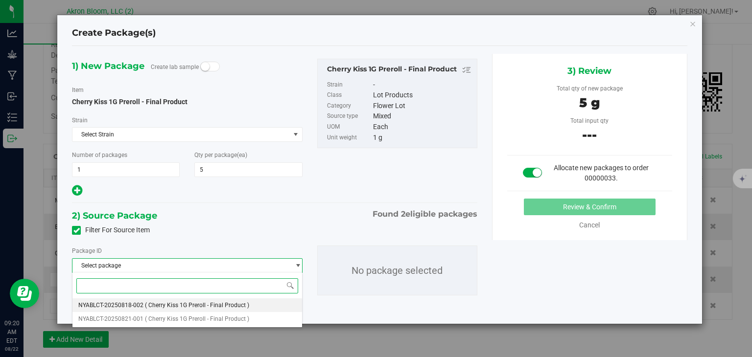
click at [251, 304] on li "NYABLCT-20250818-002 ( Cherry Kiss 1G Preroll - Final Product )" at bounding box center [186, 306] width 229 height 14
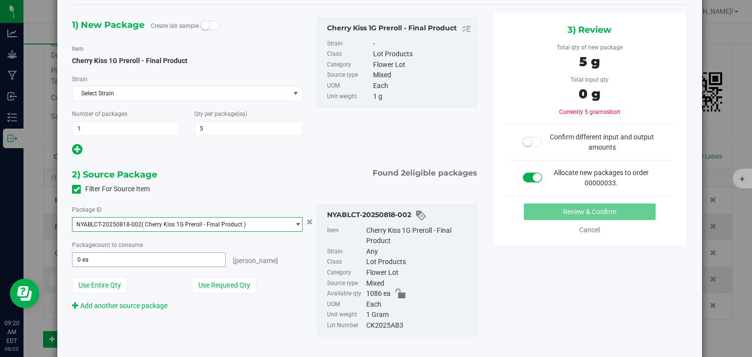
scroll to position [42, 0]
click at [299, 221] on span "select" at bounding box center [297, 224] width 7 height 8
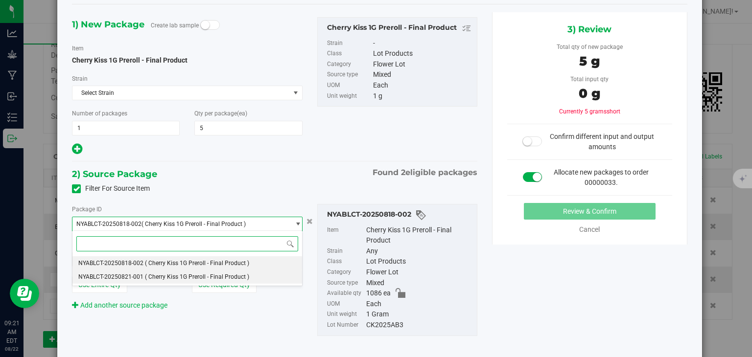
click at [270, 279] on li "NYABLCT-20250821-001 ( Cherry Kiss 1G Preroll - Final Product )" at bounding box center [186, 277] width 229 height 14
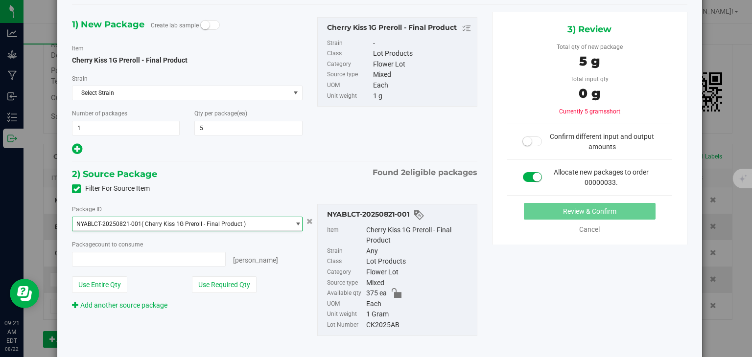
type input "0 ea"
type input "0"
click at [153, 259] on span "0 ea 0" at bounding box center [148, 259] width 153 height 15
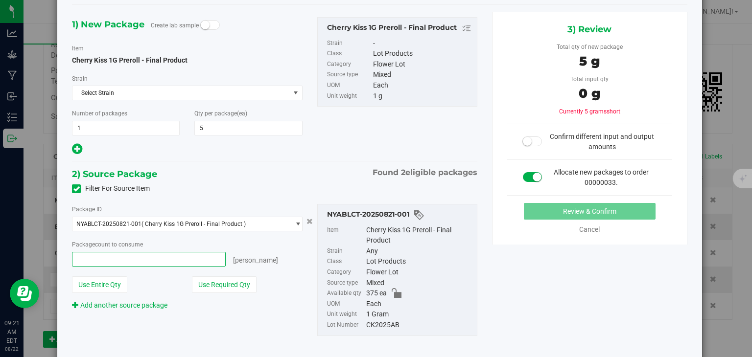
type input "5"
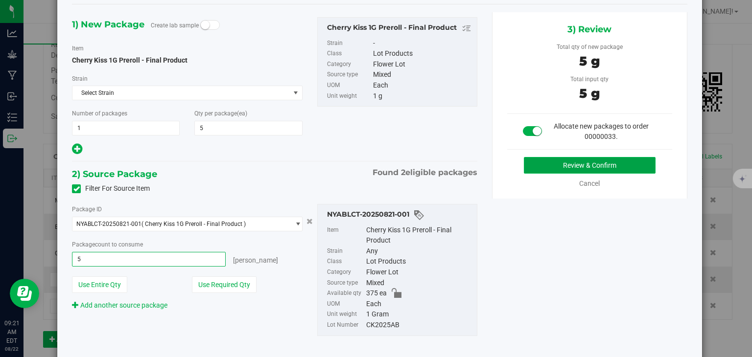
click at [553, 161] on button "Review & Confirm" at bounding box center [590, 165] width 132 height 17
type input "5 ea"
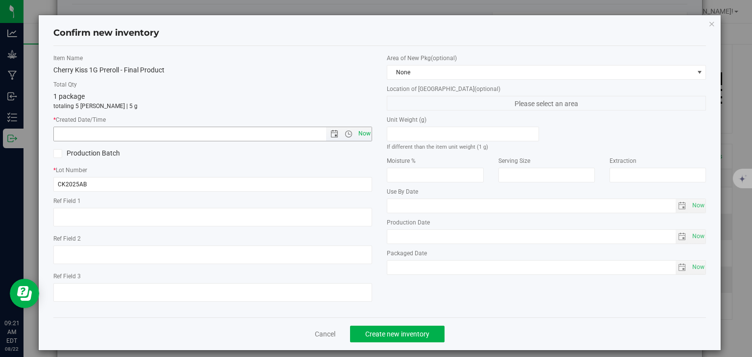
click at [363, 128] on span "Now" at bounding box center [364, 134] width 17 height 14
type input "8/22/2025 9:21 AM"
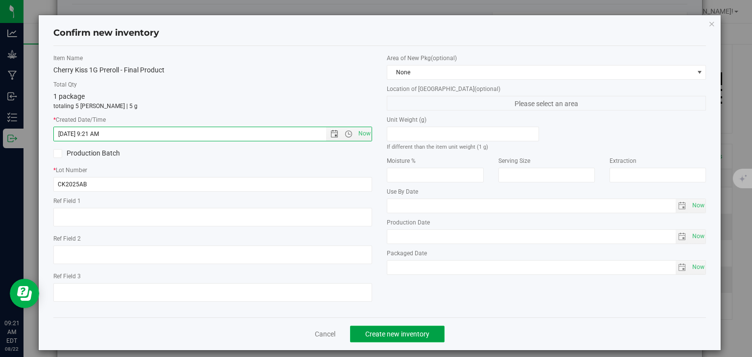
click at [392, 333] on span "Create new inventory" at bounding box center [397, 335] width 64 height 8
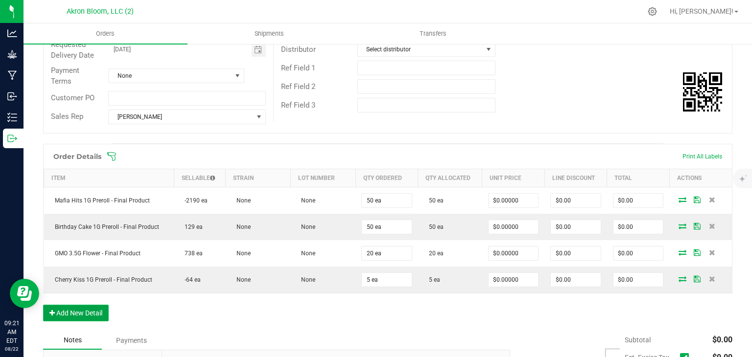
click at [66, 310] on button "Add New Detail" at bounding box center [76, 313] width 66 height 17
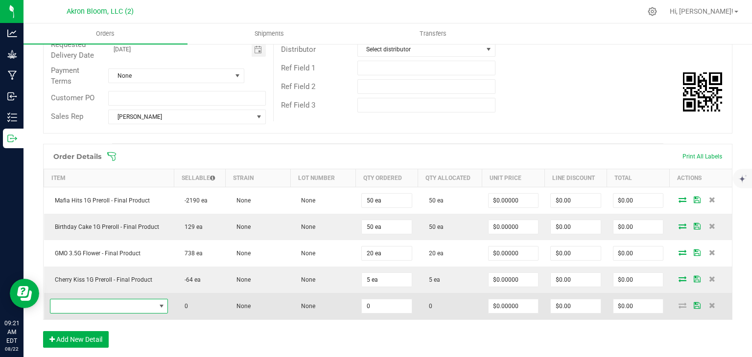
click at [162, 307] on span "NO DATA FOUND" at bounding box center [162, 307] width 8 height 8
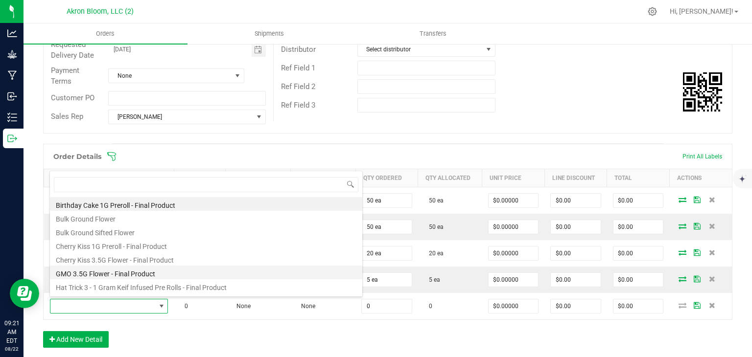
scroll to position [25, 0]
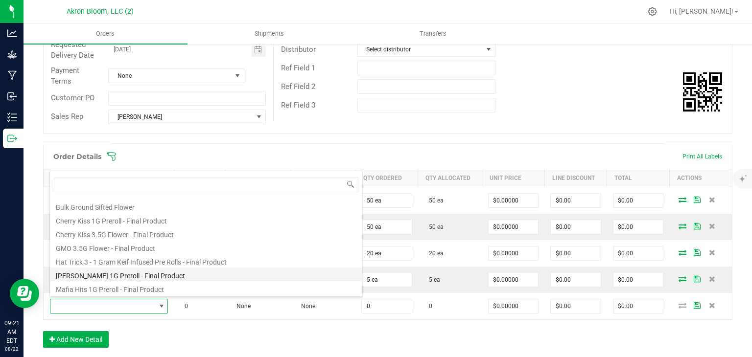
click at [162, 274] on li "[PERSON_NAME] 1G Preroll - Final Product" at bounding box center [206, 275] width 312 height 14
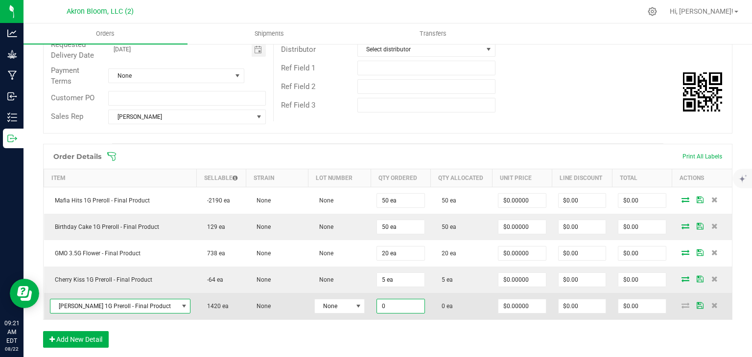
click at [395, 306] on input "0" at bounding box center [400, 307] width 47 height 14
type input "5 ea"
click at [685, 304] on icon at bounding box center [686, 306] width 8 height 6
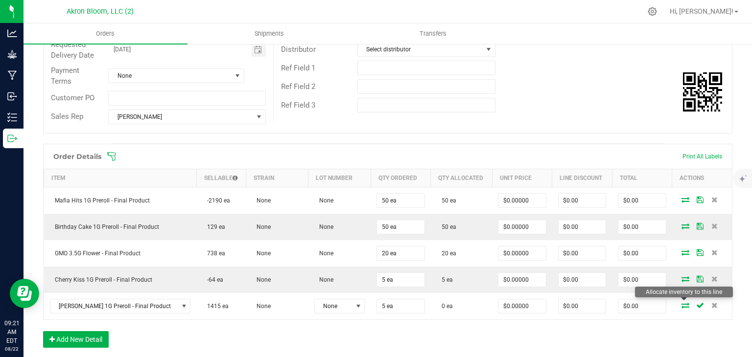
click at [685, 304] on icon at bounding box center [686, 306] width 8 height 6
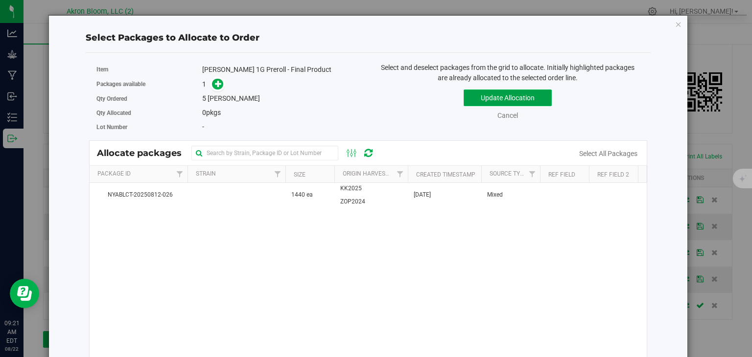
click at [490, 94] on button "Update Allocation" at bounding box center [508, 98] width 88 height 17
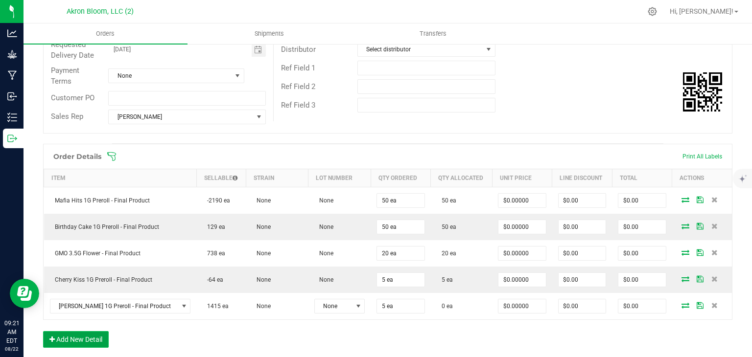
click at [95, 335] on button "Add New Detail" at bounding box center [76, 340] width 66 height 17
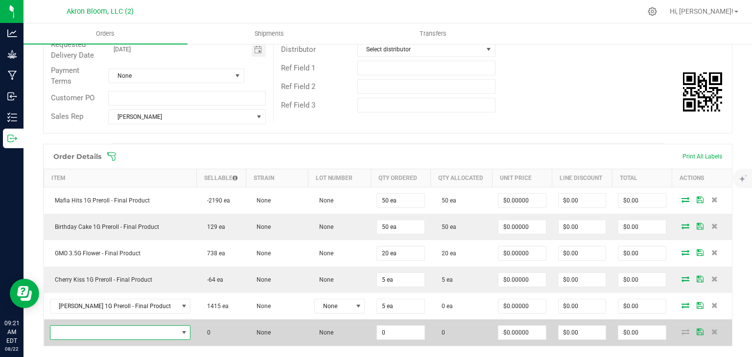
click at [180, 331] on span "NO DATA FOUND" at bounding box center [184, 333] width 8 height 8
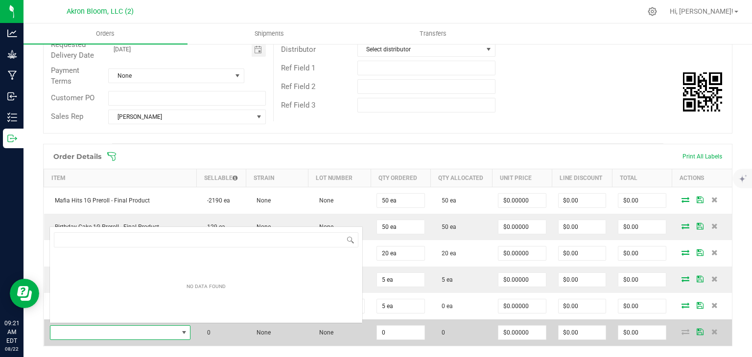
scroll to position [14, 130]
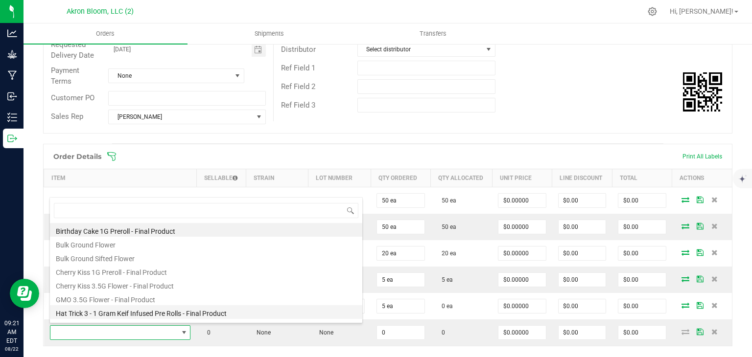
click at [174, 311] on li "Hat Trick 3 - 1 Gram Keif Infused Pre Rolls - Final Product" at bounding box center [206, 313] width 312 height 14
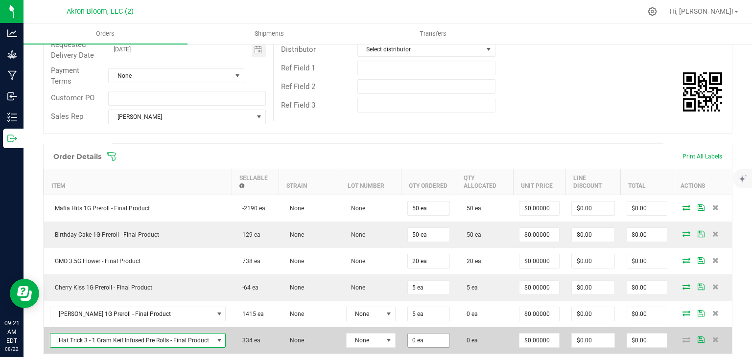
type input "0"
click at [423, 339] on input "0" at bounding box center [429, 341] width 42 height 14
type input "2 ea"
click at [685, 338] on icon at bounding box center [687, 340] width 8 height 6
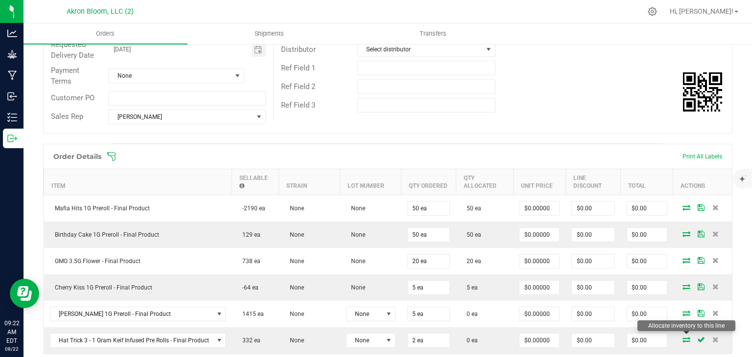
click at [685, 338] on icon at bounding box center [687, 340] width 8 height 6
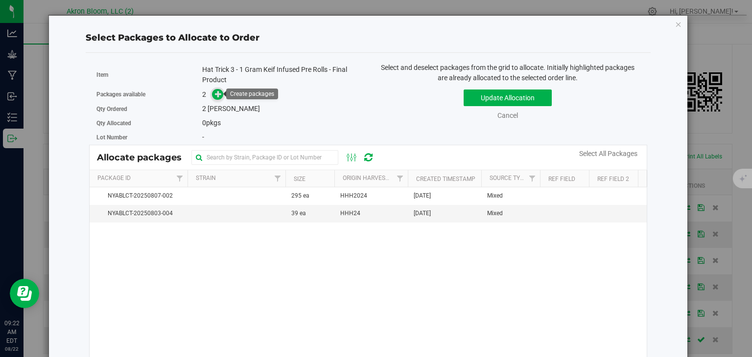
click at [220, 93] on icon at bounding box center [218, 94] width 7 height 7
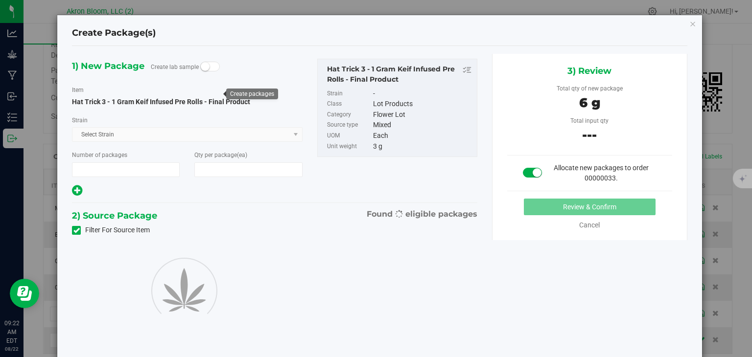
type input "1"
type input "2"
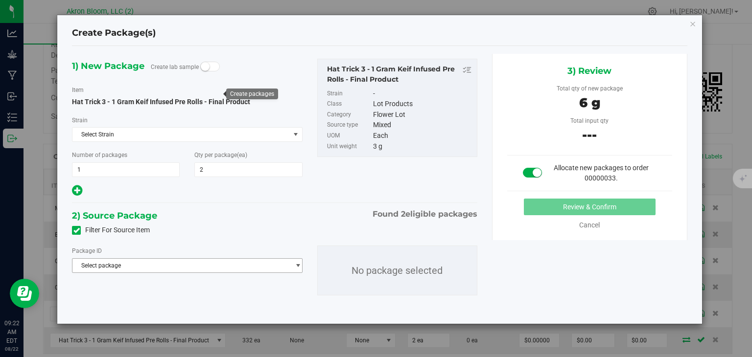
click at [296, 262] on span "select" at bounding box center [297, 266] width 7 height 8
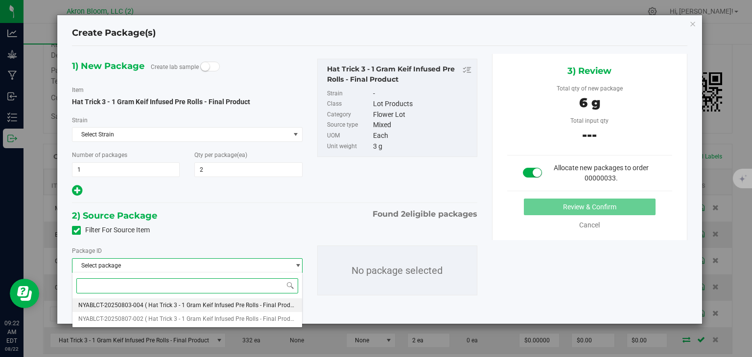
click at [278, 307] on span "( Hat Trick 3 - 1 Gram Keif Infused Pre Rolls - Final Product )" at bounding box center [223, 305] width 157 height 7
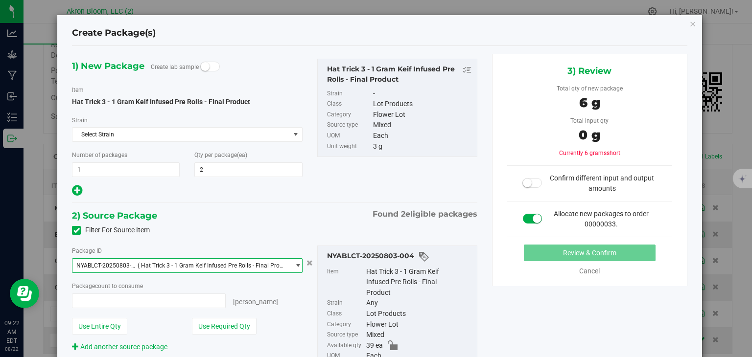
type input "0 ea"
click at [137, 294] on span "0 ea 0" at bounding box center [148, 301] width 153 height 15
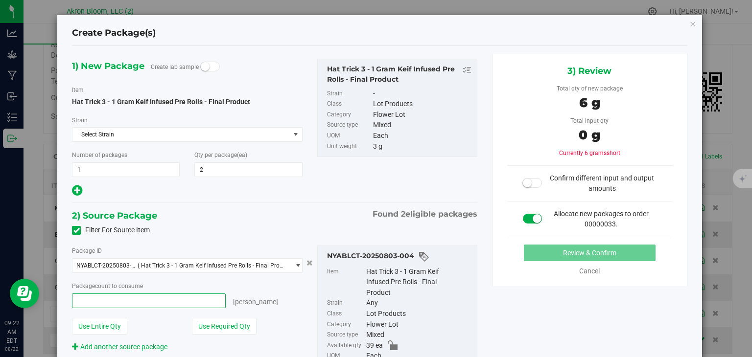
type input "2"
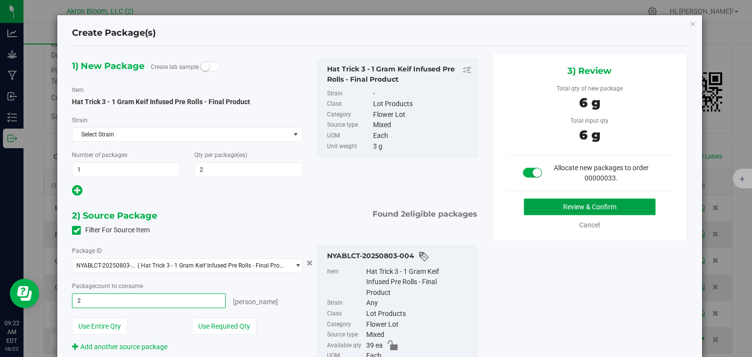
click at [575, 206] on button "Review & Confirm" at bounding box center [590, 207] width 132 height 17
type input "2 ea"
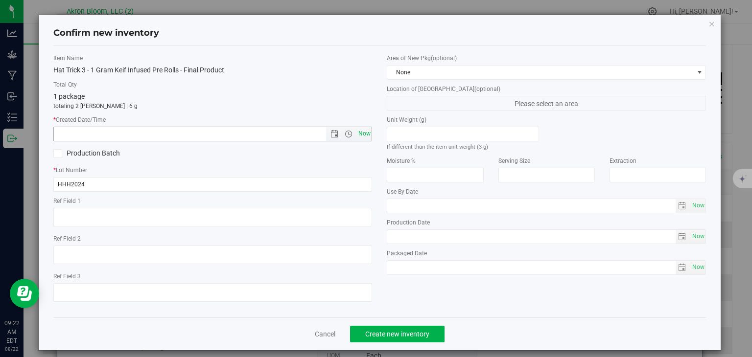
click at [365, 134] on span "Now" at bounding box center [364, 134] width 17 height 14
type input "8/22/2025 9:22 AM"
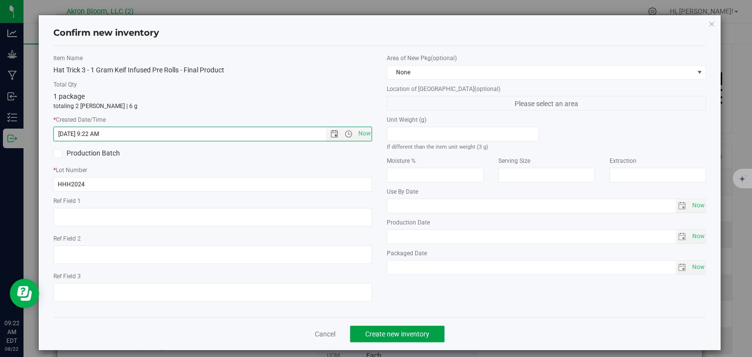
click at [389, 332] on span "Create new inventory" at bounding box center [397, 335] width 64 height 8
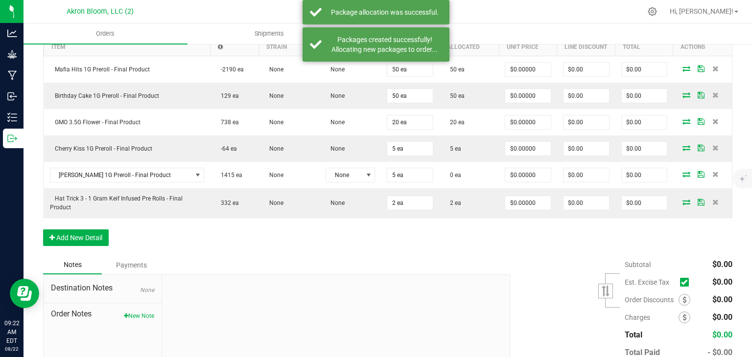
scroll to position [296, 0]
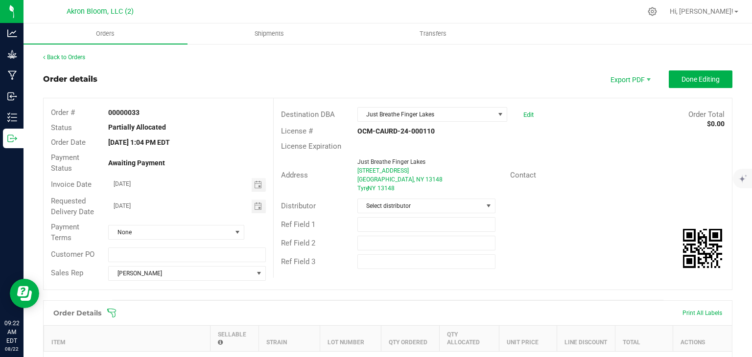
scroll to position [296, 0]
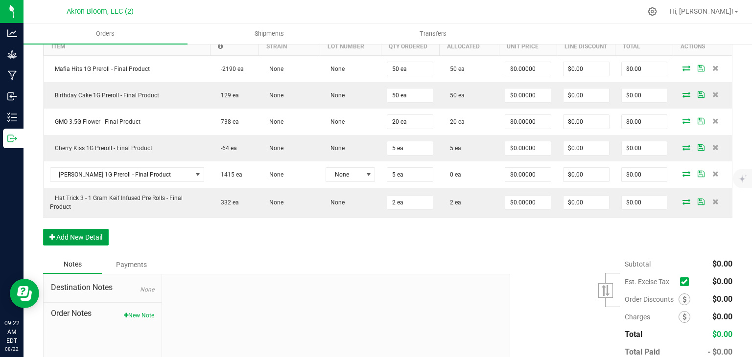
click at [69, 231] on button "Add New Detail" at bounding box center [76, 237] width 66 height 17
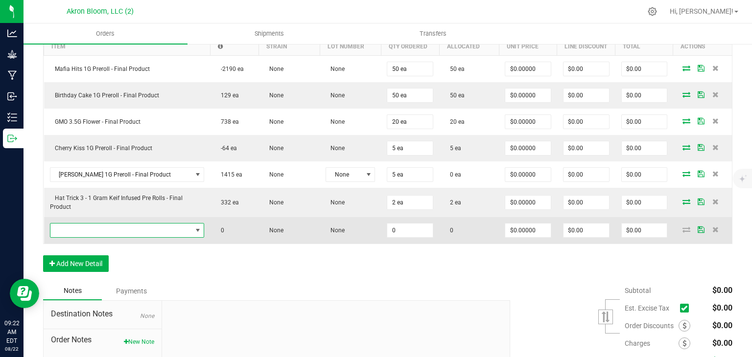
click at [198, 227] on span "NO DATA FOUND" at bounding box center [198, 231] width 8 height 8
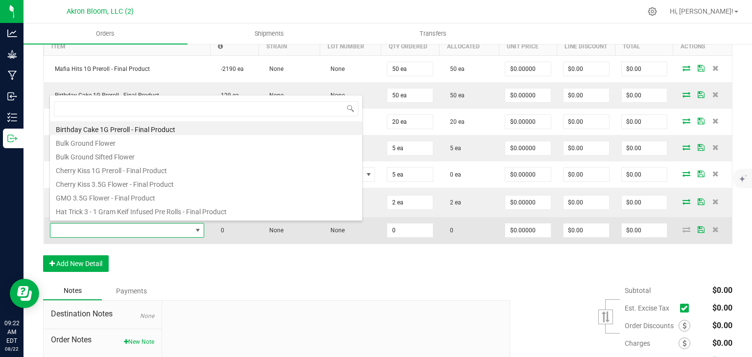
scroll to position [14, 153]
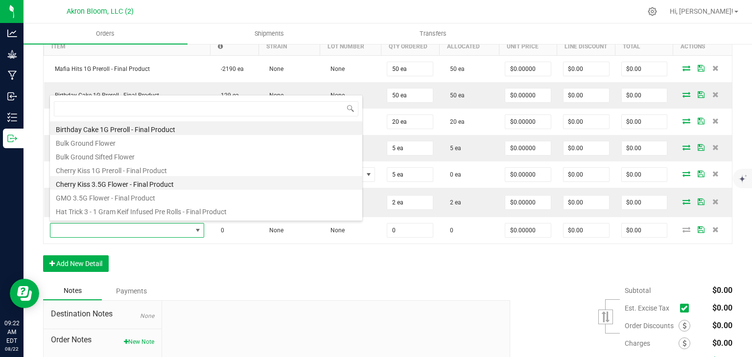
click at [181, 184] on li "Cherry Kiss 3.5G Flower - Final Product" at bounding box center [206, 183] width 312 height 14
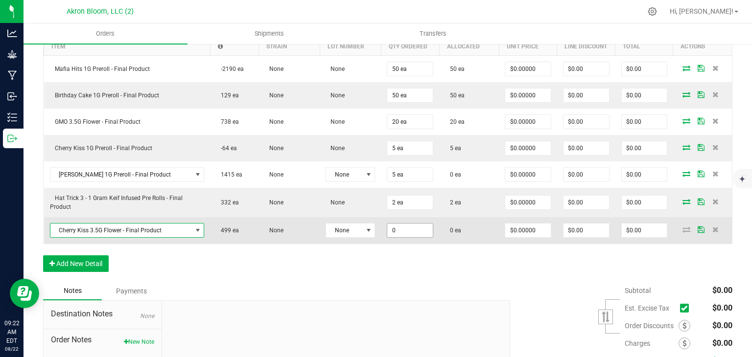
click at [402, 230] on input "0" at bounding box center [410, 231] width 46 height 14
type input "2 ea"
click at [688, 228] on icon at bounding box center [687, 230] width 8 height 6
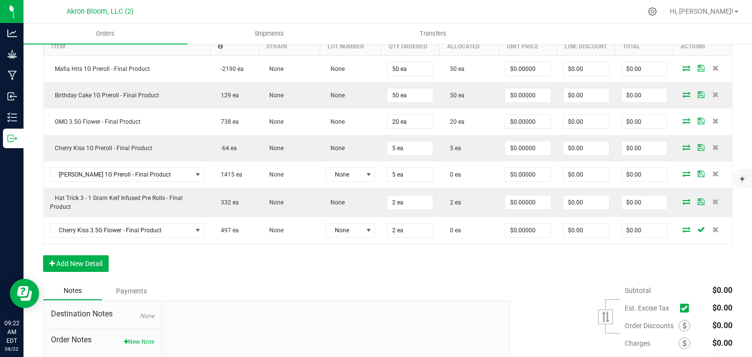
click at [688, 228] on icon at bounding box center [687, 230] width 8 height 6
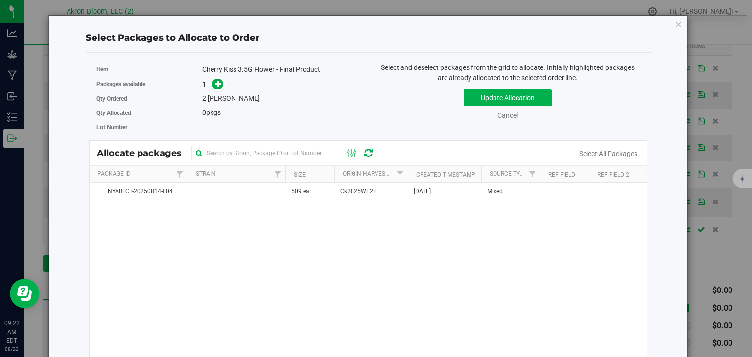
click at [392, 152] on div "Allocate packages" at bounding box center [368, 153] width 557 height 24
click at [215, 85] on icon at bounding box center [218, 83] width 7 height 7
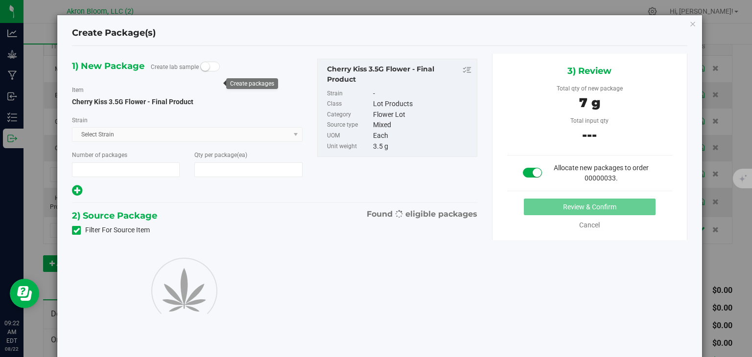
type input "1"
type input "2"
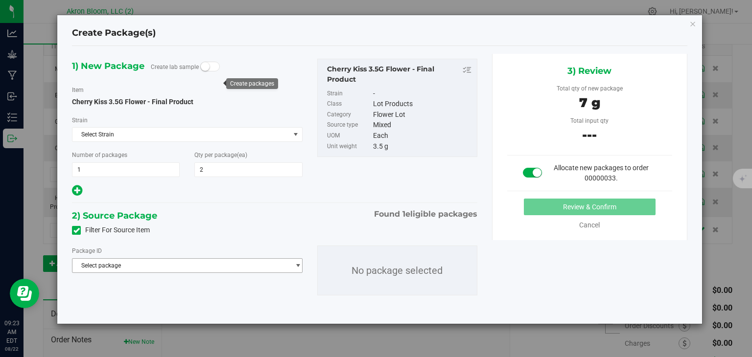
click at [243, 262] on span "Select package" at bounding box center [180, 266] width 217 height 14
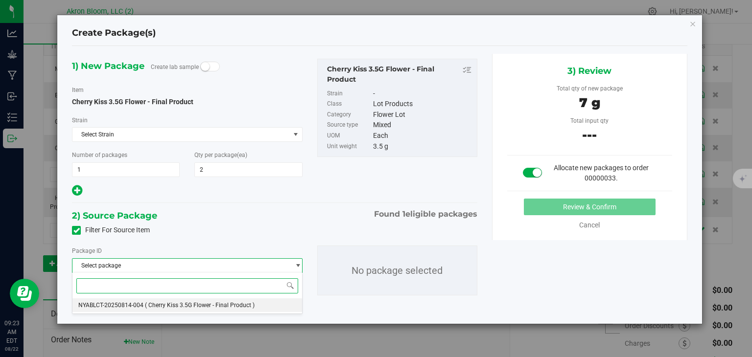
click at [242, 306] on span "( Cherry Kiss 3.5G Flower - Final Product )" at bounding box center [200, 305] width 110 height 7
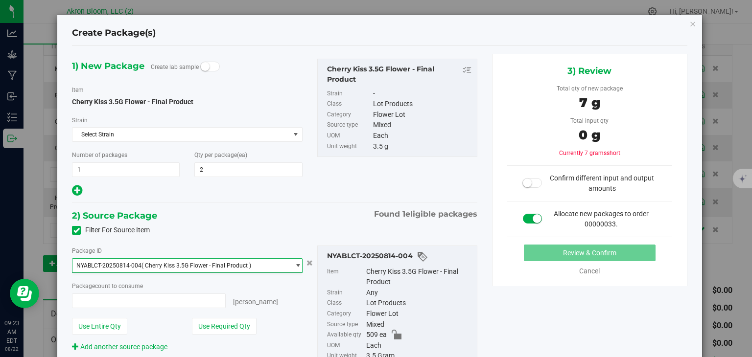
type input "0 ea"
click at [179, 308] on div "Package ID NYABLCT-20250814-004 ( Cherry Kiss 3.5G Flower - Final Product ) NYA…" at bounding box center [187, 299] width 245 height 107
click at [138, 303] on input "0 ea" at bounding box center [148, 301] width 152 height 14
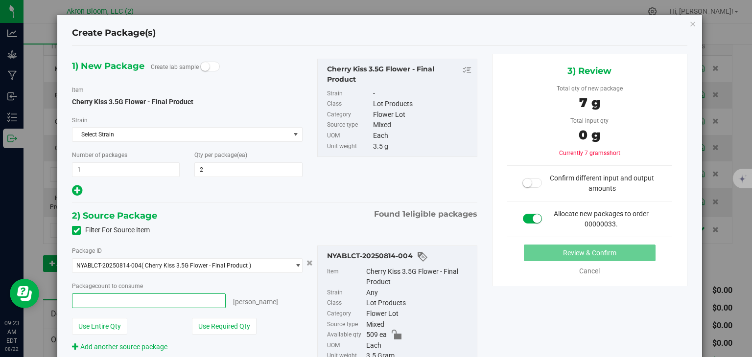
type input "2"
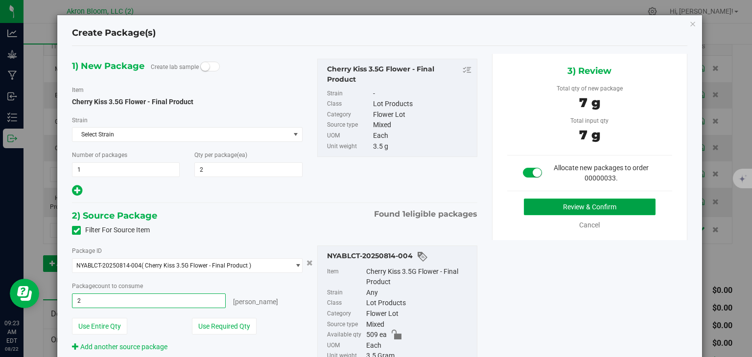
click at [571, 205] on button "Review & Confirm" at bounding box center [590, 207] width 132 height 17
type input "2 ea"
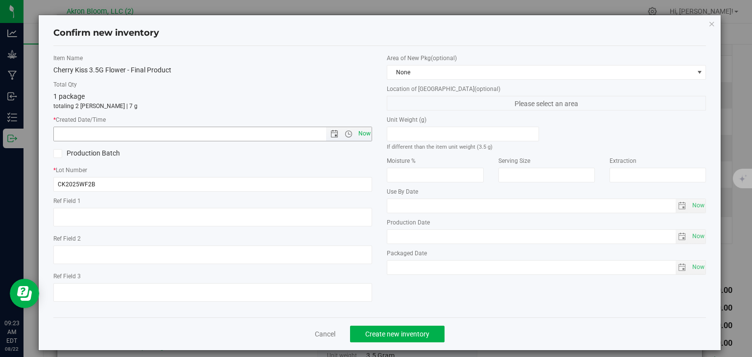
click at [358, 133] on span "Now" at bounding box center [364, 134] width 17 height 14
type input "[DATE] 9:23 AM"
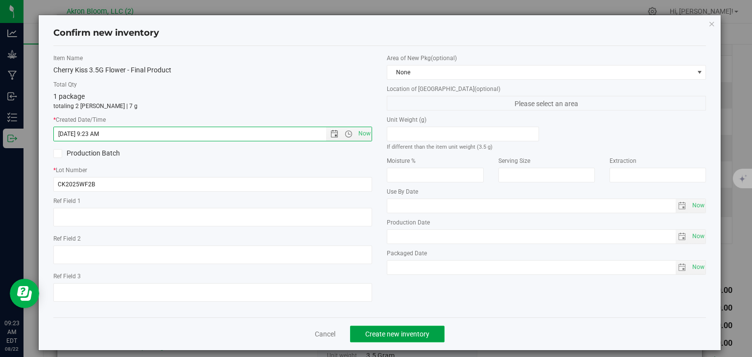
click at [383, 330] on button "Create new inventory" at bounding box center [397, 334] width 95 height 17
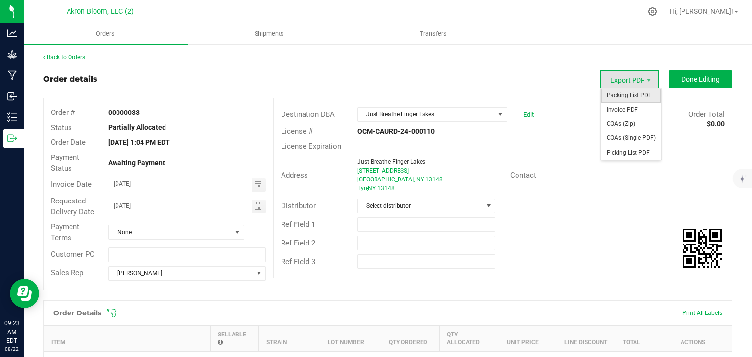
click at [637, 95] on span "Packing List PDF" at bounding box center [631, 96] width 61 height 14
click at [636, 151] on span "Picking List PDF" at bounding box center [631, 153] width 61 height 14
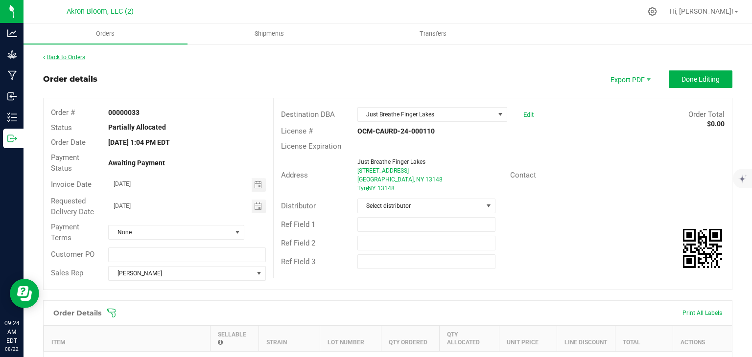
click at [57, 58] on link "Back to Orders" at bounding box center [64, 57] width 42 height 7
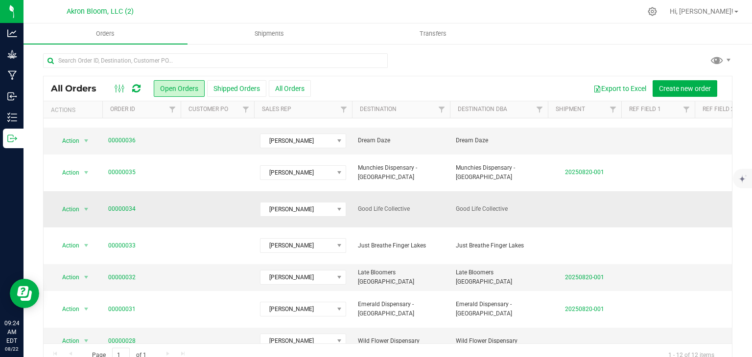
scroll to position [104, 0]
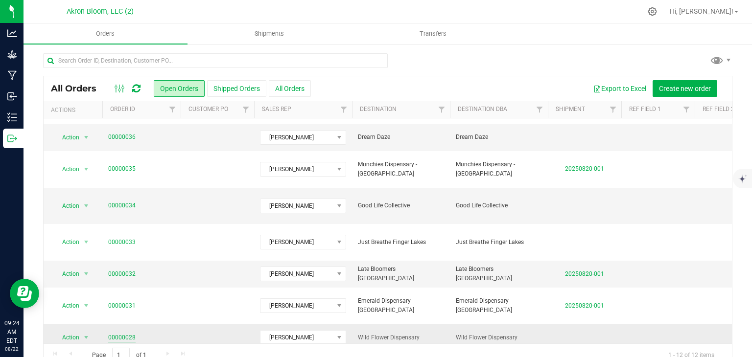
click at [128, 333] on link "00000028" at bounding box center [121, 337] width 27 height 9
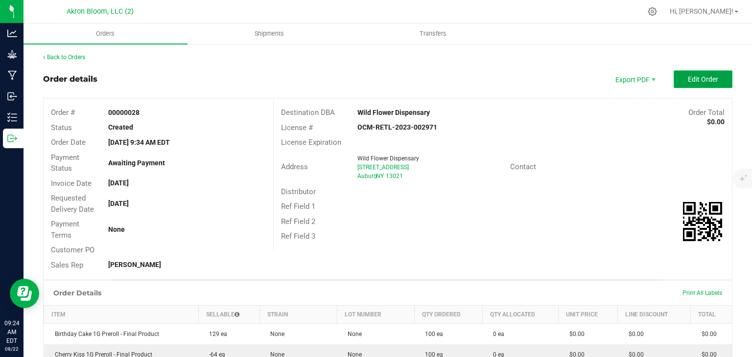
click at [695, 78] on span "Edit Order" at bounding box center [703, 79] width 30 height 8
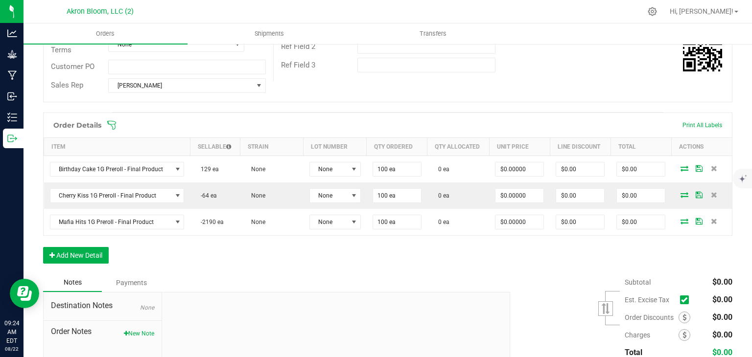
scroll to position [189, 0]
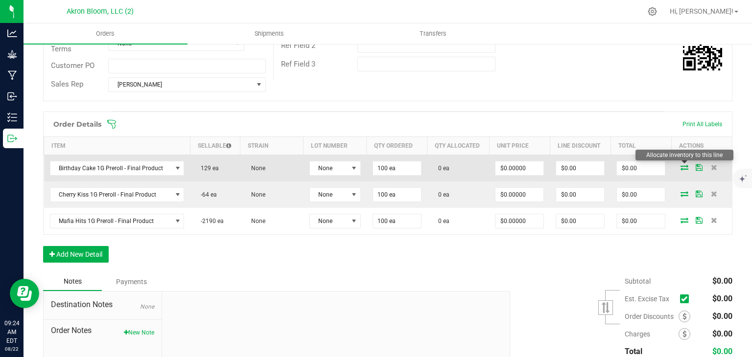
click at [684, 168] on icon at bounding box center [685, 168] width 8 height 6
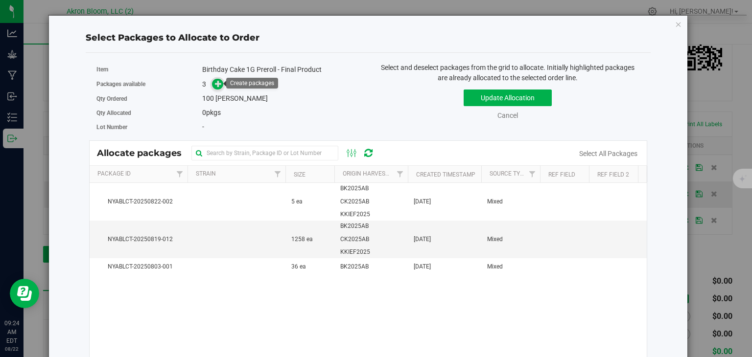
click at [215, 83] on icon at bounding box center [218, 83] width 7 height 7
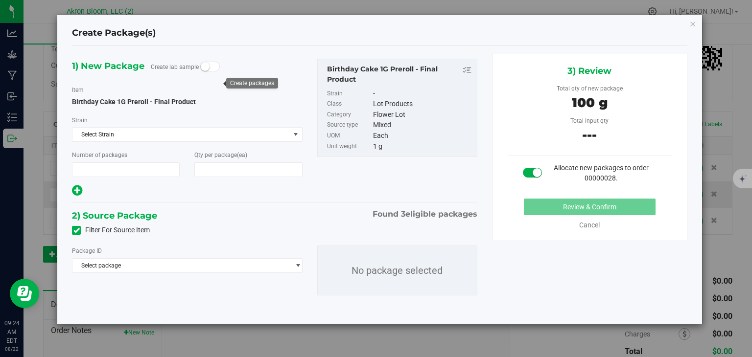
type input "1"
type input "100"
click at [296, 264] on span "select" at bounding box center [297, 266] width 7 height 8
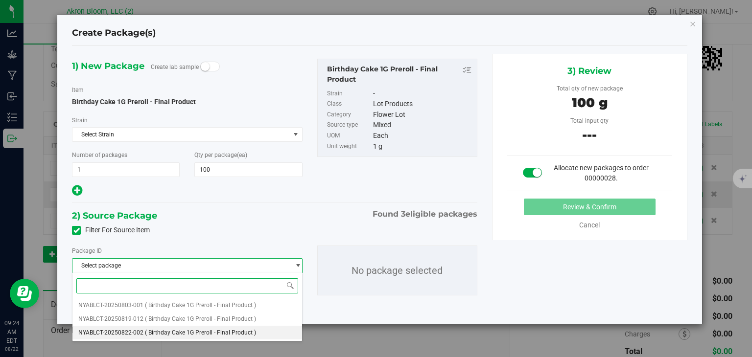
click at [253, 331] on span "( Birthday Cake 1G Preroll - Final Product )" at bounding box center [200, 333] width 111 height 7
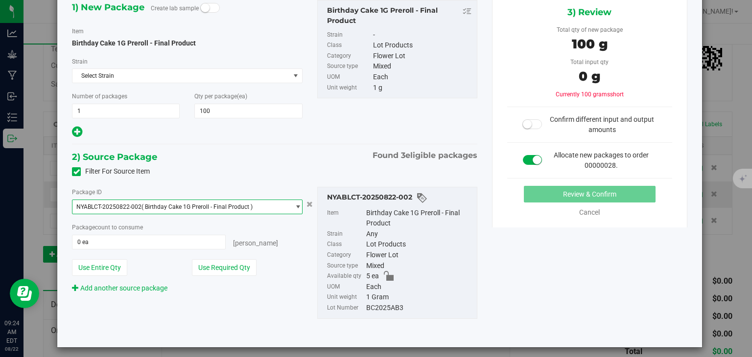
scroll to position [57, 0]
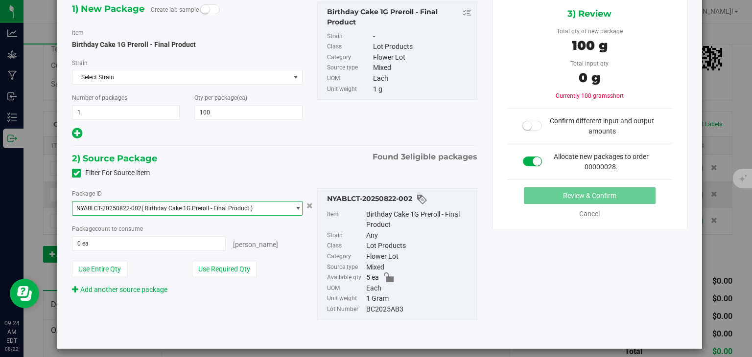
click at [297, 206] on span "select" at bounding box center [297, 209] width 7 height 8
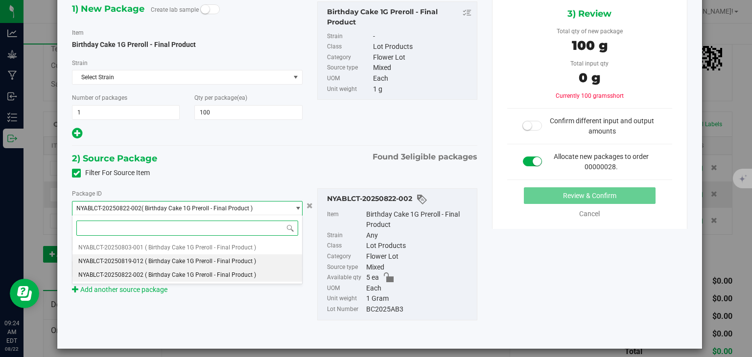
click at [275, 263] on li "NYABLCT-20250819-012 ( Birthday Cake 1G Preroll - Final Product )" at bounding box center [186, 262] width 229 height 14
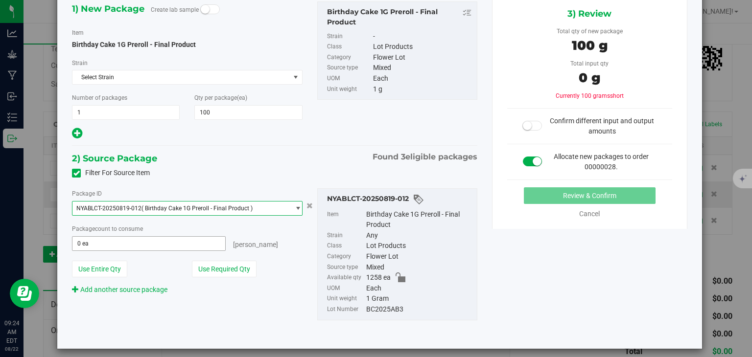
click at [178, 243] on span "0 ea 0" at bounding box center [148, 244] width 153 height 15
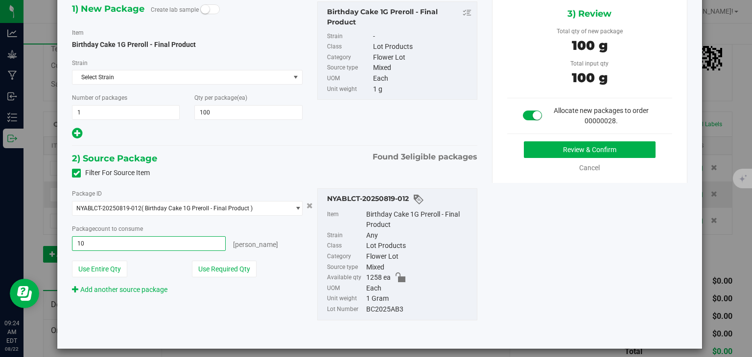
type input "100"
click at [297, 205] on span "select" at bounding box center [297, 209] width 7 height 8
type input "100 ea"
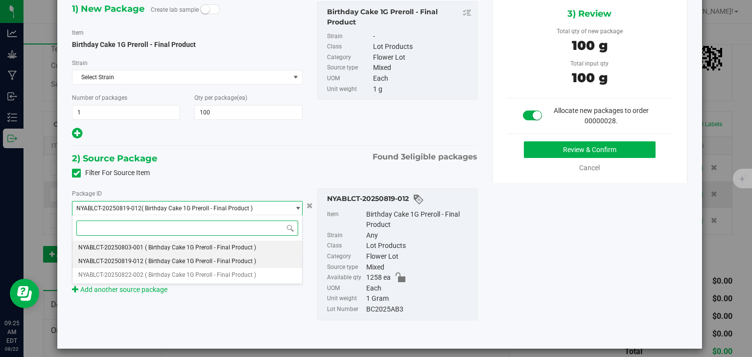
click at [278, 249] on li "NYABLCT-20250803-001 ( Birthday Cake 1G Preroll - Final Product )" at bounding box center [186, 248] width 229 height 14
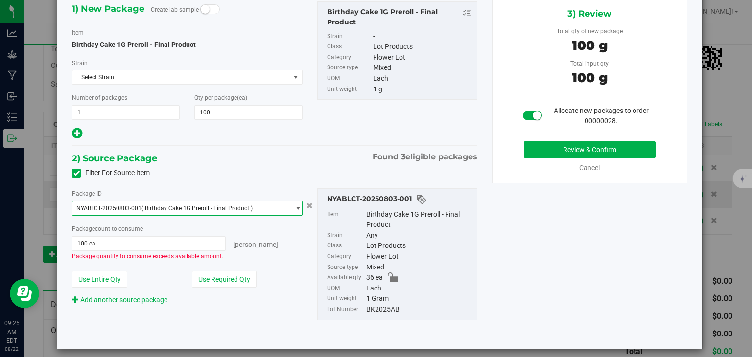
click at [297, 207] on span "select" at bounding box center [297, 209] width 7 height 8
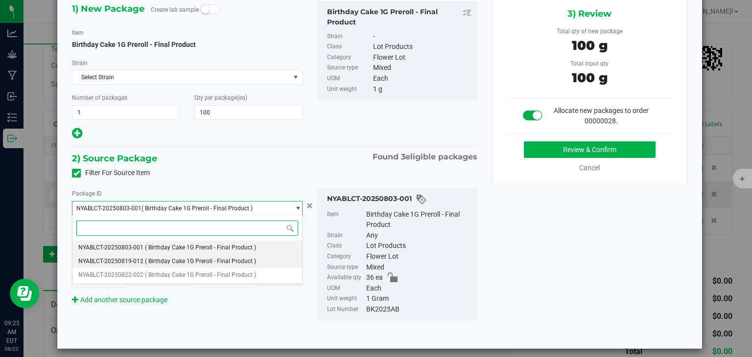
click at [278, 263] on li "NYABLCT-20250819-012 ( Birthday Cake 1G Preroll - Final Product )" at bounding box center [186, 262] width 229 height 14
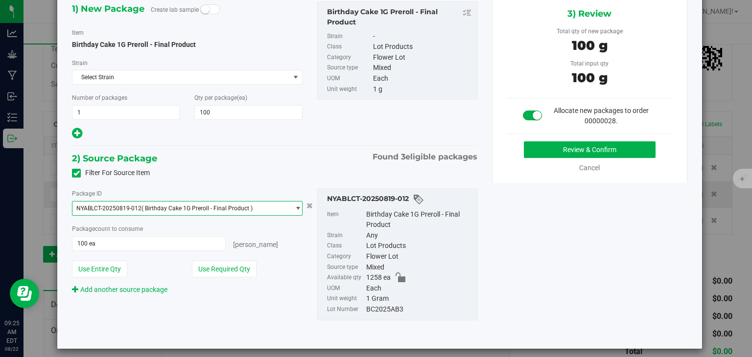
click at [297, 206] on span "select" at bounding box center [297, 209] width 7 height 8
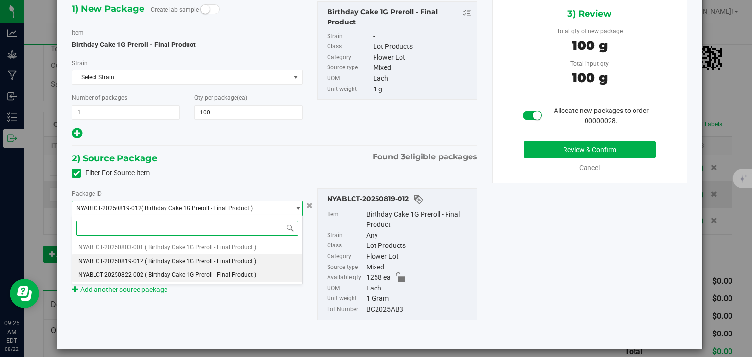
click at [263, 273] on li "NYABLCT-20250822-002 ( Birthday Cake 1G Preroll - Final Product )" at bounding box center [186, 275] width 229 height 14
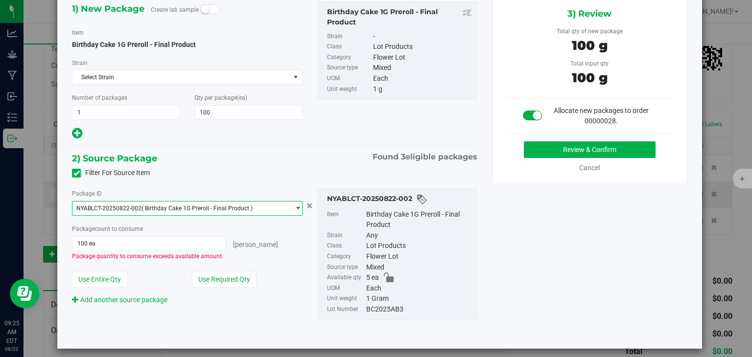
click at [299, 206] on span "select" at bounding box center [297, 209] width 7 height 8
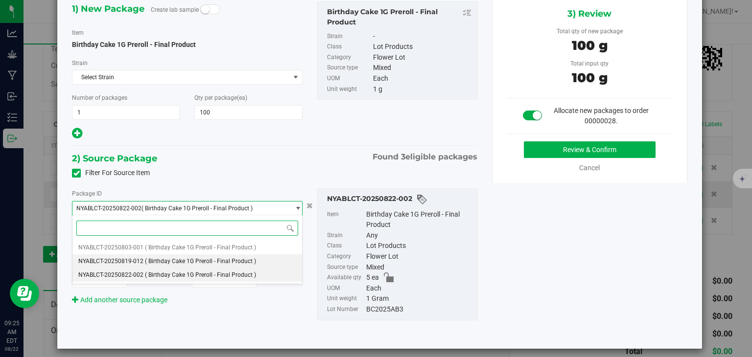
click at [267, 265] on li "NYABLCT-20250819-012 ( Birthday Cake 1G Preroll - Final Product )" at bounding box center [186, 262] width 229 height 14
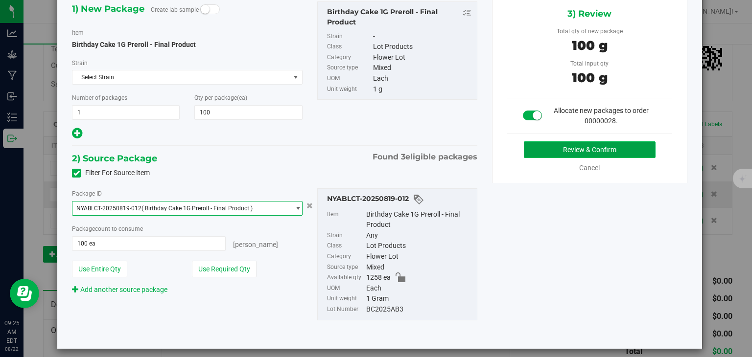
click at [560, 149] on button "Review & Confirm" at bounding box center [590, 150] width 132 height 17
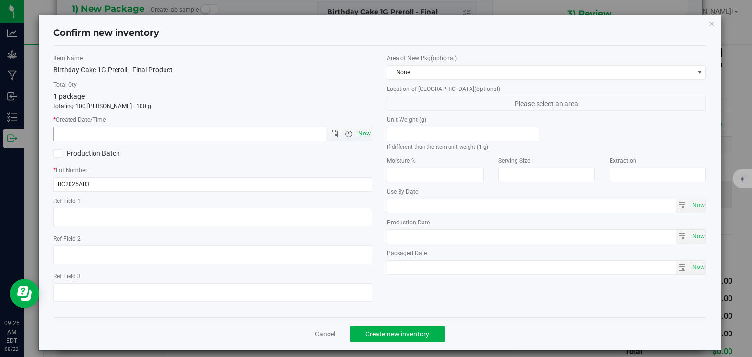
click at [365, 134] on span "Now" at bounding box center [364, 134] width 17 height 14
type input "[DATE] 9:25 AM"
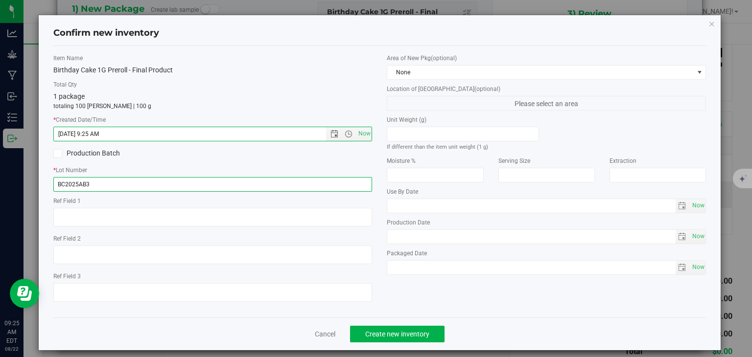
click at [65, 184] on input "BC2025AB3" at bounding box center [212, 184] width 319 height 15
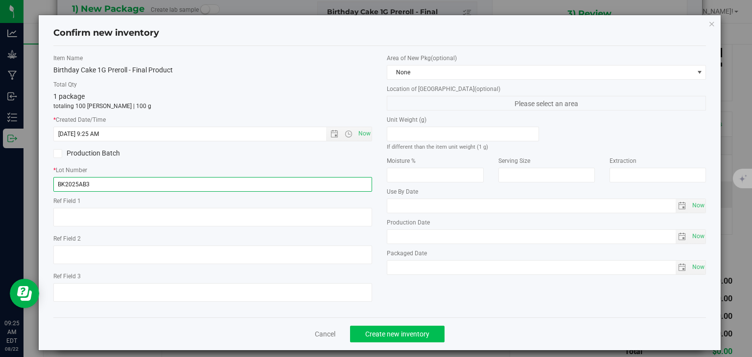
type input "BK2025AB3"
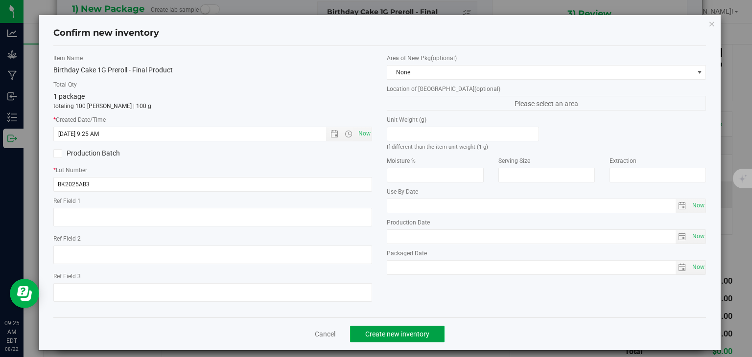
click at [408, 335] on span "Create new inventory" at bounding box center [397, 335] width 64 height 8
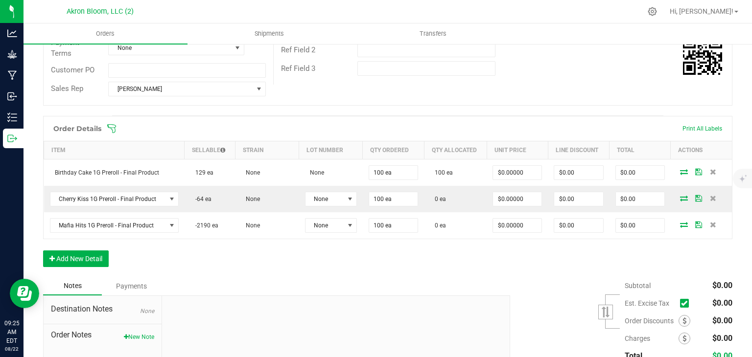
scroll to position [191, 0]
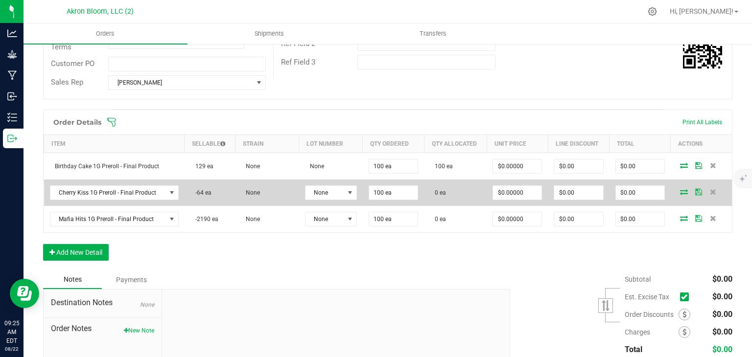
click at [682, 191] on icon at bounding box center [684, 192] width 8 height 6
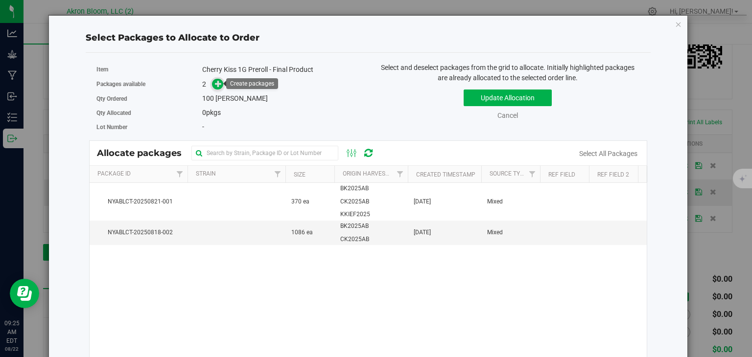
click at [217, 83] on icon at bounding box center [218, 83] width 7 height 7
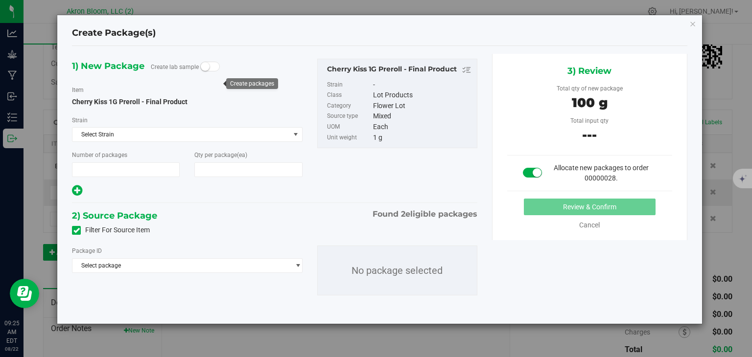
type input "1"
type input "100"
click at [299, 264] on span "select" at bounding box center [297, 266] width 7 height 8
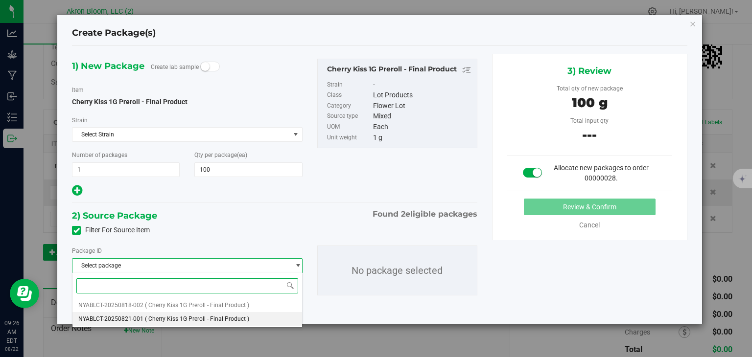
click at [262, 318] on li "NYABLCT-20250821-001 ( Cherry Kiss 1G Preroll - Final Product )" at bounding box center [186, 319] width 229 height 14
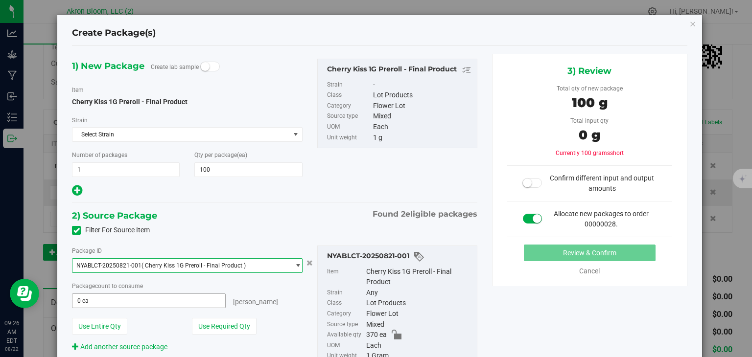
click at [164, 300] on input "0 ea" at bounding box center [148, 301] width 152 height 14
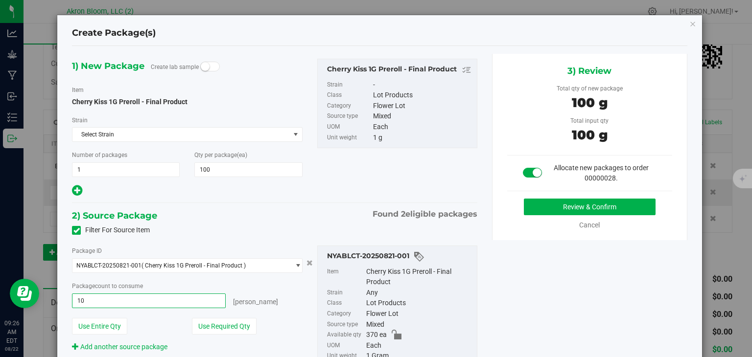
type input "100"
click at [557, 202] on button "Review & Confirm" at bounding box center [590, 207] width 132 height 17
type input "100 ea"
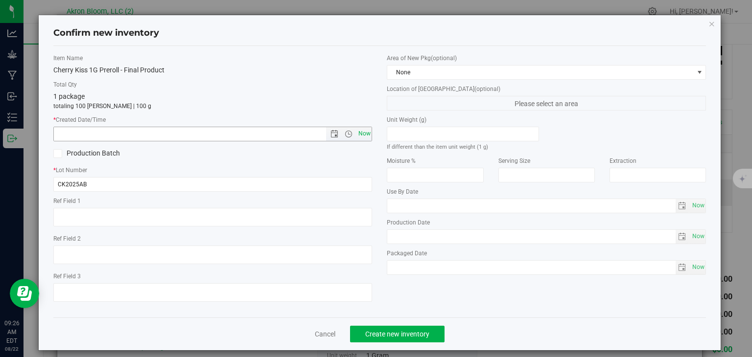
click at [364, 133] on span "Now" at bounding box center [364, 134] width 17 height 14
type input "[DATE] 9:26 AM"
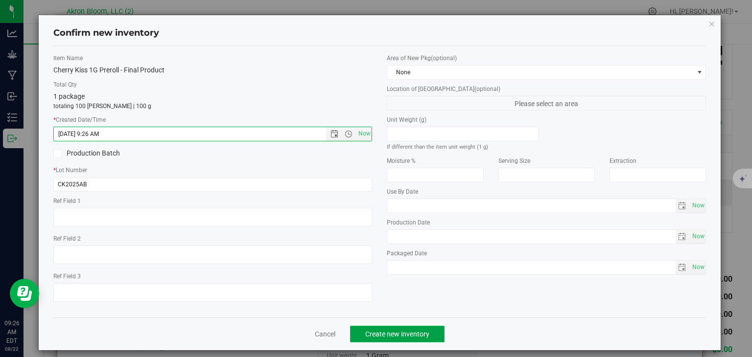
click at [408, 330] on button "Create new inventory" at bounding box center [397, 334] width 95 height 17
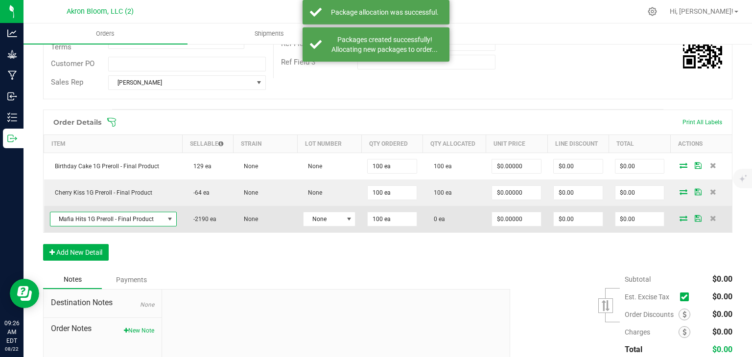
click at [167, 219] on span "NO DATA FOUND" at bounding box center [170, 219] width 8 height 8
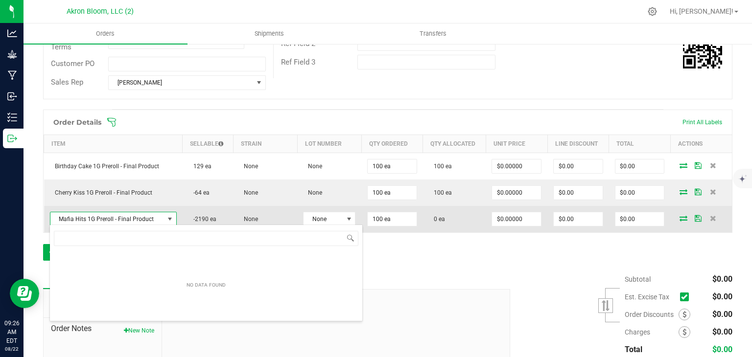
scroll to position [14, 125]
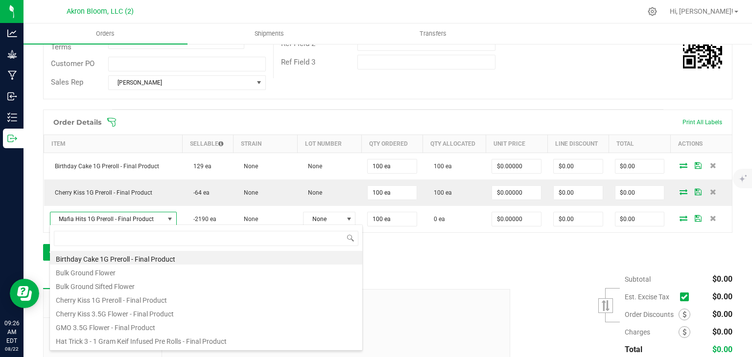
click at [484, 298] on div at bounding box center [336, 355] width 348 height 131
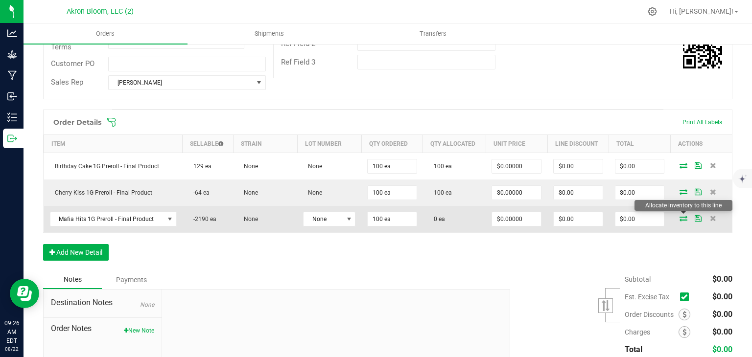
click at [681, 215] on icon at bounding box center [684, 218] width 8 height 6
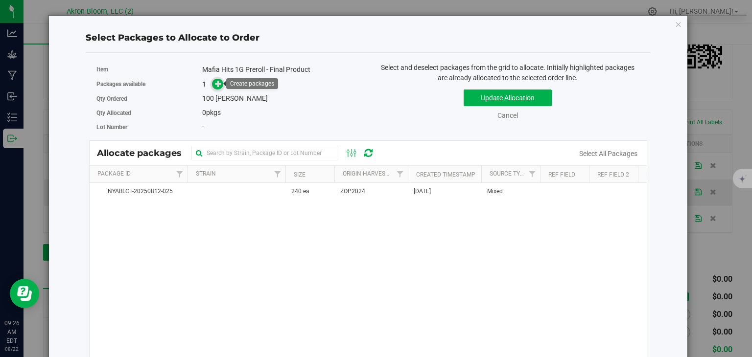
click at [216, 84] on icon at bounding box center [218, 83] width 7 height 7
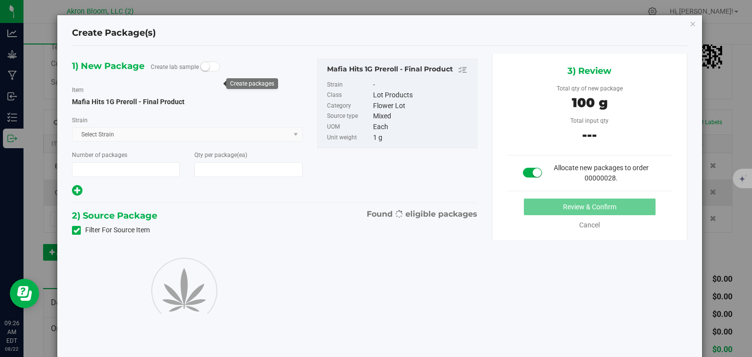
type input "1"
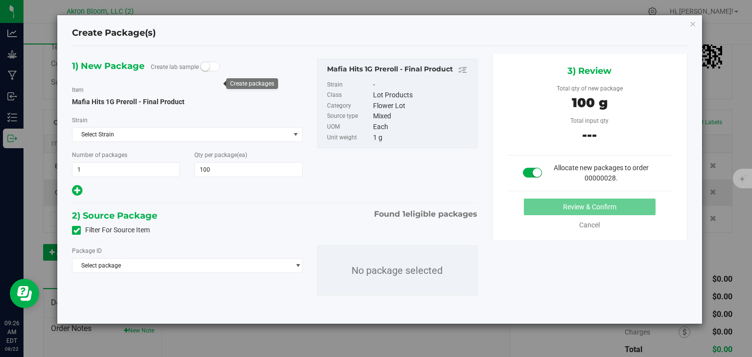
type input "100"
click at [297, 263] on span "select" at bounding box center [297, 266] width 7 height 8
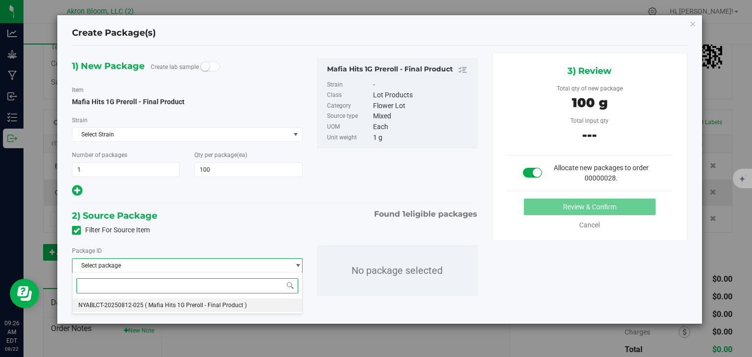
click at [264, 306] on li "NYABLCT-20250812-025 ( Mafia Hits 1G Preroll - Final Product )" at bounding box center [186, 306] width 229 height 14
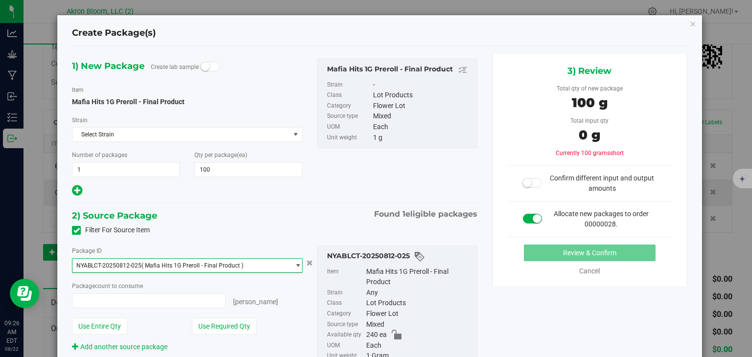
type input "0 ea"
click at [191, 295] on span "0 ea 0" at bounding box center [148, 301] width 153 height 15
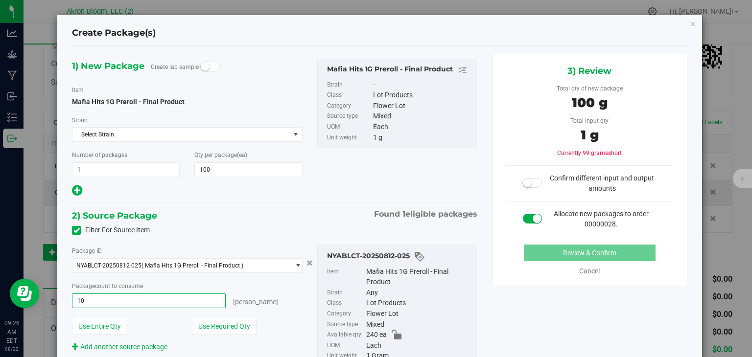
type input "100"
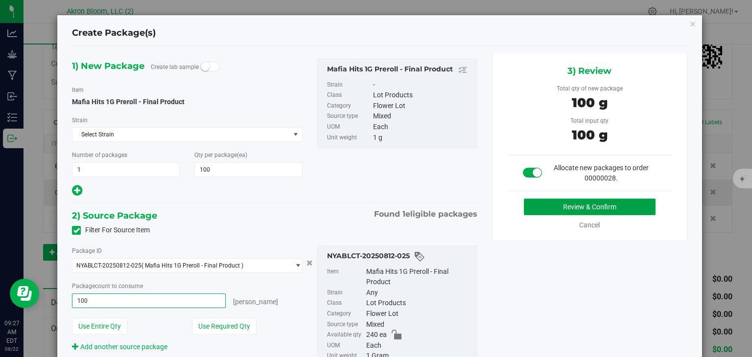
click at [566, 203] on button "Review & Confirm" at bounding box center [590, 207] width 132 height 17
type input "100 ea"
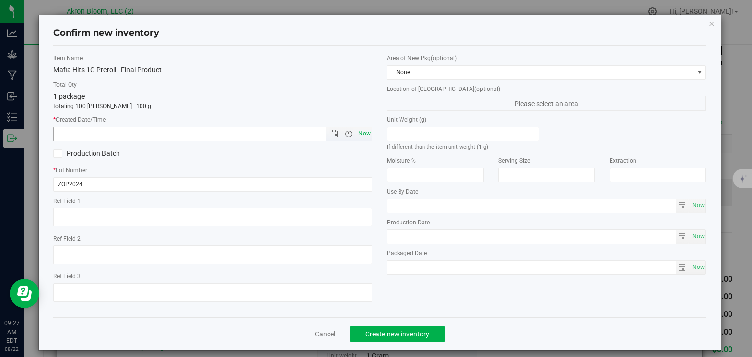
click at [362, 130] on span "Now" at bounding box center [364, 134] width 17 height 14
type input "[DATE] 9:27 AM"
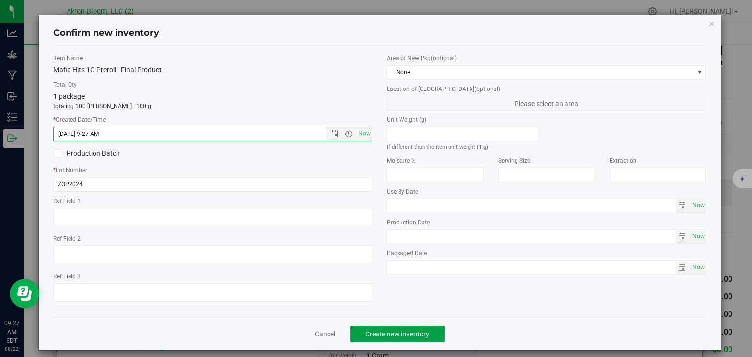
click at [400, 334] on span "Create new inventory" at bounding box center [397, 335] width 64 height 8
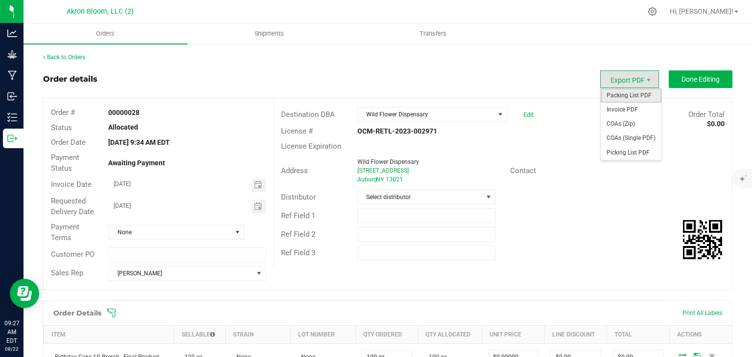
click at [634, 95] on span "Packing List PDF" at bounding box center [631, 96] width 61 height 14
click at [630, 149] on span "Picking List PDF" at bounding box center [631, 153] width 61 height 14
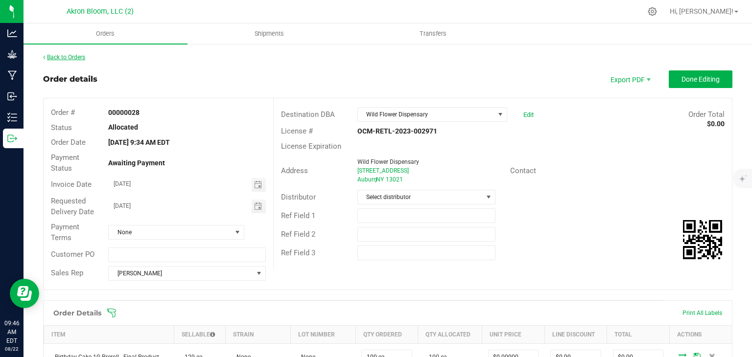
click at [75, 60] on link "Back to Orders" at bounding box center [64, 57] width 42 height 7
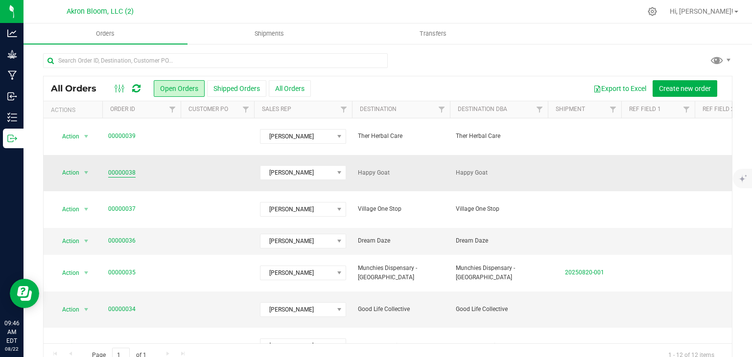
click at [120, 168] on link "00000038" at bounding box center [121, 172] width 27 height 9
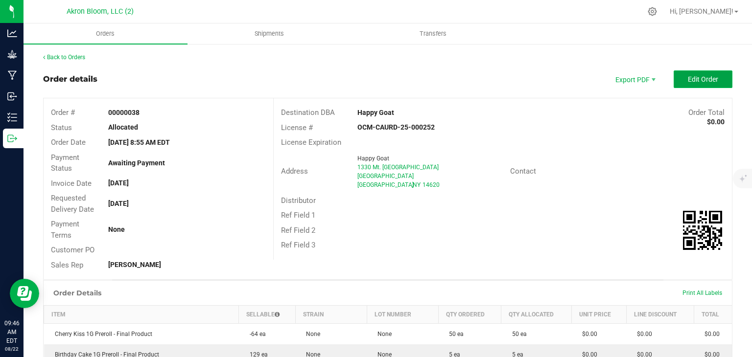
click at [707, 78] on span "Edit Order" at bounding box center [703, 79] width 30 height 8
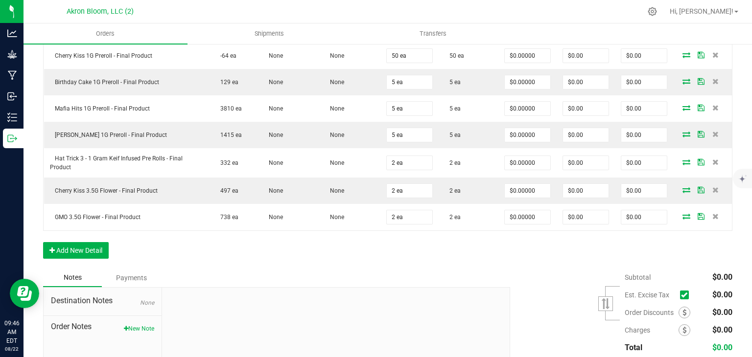
scroll to position [327, 0]
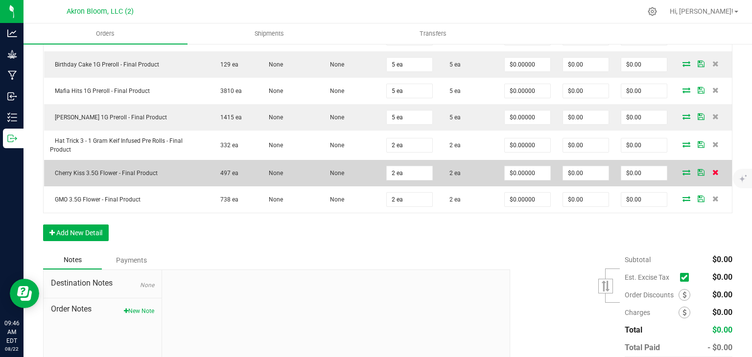
click at [718, 171] on icon at bounding box center [716, 172] width 6 height 6
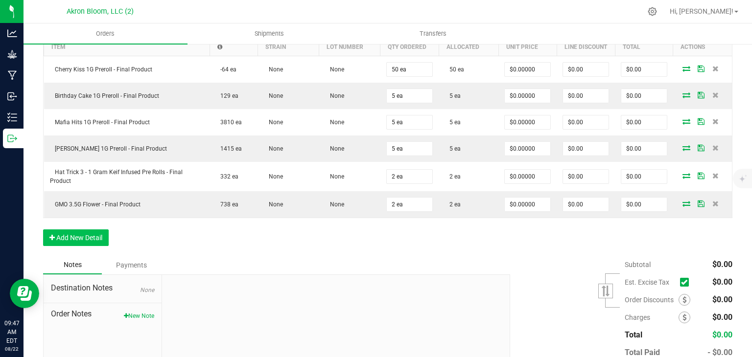
scroll to position [296, 0]
click at [73, 231] on button "Add New Detail" at bounding box center [76, 237] width 66 height 17
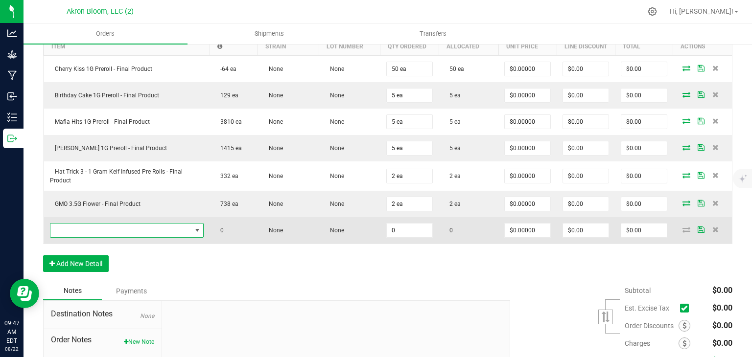
click at [194, 227] on span "NO DATA FOUND" at bounding box center [197, 231] width 8 height 8
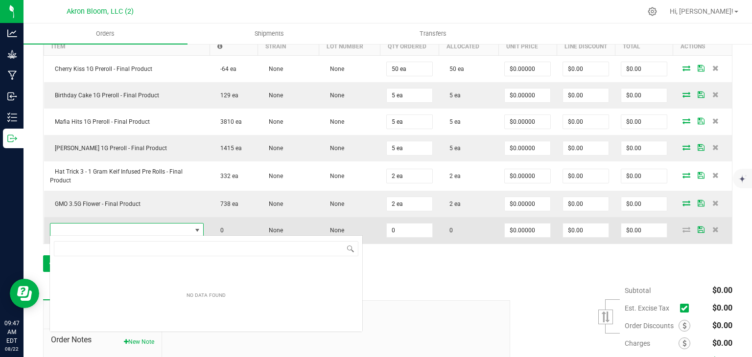
scroll to position [14, 152]
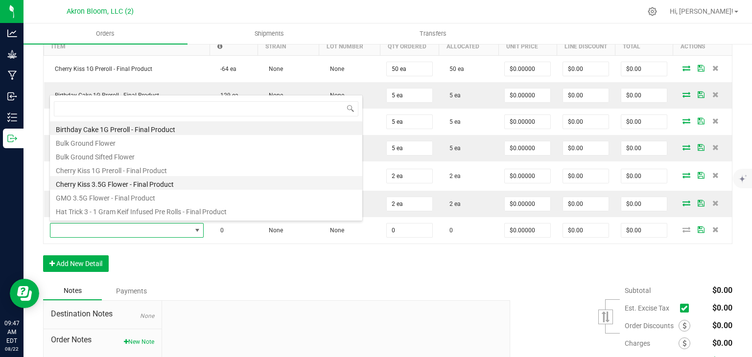
click at [166, 181] on li "Cherry Kiss 3.5G Flower - Final Product" at bounding box center [206, 183] width 312 height 14
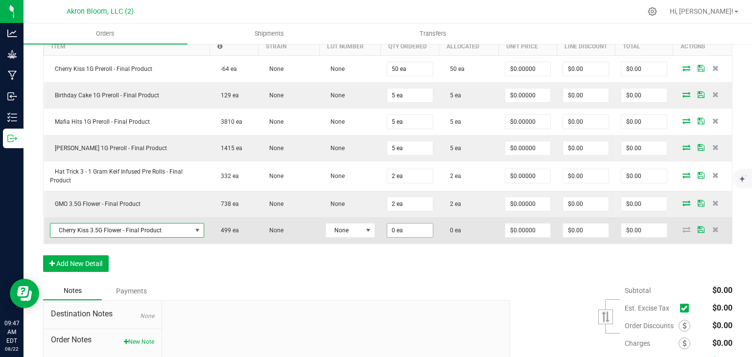
type input "0"
click at [416, 230] on input "0" at bounding box center [410, 231] width 46 height 14
type input "2 ea"
click at [687, 227] on icon at bounding box center [687, 230] width 8 height 6
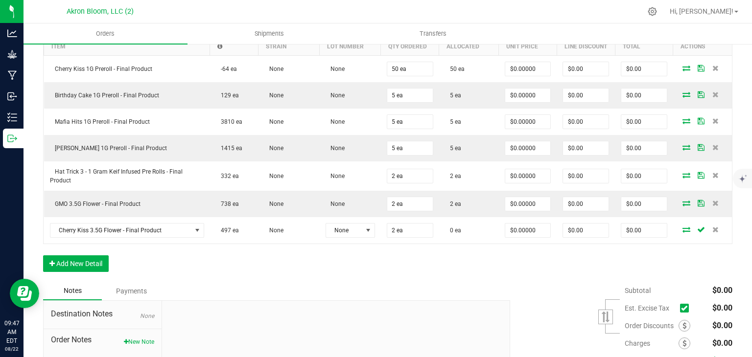
click at [687, 227] on icon at bounding box center [687, 230] width 8 height 6
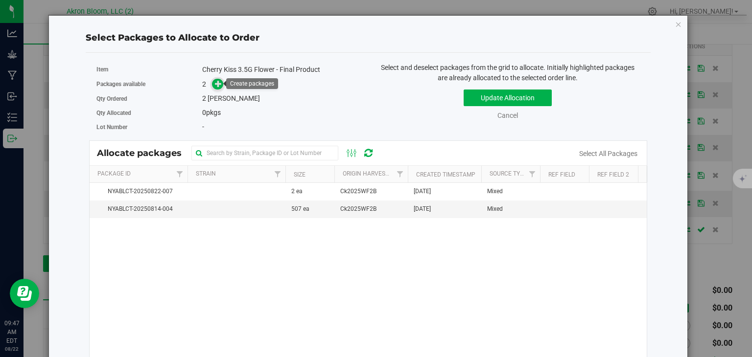
click at [217, 83] on icon at bounding box center [218, 83] width 7 height 7
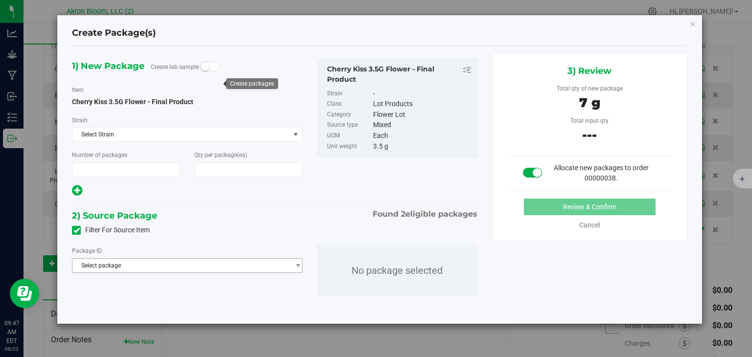
type input "1"
type input "2"
click at [299, 264] on span "select" at bounding box center [297, 266] width 7 height 8
click at [298, 263] on span "select" at bounding box center [297, 266] width 7 height 8
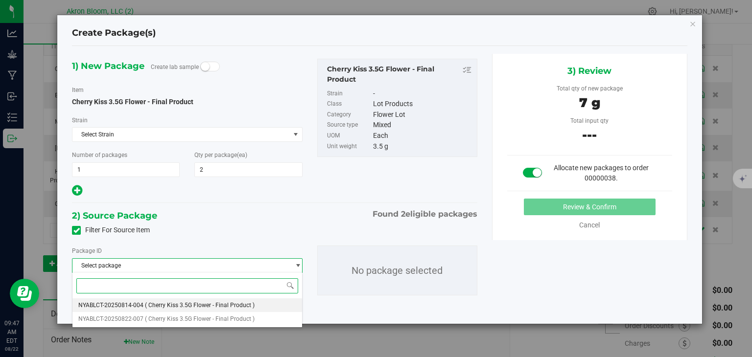
click at [277, 305] on li "NYABLCT-20250814-004 ( Cherry Kiss 3.5G Flower - Final Product )" at bounding box center [186, 306] width 229 height 14
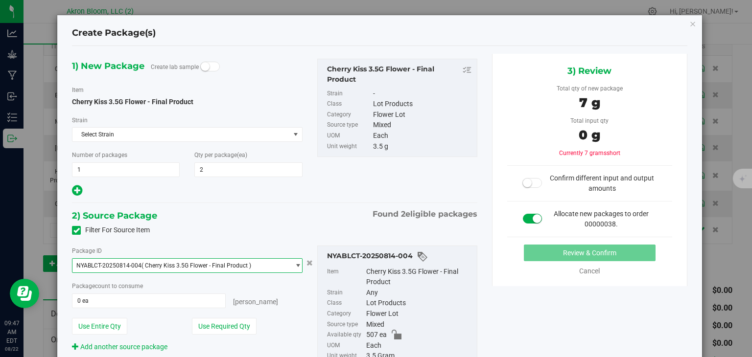
scroll to position [63, 0]
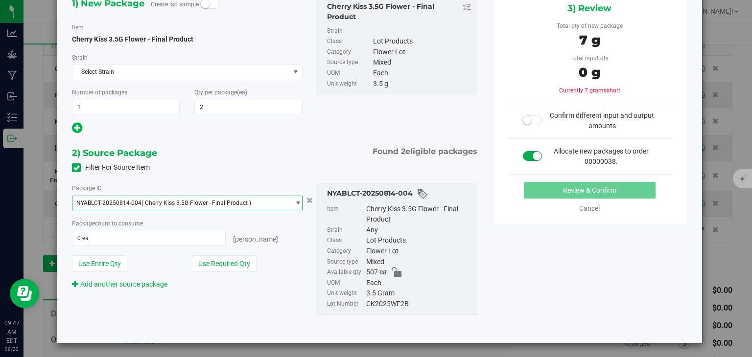
click at [298, 199] on span "select" at bounding box center [297, 203] width 7 height 8
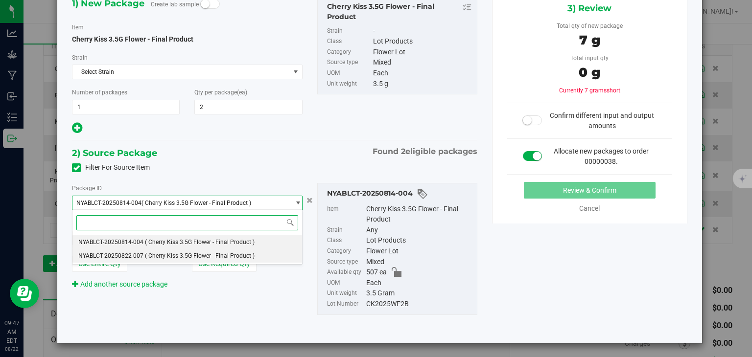
click at [263, 257] on li "NYABLCT-20250822-007 ( Cherry Kiss 3.5G Flower - Final Product )" at bounding box center [186, 256] width 229 height 14
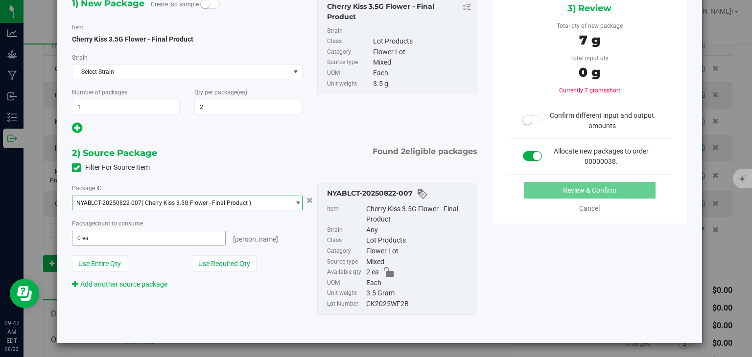
click at [196, 240] on span "0 ea 0" at bounding box center [148, 238] width 153 height 15
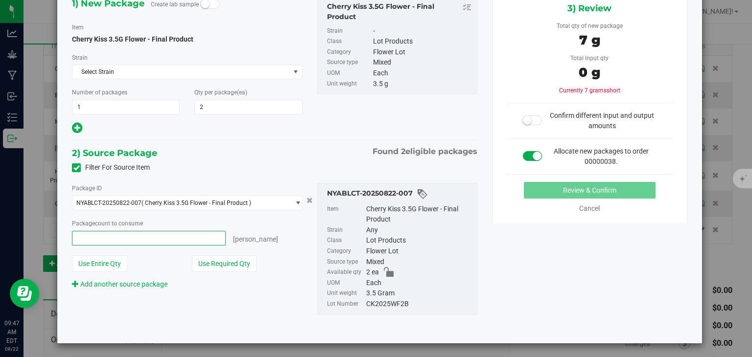
type input "2"
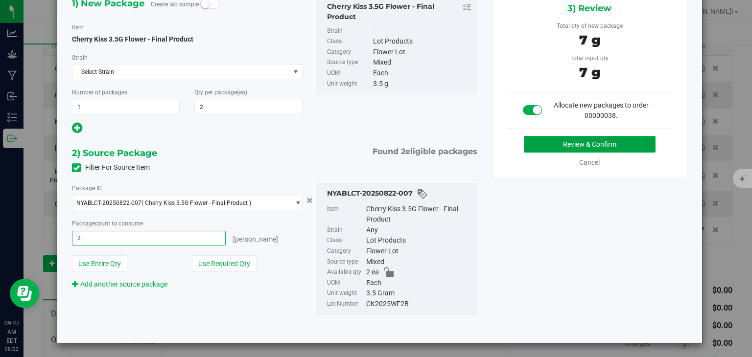
click at [574, 144] on button "Review & Confirm" at bounding box center [590, 144] width 132 height 17
type input "2 ea"
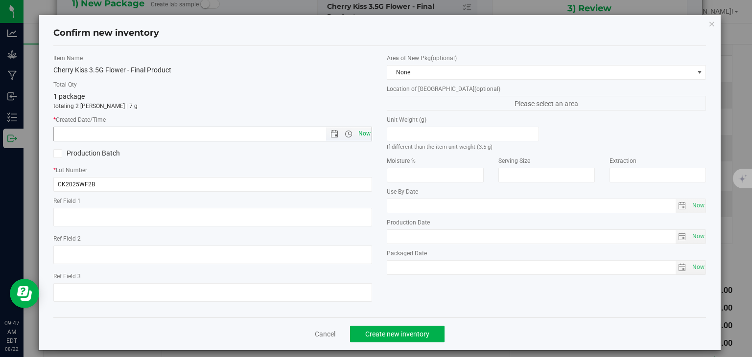
click at [369, 136] on span "Now" at bounding box center [364, 134] width 17 height 14
type input "[DATE] 9:47 AM"
click at [393, 338] on span "Create new inventory" at bounding box center [397, 335] width 64 height 8
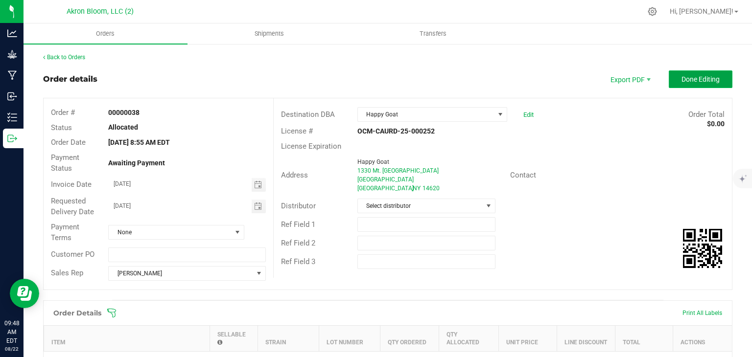
click at [719, 83] on span "Done Editing" at bounding box center [701, 79] width 38 height 8
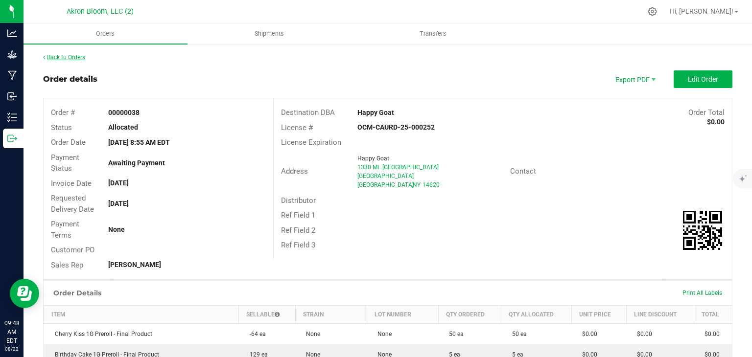
click at [56, 60] on link "Back to Orders" at bounding box center [64, 57] width 42 height 7
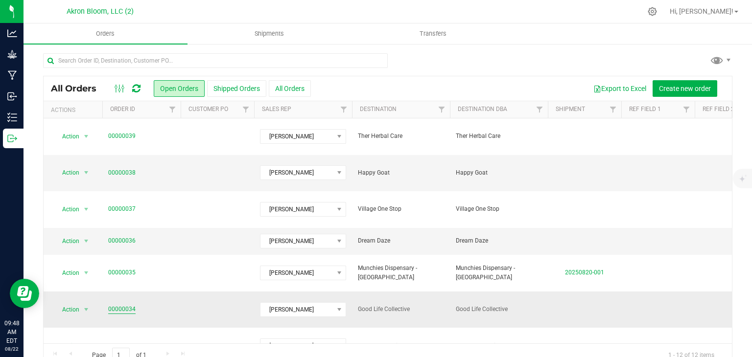
click at [118, 305] on link "00000034" at bounding box center [121, 309] width 27 height 9
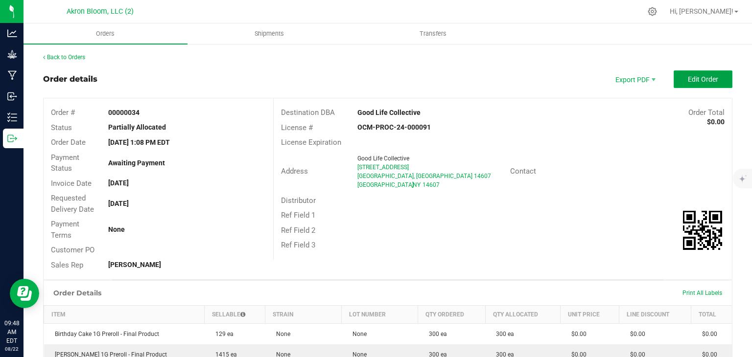
click at [700, 75] on span "Edit Order" at bounding box center [703, 79] width 30 height 8
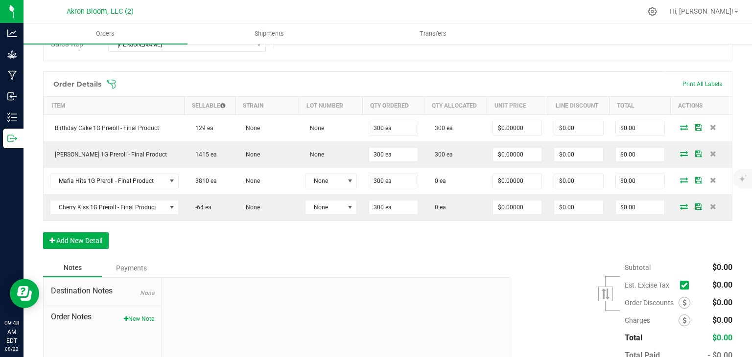
scroll to position [211, 0]
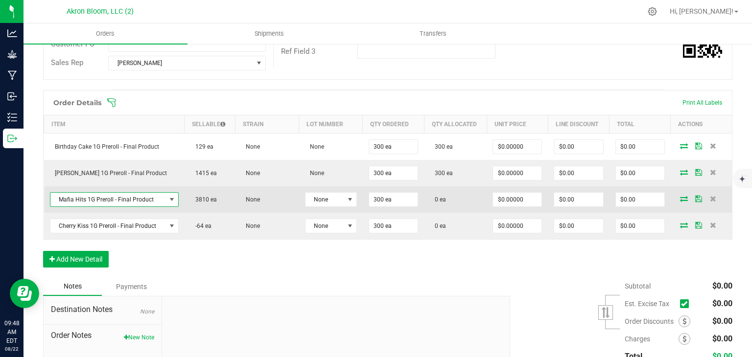
click at [171, 196] on span "NO DATA FOUND" at bounding box center [172, 200] width 8 height 8
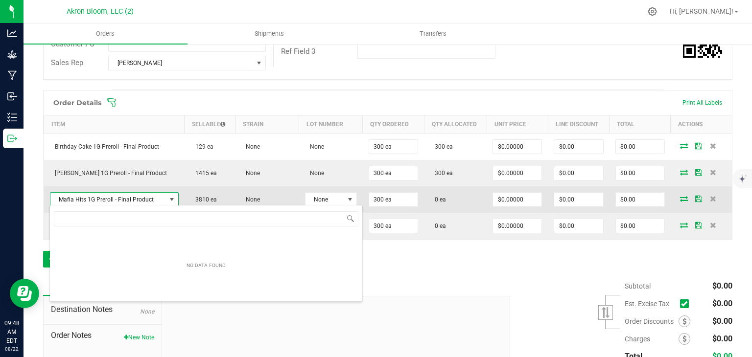
scroll to position [14, 127]
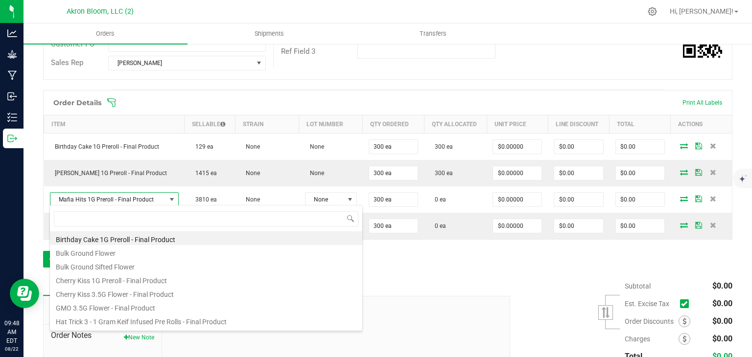
click at [452, 263] on div "Order Details Print All Labels Item Sellable Strain Lot Number Qty Ordered Qty …" at bounding box center [388, 184] width 690 height 188
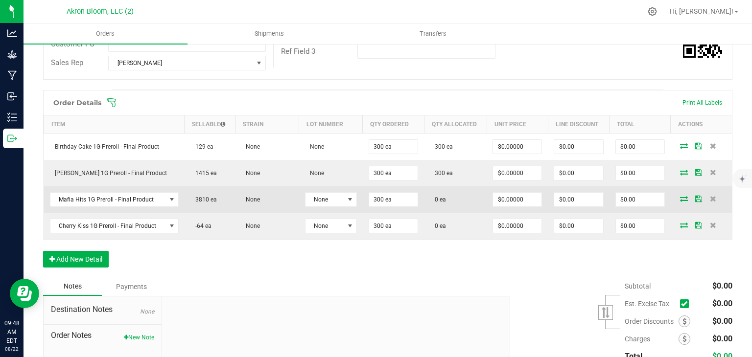
click at [683, 196] on icon at bounding box center [684, 199] width 8 height 6
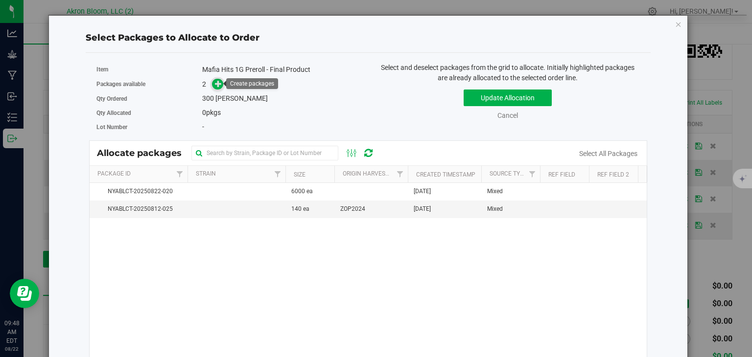
click at [218, 82] on icon at bounding box center [218, 83] width 7 height 7
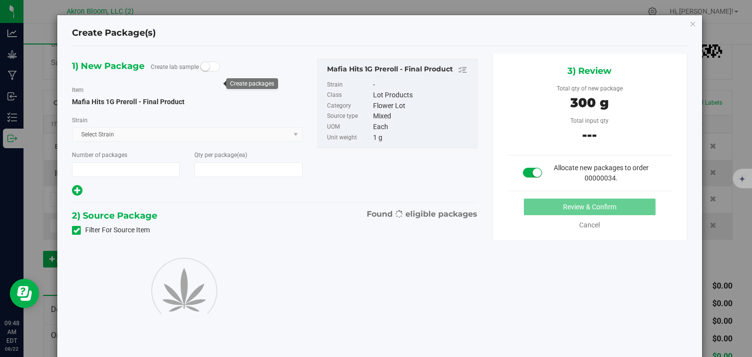
type input "1"
type input "300"
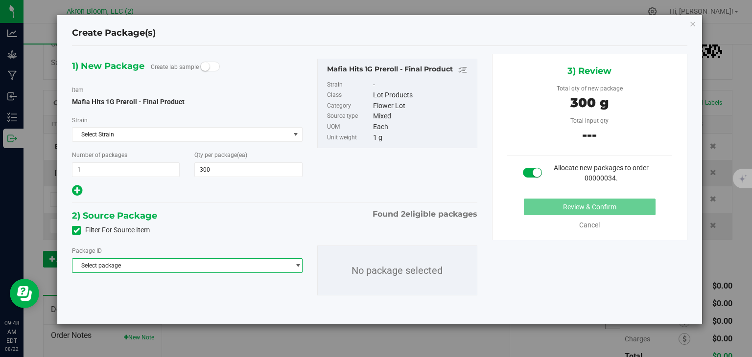
click at [296, 265] on span "select" at bounding box center [297, 266] width 7 height 8
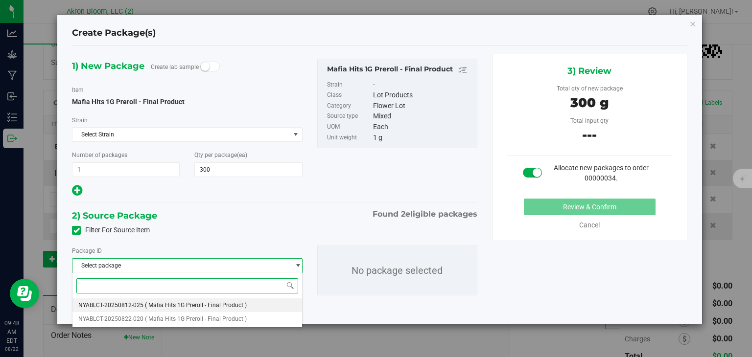
click at [276, 305] on li "NYABLCT-20250812-025 ( Mafia Hits 1G Preroll - Final Product )" at bounding box center [186, 306] width 229 height 14
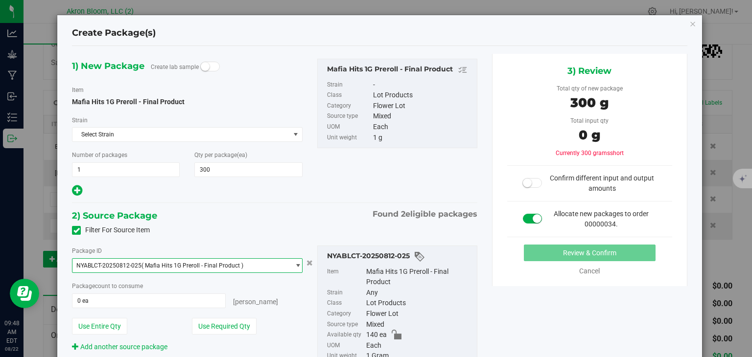
click at [297, 262] on span "select" at bounding box center [297, 266] width 7 height 8
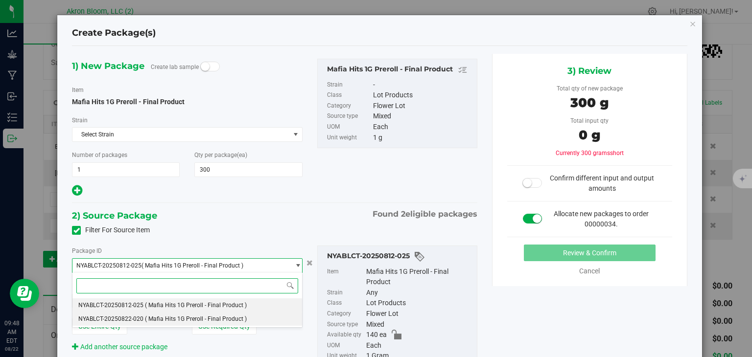
click at [267, 321] on li "NYABLCT-20250822-020 ( Mafia Hits 1G Preroll - Final Product )" at bounding box center [186, 319] width 229 height 14
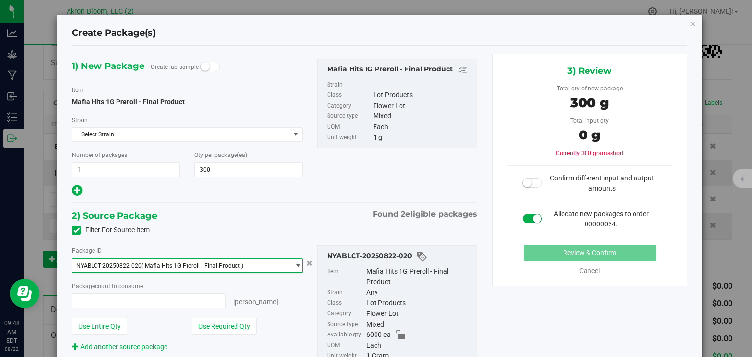
type input "0 ea"
click at [147, 299] on input "0 ea" at bounding box center [148, 301] width 152 height 14
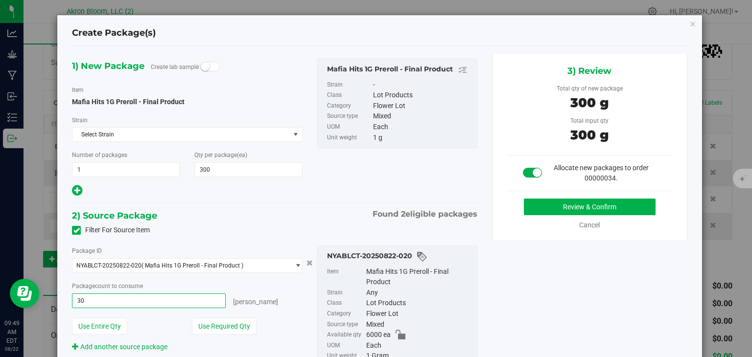
type input "300"
click at [621, 204] on button "Review & Confirm" at bounding box center [590, 207] width 132 height 17
type input "300 ea"
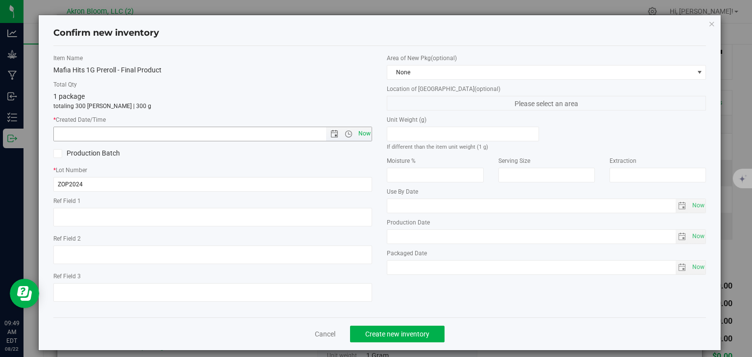
click at [364, 132] on span "Now" at bounding box center [364, 134] width 17 height 14
type input "[DATE] 9:49 AM"
click at [395, 344] on div "Cancel Create new inventory" at bounding box center [379, 334] width 653 height 33
click at [395, 333] on span "Create new inventory" at bounding box center [397, 335] width 64 height 8
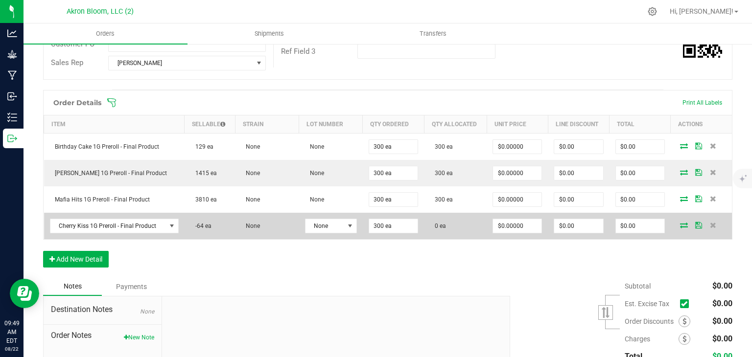
click at [684, 223] on icon at bounding box center [684, 225] width 8 height 6
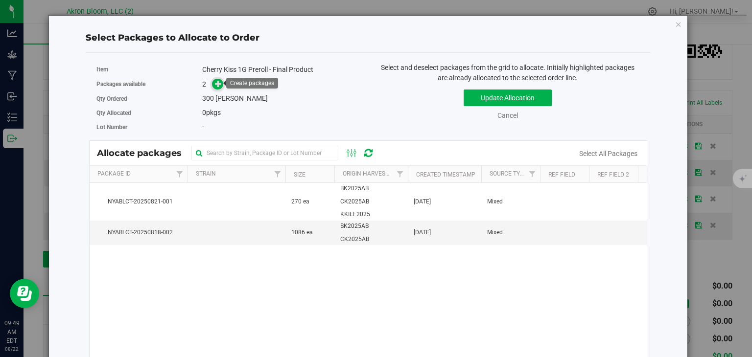
click at [214, 80] on span at bounding box center [217, 84] width 11 height 11
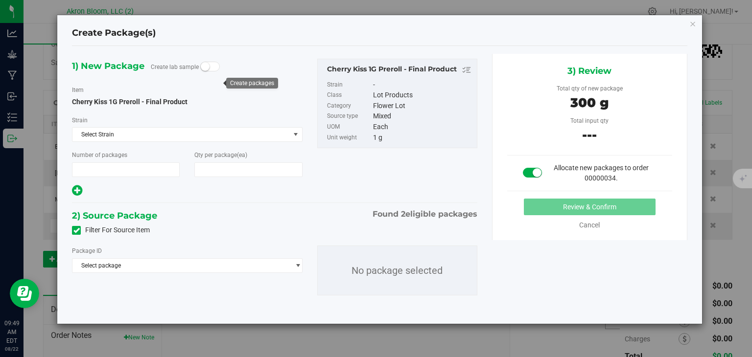
type input "1"
type input "300"
click at [298, 264] on span "select" at bounding box center [297, 266] width 7 height 8
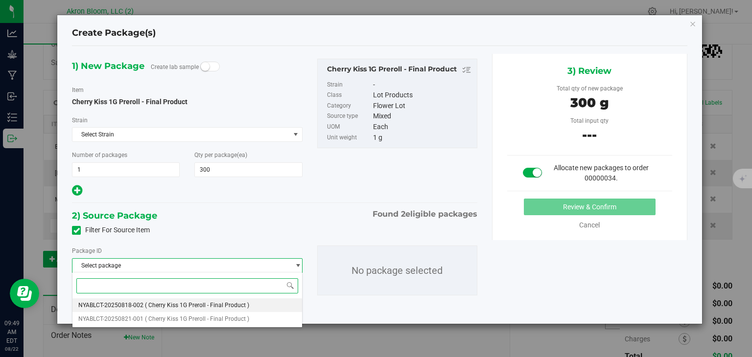
click at [283, 305] on li "NYABLCT-20250818-002 ( Cherry Kiss 1G Preroll - Final Product )" at bounding box center [186, 306] width 229 height 14
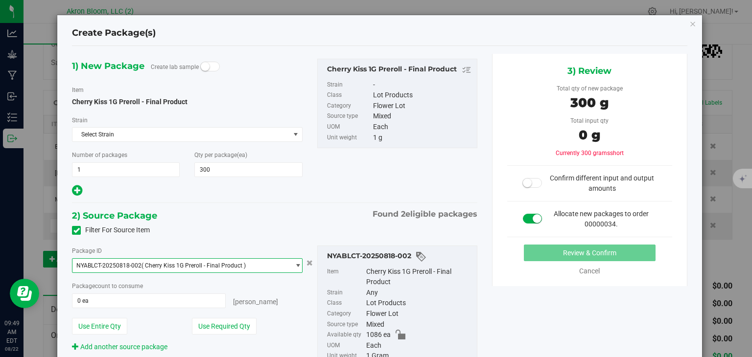
scroll to position [46, 0]
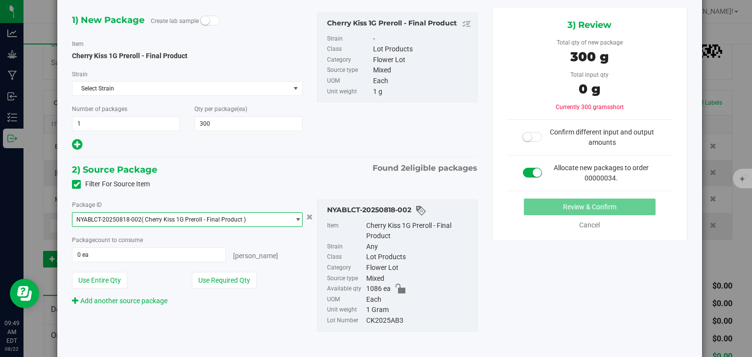
click at [298, 218] on span "select" at bounding box center [297, 220] width 7 height 8
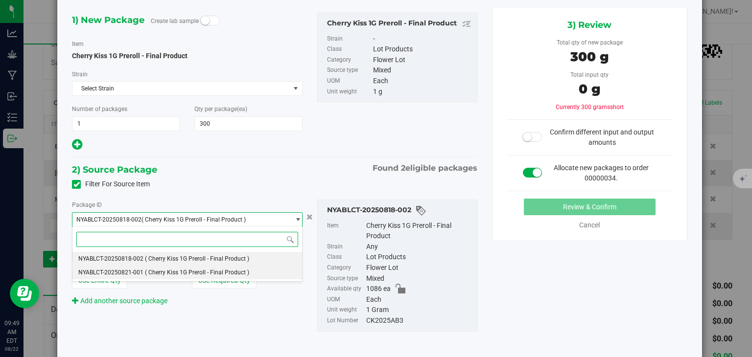
click at [273, 274] on li "NYABLCT-20250821-001 ( Cherry Kiss 1G Preroll - Final Product )" at bounding box center [186, 273] width 229 height 14
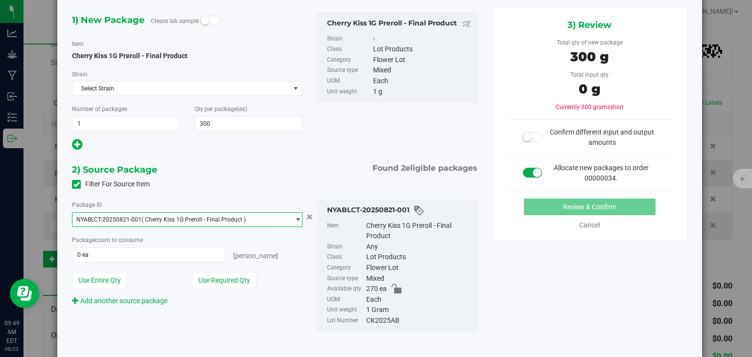
click at [298, 218] on span "select" at bounding box center [297, 220] width 7 height 8
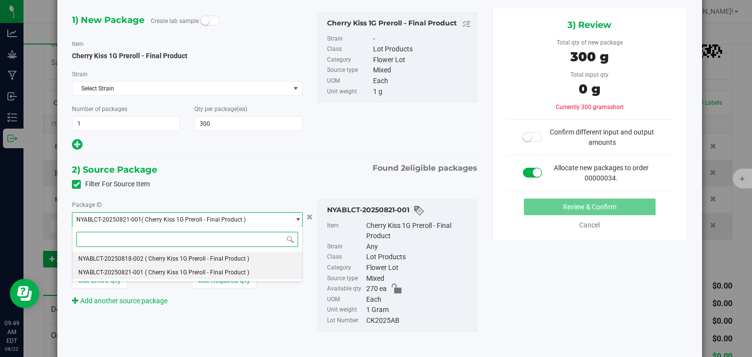
click at [284, 257] on li "NYABLCT-20250818-002 ( Cherry Kiss 1G Preroll - Final Product )" at bounding box center [186, 259] width 229 height 14
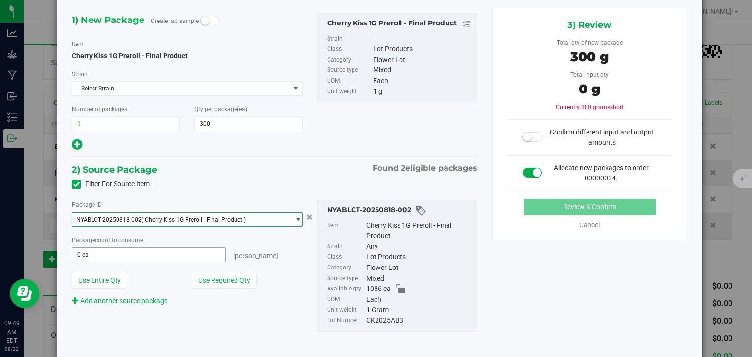
click at [169, 255] on span "0 ea 0" at bounding box center [148, 255] width 153 height 15
click at [301, 218] on span "select" at bounding box center [297, 220] width 7 height 8
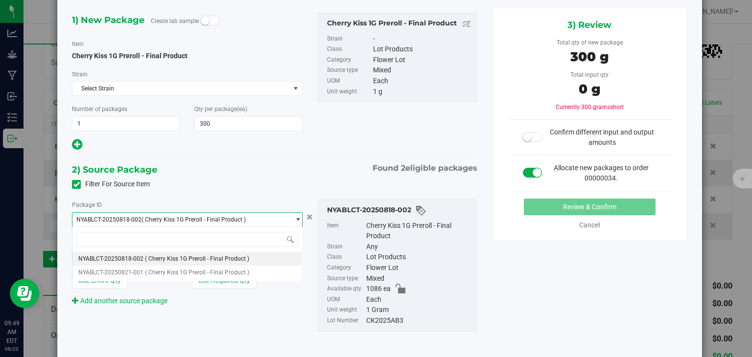
type input "0 ea"
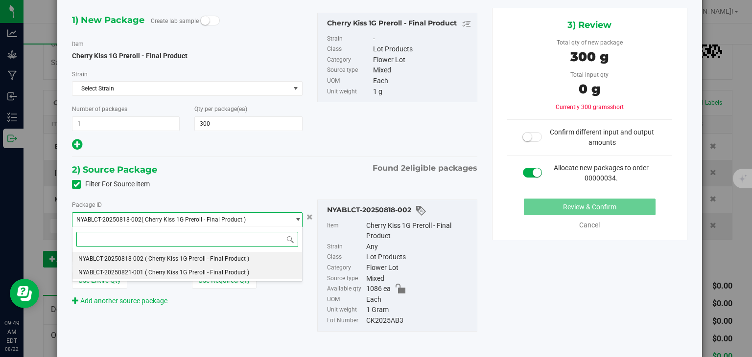
click at [278, 270] on li "NYABLCT-20250821-001 ( Cherry Kiss 1G Preroll - Final Product )" at bounding box center [186, 273] width 229 height 14
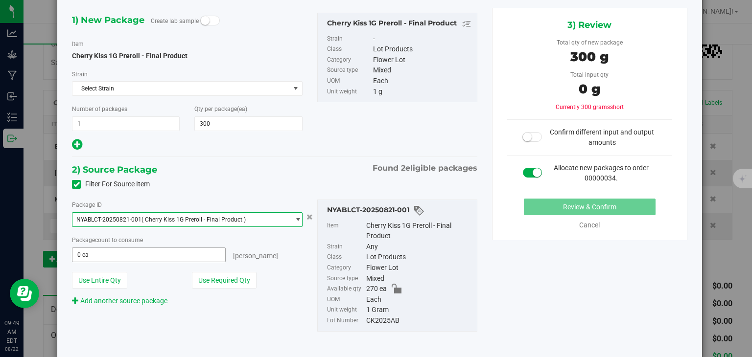
click at [127, 255] on span "0 ea 0" at bounding box center [148, 255] width 153 height 15
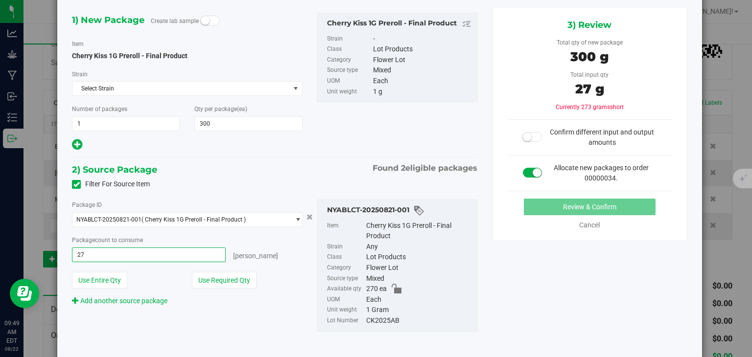
type input "270"
click at [132, 301] on link "Add another source package" at bounding box center [119, 301] width 95 height 8
type input "270 ea"
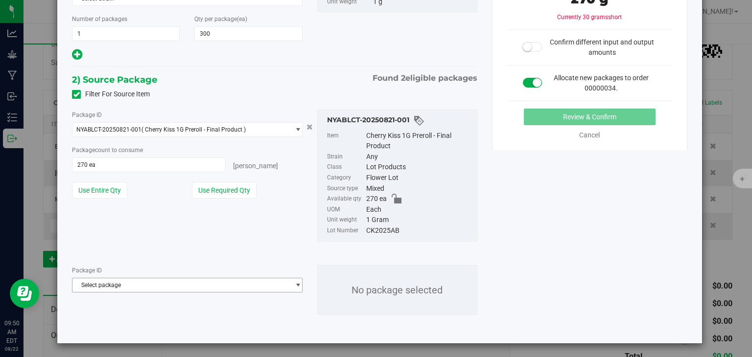
click at [294, 282] on span "select" at bounding box center [297, 286] width 7 height 8
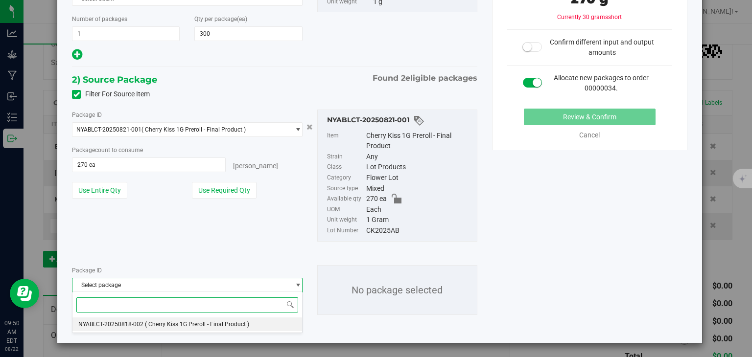
click at [260, 326] on li "NYABLCT-20250818-002 ( Cherry Kiss 1G Preroll - Final Product )" at bounding box center [186, 325] width 229 height 14
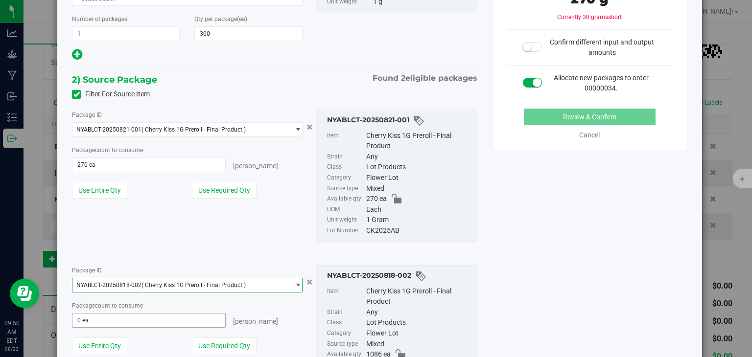
click at [178, 318] on span "0 ea 0" at bounding box center [148, 320] width 153 height 15
type input "30"
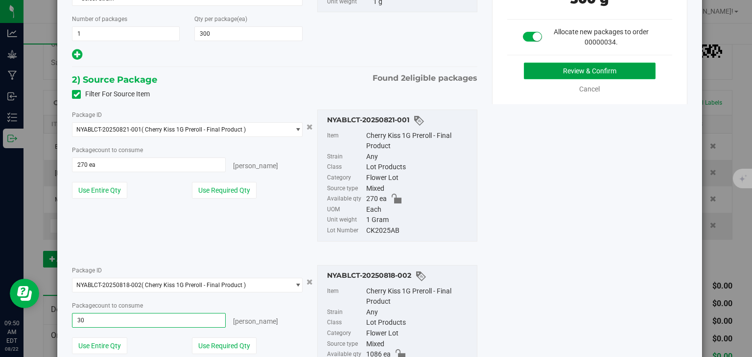
click at [563, 71] on button "Review & Confirm" at bounding box center [590, 71] width 132 height 17
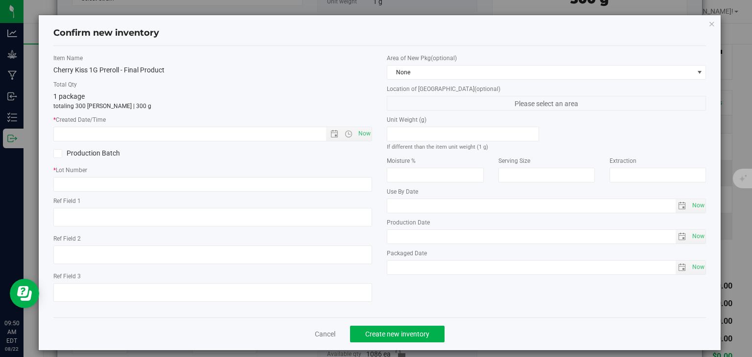
type input "30 ea"
click at [711, 23] on icon "button" at bounding box center [712, 24] width 7 height 12
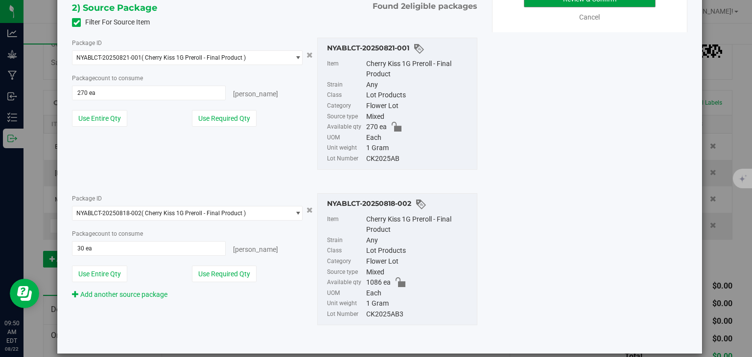
scroll to position [194, 0]
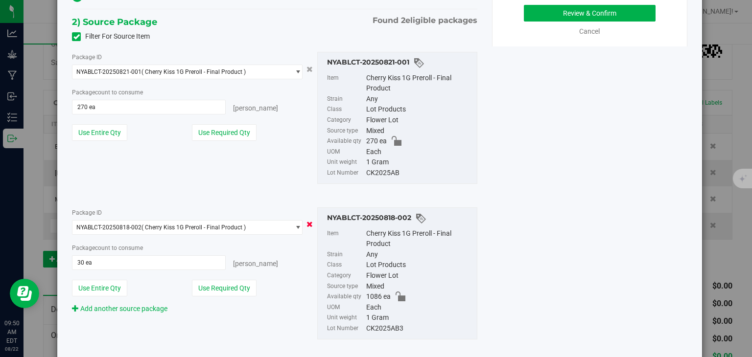
click at [309, 72] on icon "Cancel button" at bounding box center [310, 69] width 6 height 6
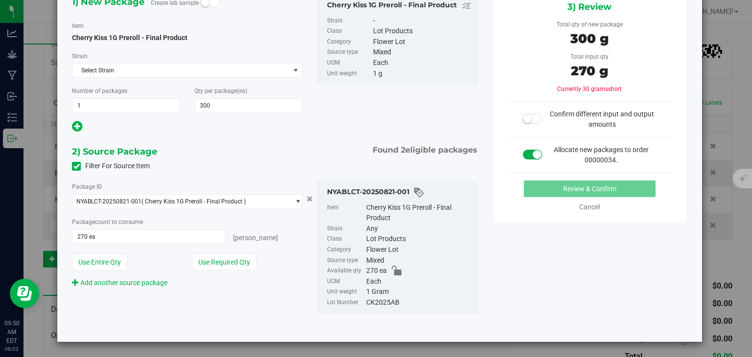
scroll to position [63, 0]
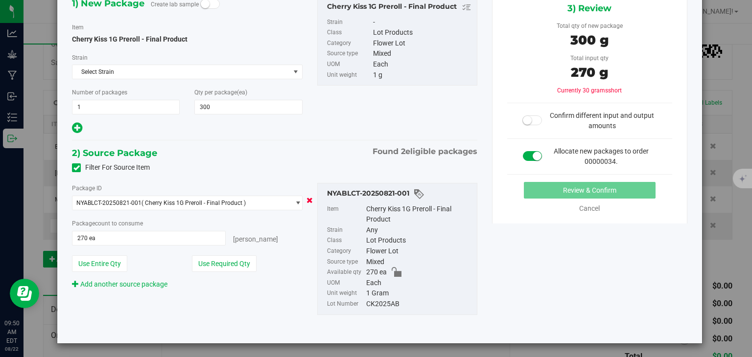
click at [309, 201] on icon "Cancel button" at bounding box center [310, 200] width 6 height 6
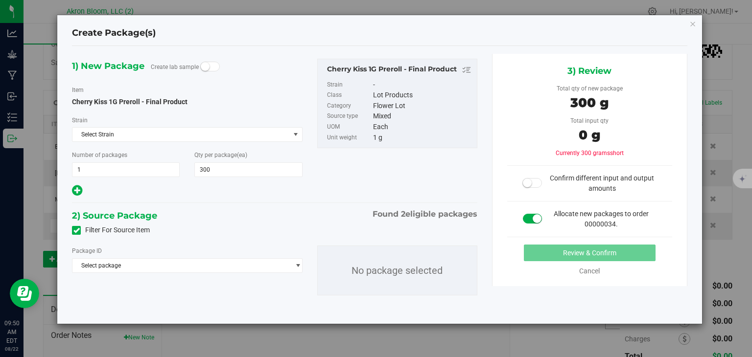
scroll to position [0, 0]
click at [297, 264] on span "select" at bounding box center [297, 266] width 7 height 8
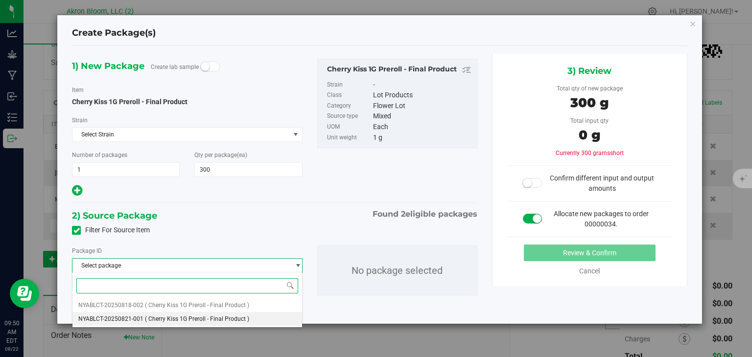
click at [217, 318] on span "( Cherry Kiss 1G Preroll - Final Product )" at bounding box center [197, 319] width 104 height 7
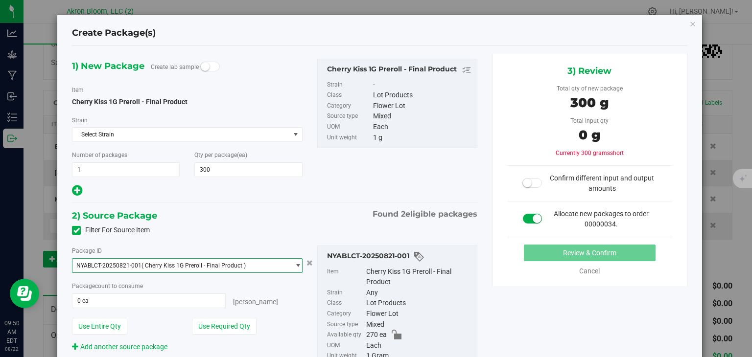
click at [297, 263] on span "select" at bounding box center [297, 266] width 7 height 8
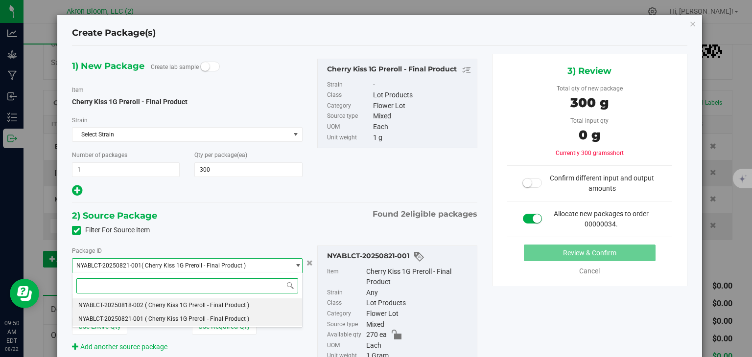
click at [268, 305] on li "NYABLCT-20250818-002 ( Cherry Kiss 1G Preroll - Final Product )" at bounding box center [186, 306] width 229 height 14
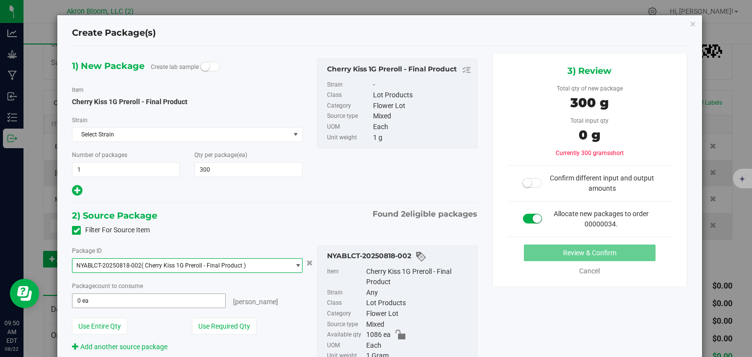
click at [107, 297] on span "0 ea 0" at bounding box center [148, 301] width 153 height 15
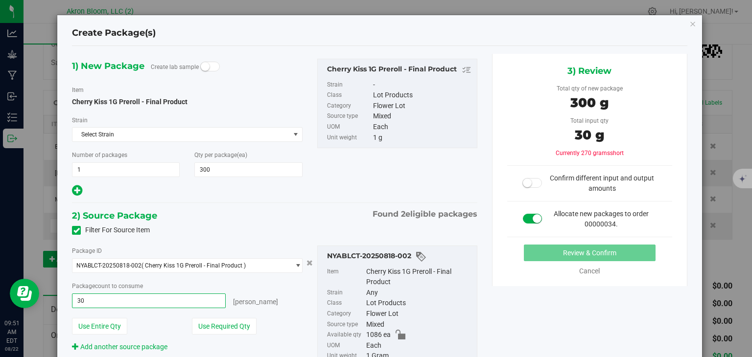
type input "300"
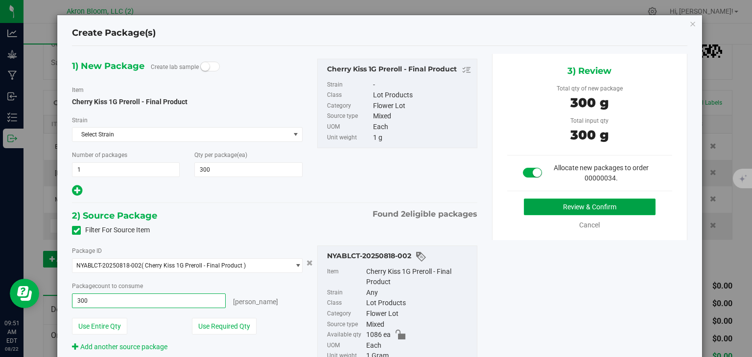
click at [557, 205] on button "Review & Confirm" at bounding box center [590, 207] width 132 height 17
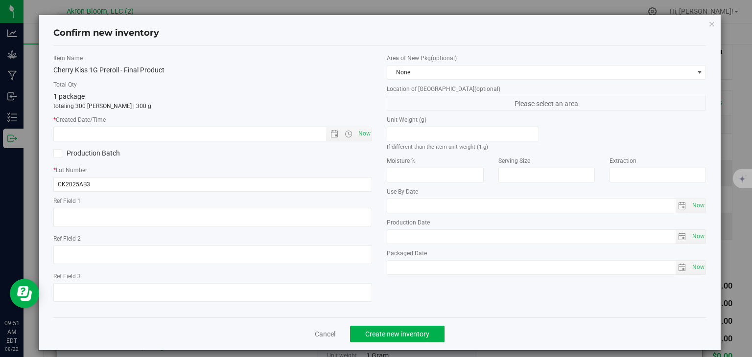
type input "300 ea"
click at [363, 131] on span "Now" at bounding box center [364, 134] width 17 height 14
type input "[DATE] 9:51 AM"
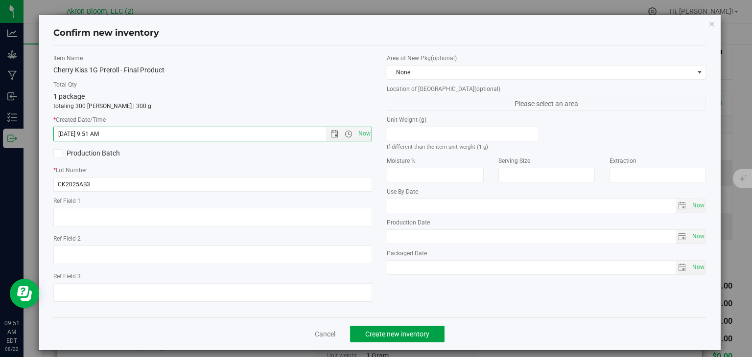
click at [390, 333] on span "Create new inventory" at bounding box center [397, 335] width 64 height 8
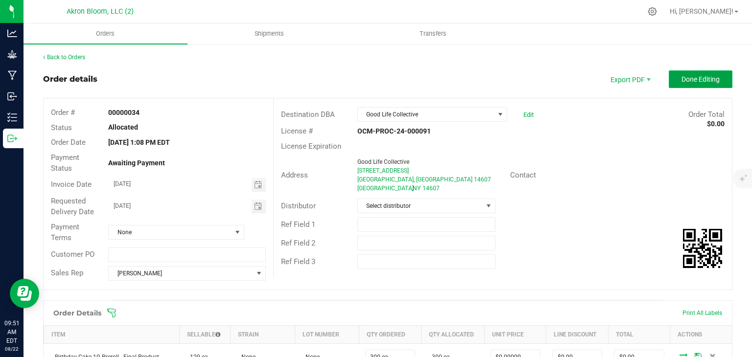
click at [703, 78] on span "Done Editing" at bounding box center [701, 79] width 38 height 8
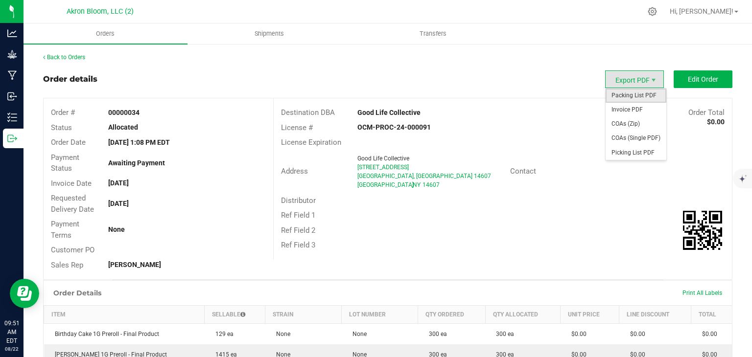
click at [637, 96] on span "Packing List PDF" at bounding box center [636, 96] width 61 height 14
click at [630, 148] on span "Picking List PDF" at bounding box center [636, 153] width 61 height 14
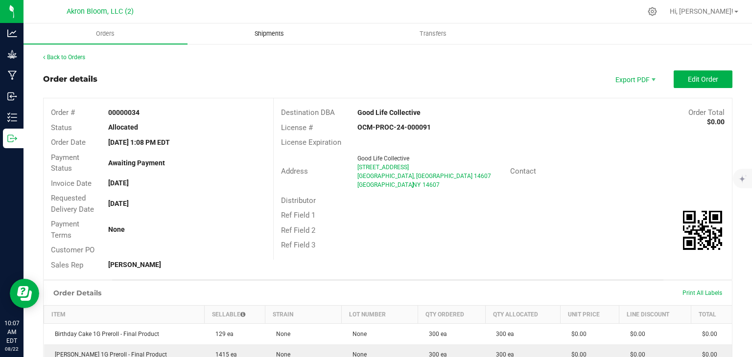
click at [270, 32] on span "Shipments" at bounding box center [269, 33] width 56 height 9
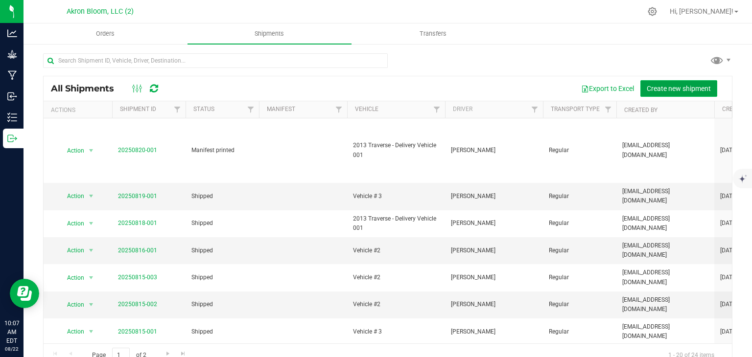
click at [677, 86] on span "Create new shipment" at bounding box center [679, 89] width 64 height 8
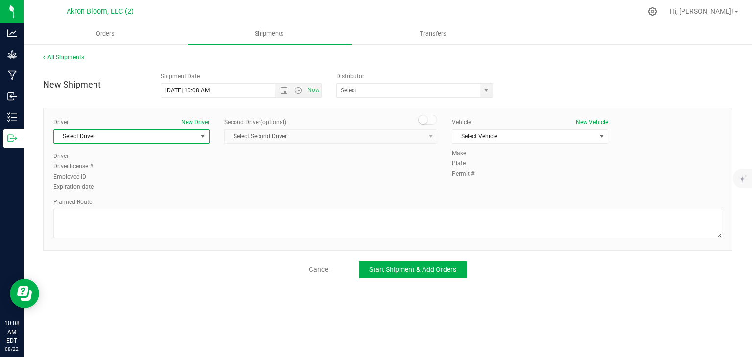
click at [202, 136] on span "select" at bounding box center [203, 137] width 8 height 8
click at [138, 178] on li "[PERSON_NAME]" at bounding box center [131, 177] width 155 height 15
click at [602, 136] on span "select" at bounding box center [602, 137] width 8 height 8
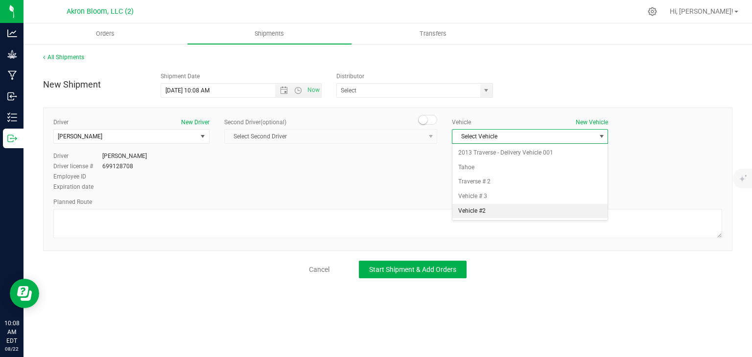
click at [540, 207] on li "Vehicle #2" at bounding box center [529, 211] width 155 height 15
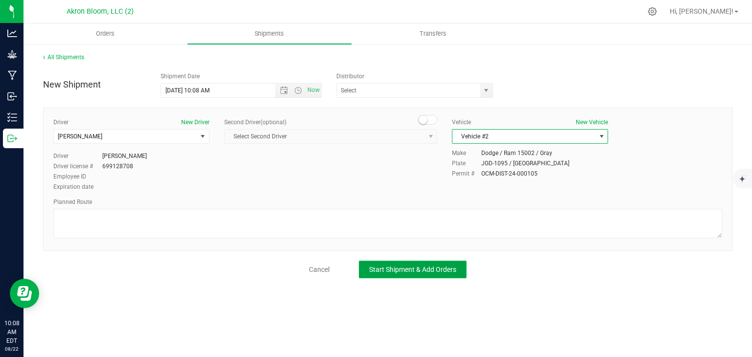
click at [413, 268] on span "Start Shipment & Add Orders" at bounding box center [412, 270] width 87 height 8
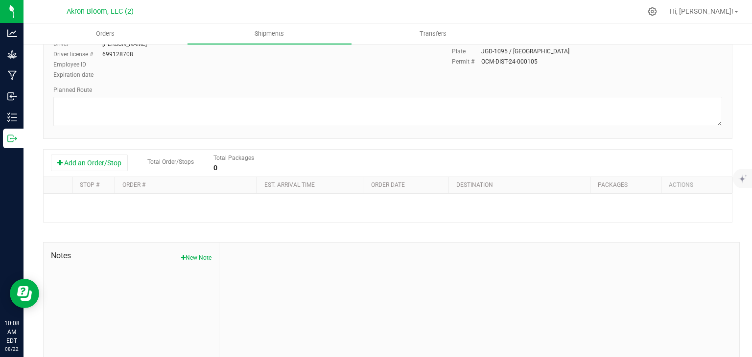
scroll to position [142, 0]
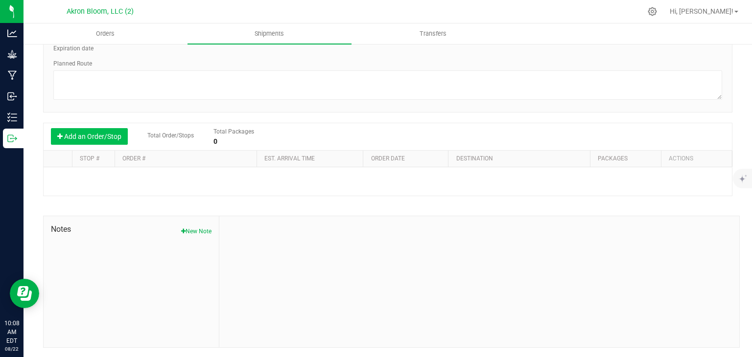
click at [74, 138] on button "Add an Order/Stop" at bounding box center [89, 136] width 77 height 17
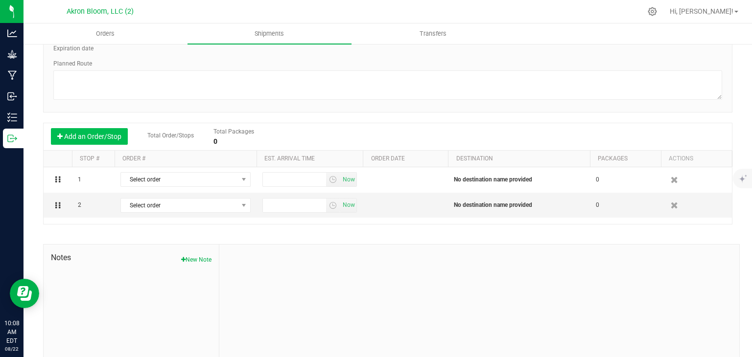
click at [74, 138] on button "Add an Order/Stop" at bounding box center [89, 136] width 77 height 17
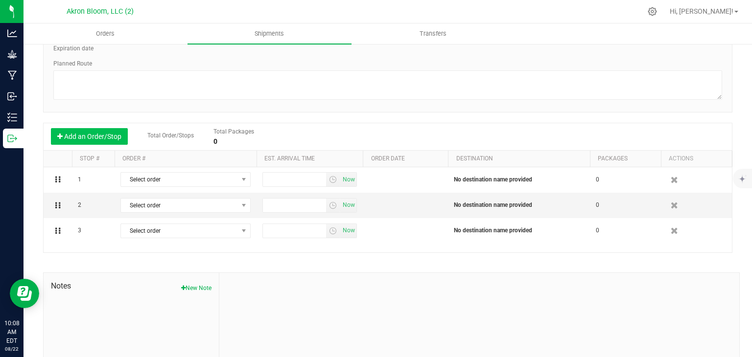
click at [74, 138] on button "Add an Order/Stop" at bounding box center [89, 136] width 77 height 17
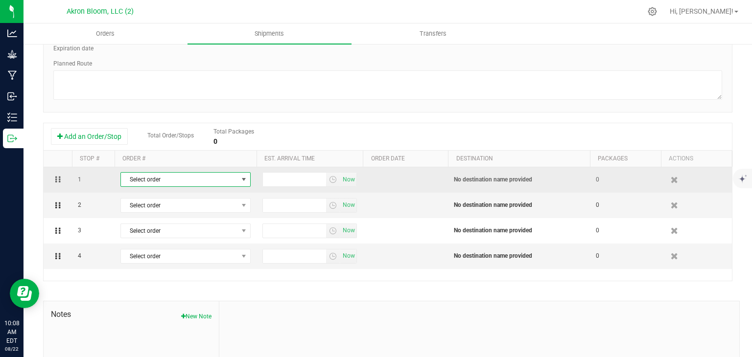
click at [243, 178] on span "select" at bounding box center [244, 180] width 8 height 8
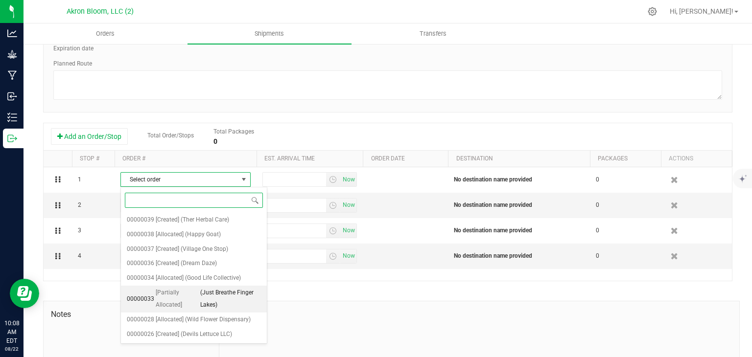
click at [210, 297] on span "(Just Breathe Finger Lakes)" at bounding box center [230, 299] width 61 height 25
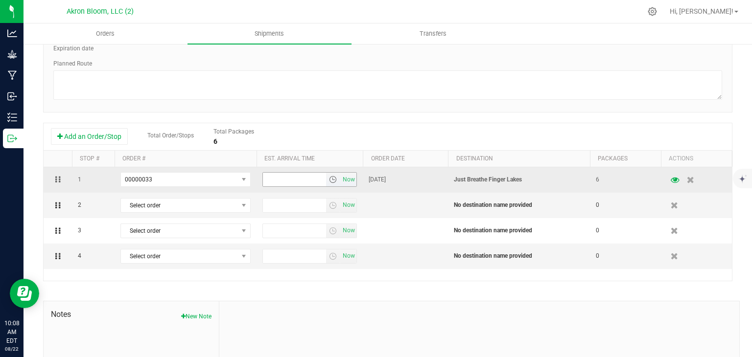
click at [276, 178] on input "text" at bounding box center [295, 180] width 64 height 14
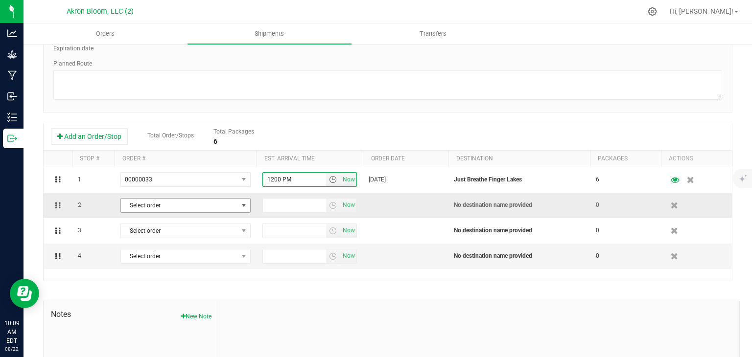
type input "1200 PM"
click at [243, 203] on span "select" at bounding box center [244, 206] width 8 height 8
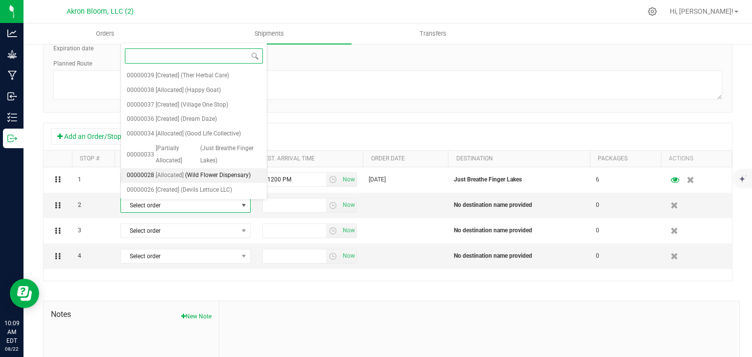
click at [207, 174] on span "(Wild Flower Dispensary)" at bounding box center [218, 175] width 66 height 13
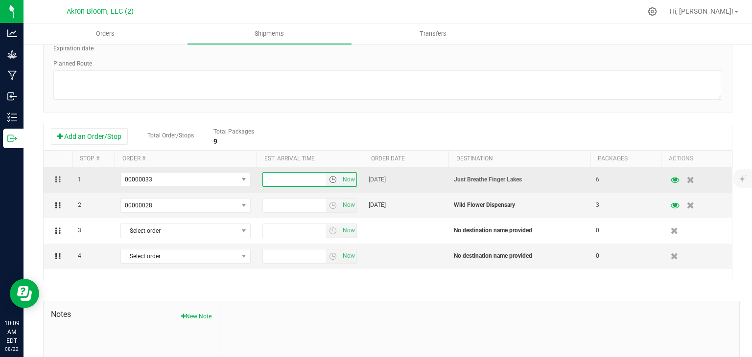
click at [268, 181] on input "text" at bounding box center [295, 180] width 64 height 14
type input "12:00 PM"
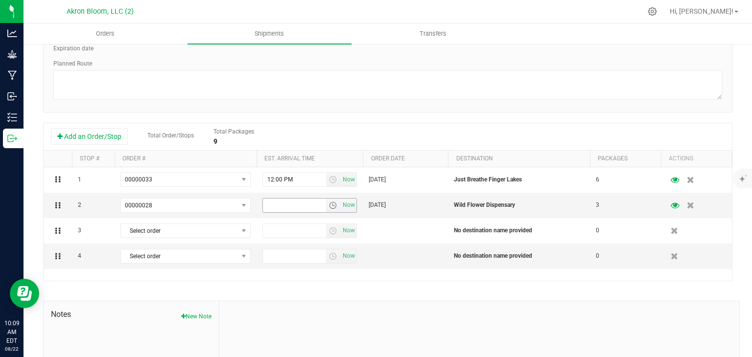
click at [271, 208] on input "text" at bounding box center [295, 206] width 64 height 14
type input "1:00 PM"
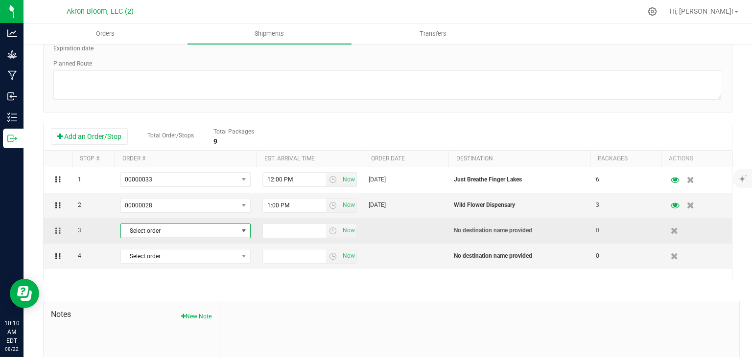
click at [243, 232] on span "select" at bounding box center [244, 231] width 8 height 8
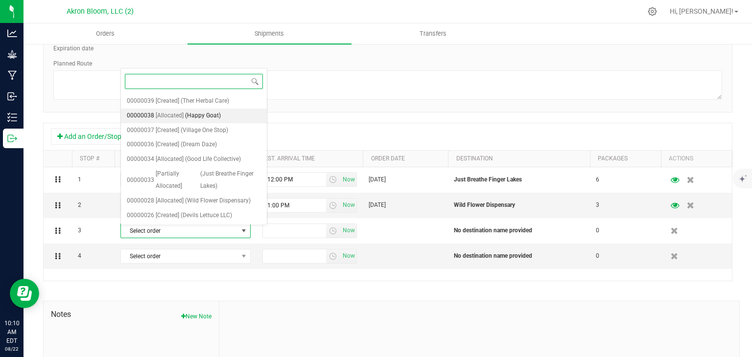
click at [220, 113] on li "00000038 [Allocated] (Happy Goat)" at bounding box center [194, 116] width 146 height 15
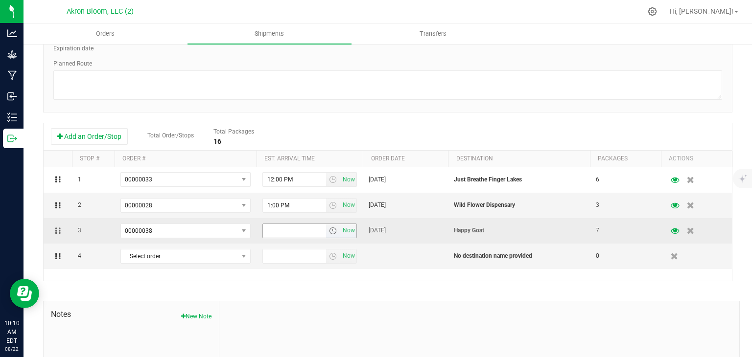
click at [303, 232] on input "text" at bounding box center [295, 231] width 64 height 14
type input "3:00 PM"
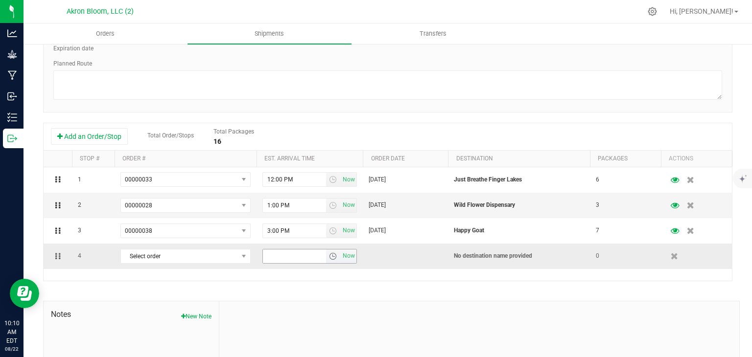
click at [266, 256] on input "text" at bounding box center [295, 257] width 64 height 14
type input "3:30 PM"
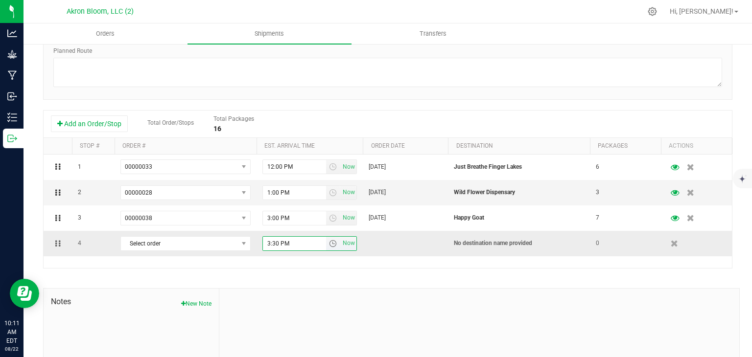
scroll to position [0, 0]
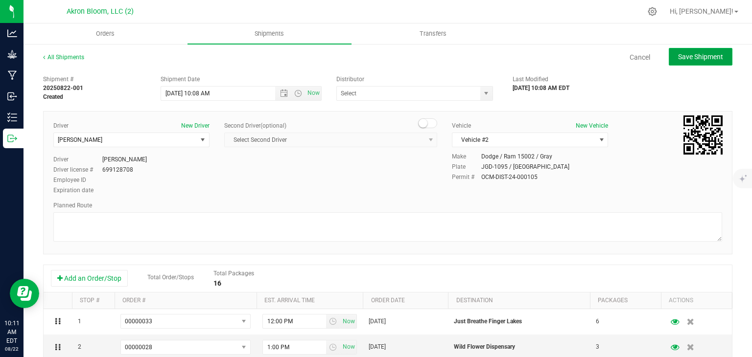
click at [705, 55] on span "Save Shipment" at bounding box center [700, 57] width 45 height 8
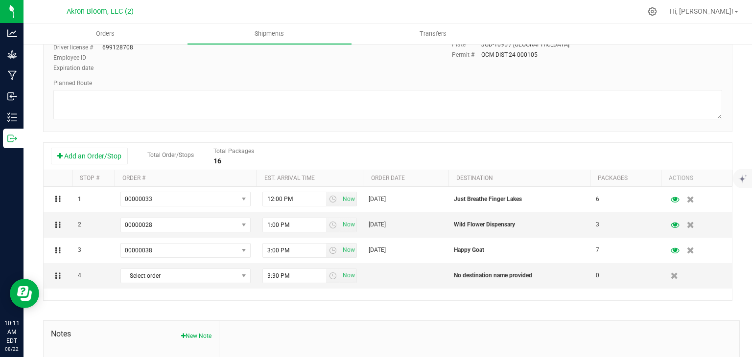
scroll to position [125, 0]
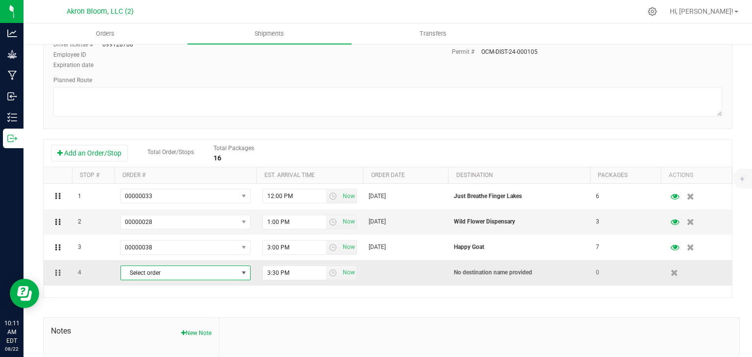
click at [244, 272] on span "select" at bounding box center [244, 273] width 8 height 8
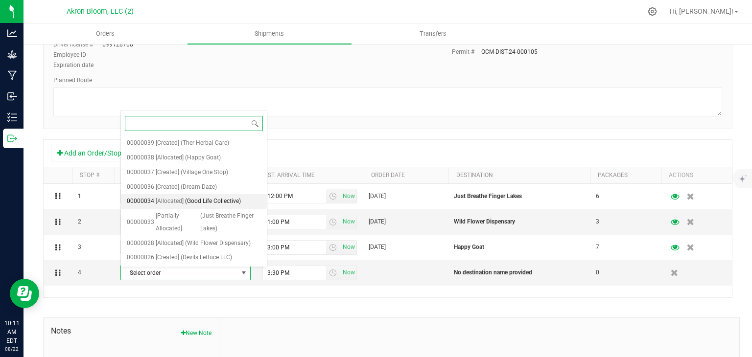
click at [223, 202] on span "(Good Life Collective)" at bounding box center [213, 201] width 56 height 13
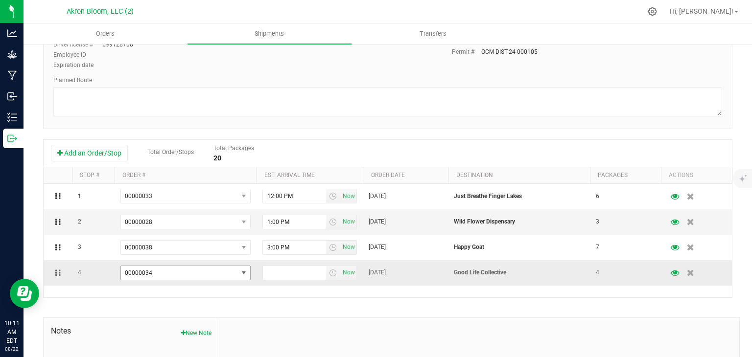
click at [245, 275] on span "select" at bounding box center [244, 273] width 8 height 8
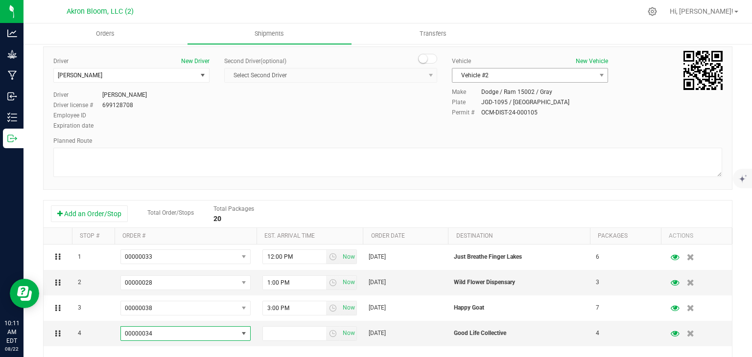
scroll to position [0, 0]
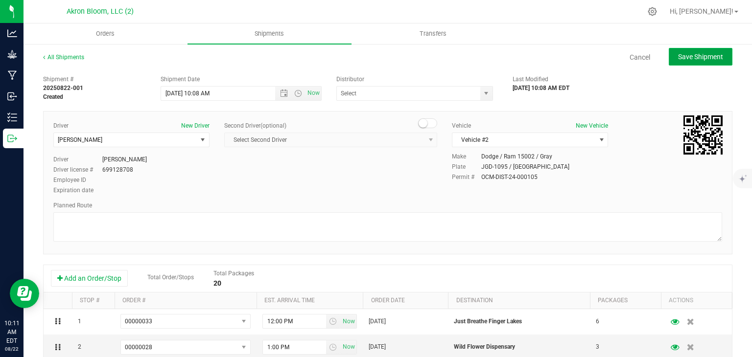
click at [699, 55] on span "Save Shipment" at bounding box center [700, 57] width 45 height 8
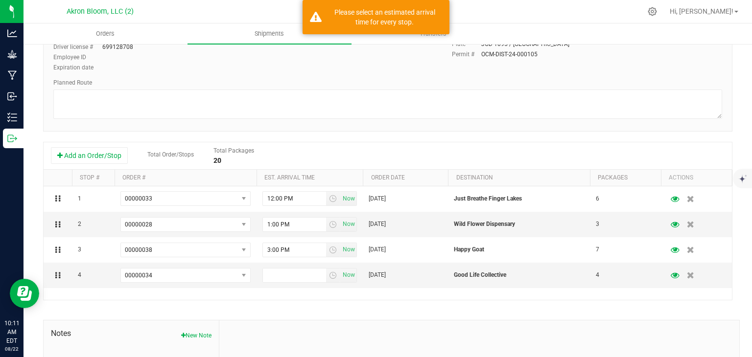
scroll to position [139, 0]
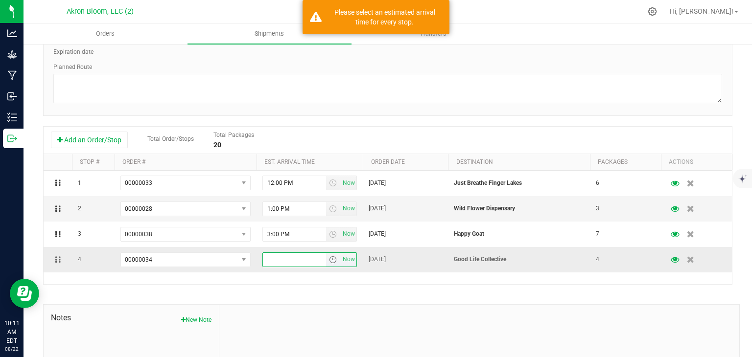
drag, startPoint x: 297, startPoint y: 266, endPoint x: 292, endPoint y: 260, distance: 7.6
click at [292, 260] on span "Now" at bounding box center [309, 260] width 95 height 15
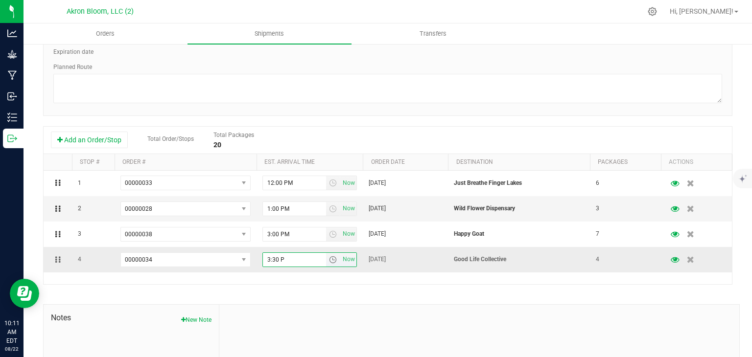
type input "3:30 PM"
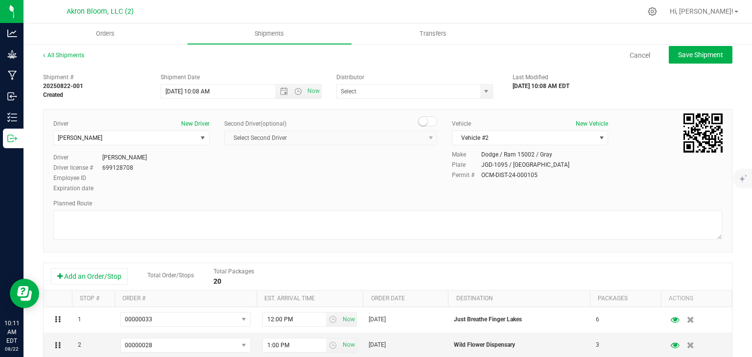
scroll to position [0, 0]
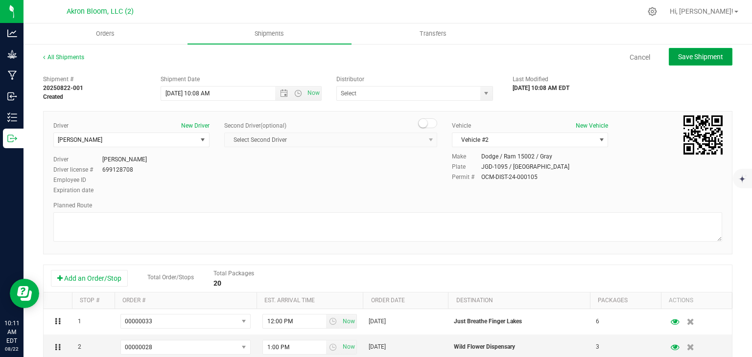
click at [702, 55] on span "Save Shipment" at bounding box center [700, 57] width 45 height 8
type input "[DATE] 2:08 PM"
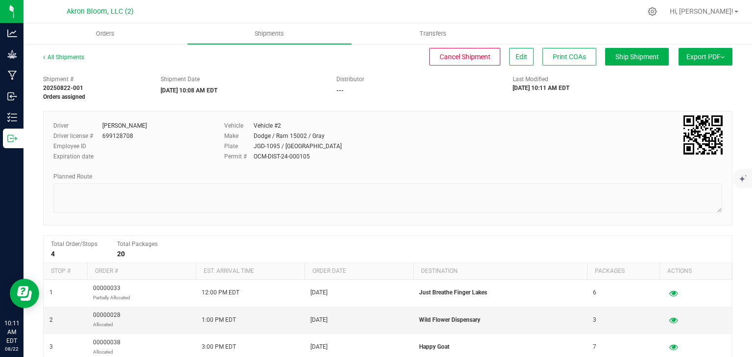
click at [699, 57] on button "Export PDF" at bounding box center [706, 57] width 54 height 18
click at [678, 108] on span "NY Manifest" at bounding box center [676, 107] width 32 height 7
